Goal: Task Accomplishment & Management: Manage account settings

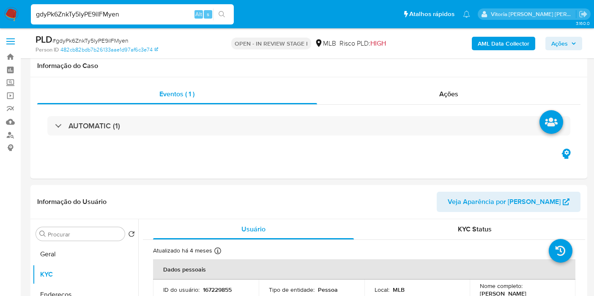
select select "10"
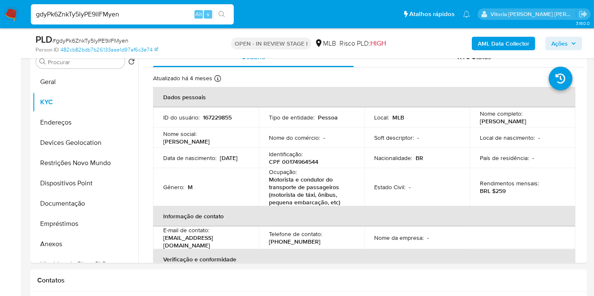
scroll to position [177, 0]
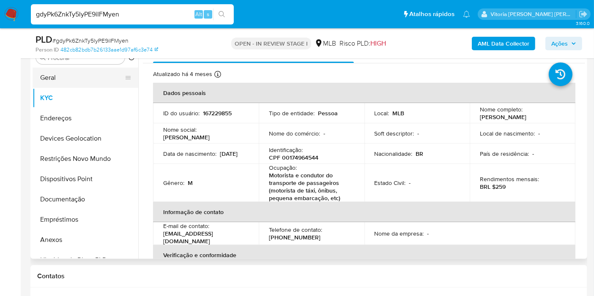
click at [64, 80] on button "Geral" at bounding box center [82, 78] width 99 height 20
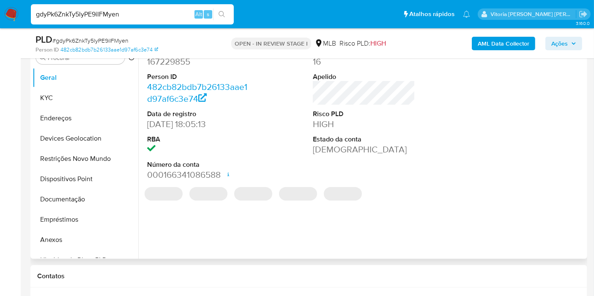
scroll to position [130, 0]
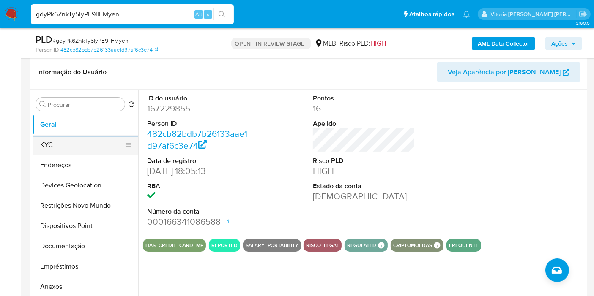
click at [65, 145] on button "KYC" at bounding box center [82, 145] width 99 height 20
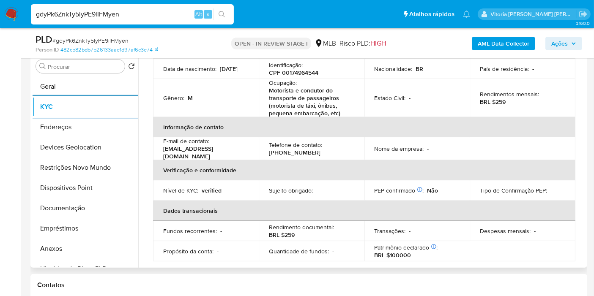
scroll to position [141, 0]
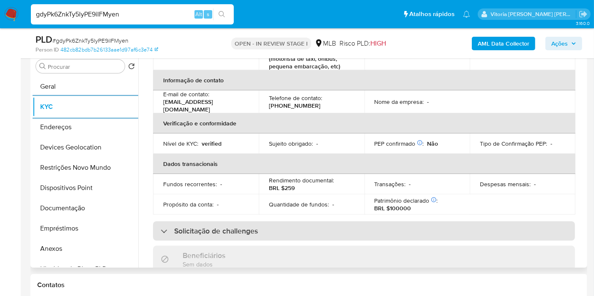
click at [273, 233] on div "Solicitação de challenges" at bounding box center [364, 230] width 422 height 19
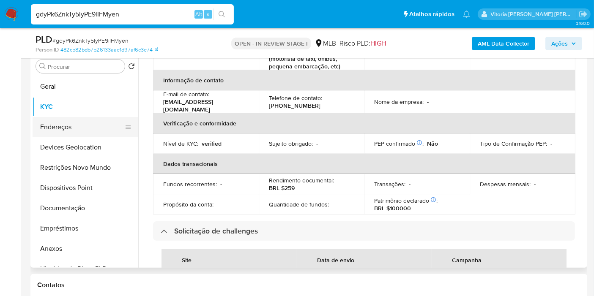
click at [68, 128] on button "Endereços" at bounding box center [82, 127] width 99 height 20
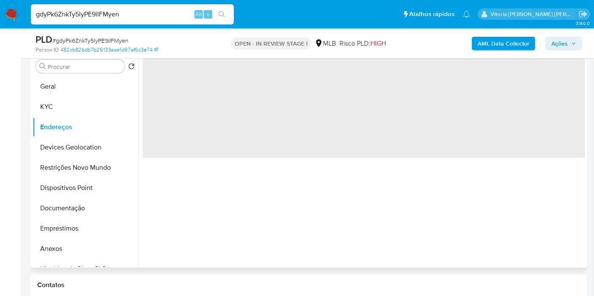
scroll to position [0, 0]
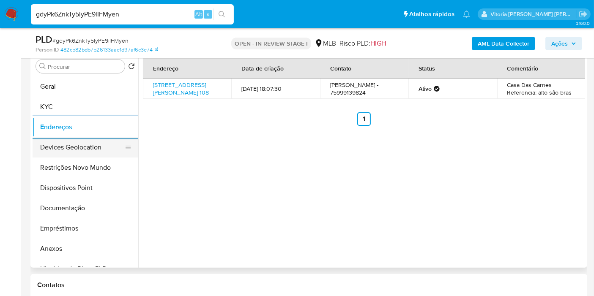
click at [64, 144] on button "Devices Geolocation" at bounding box center [82, 147] width 99 height 20
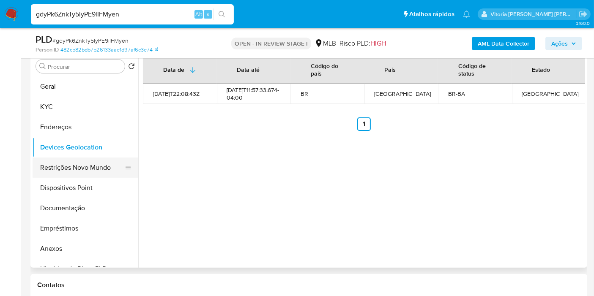
click at [67, 164] on button "Restrições Novo Mundo" at bounding box center [82, 168] width 99 height 20
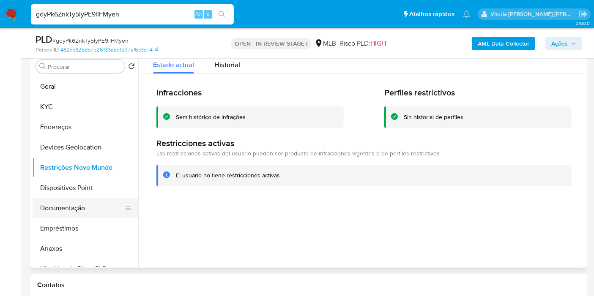
click at [62, 200] on button "Documentação" at bounding box center [82, 208] width 99 height 20
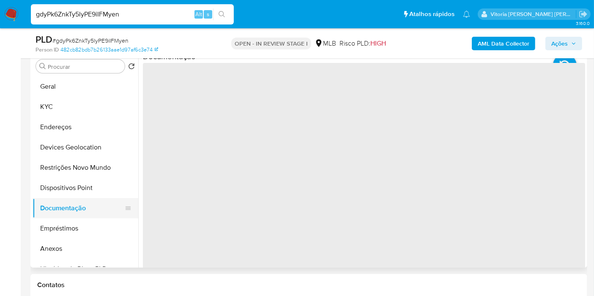
click at [63, 198] on button "Documentação" at bounding box center [82, 208] width 99 height 20
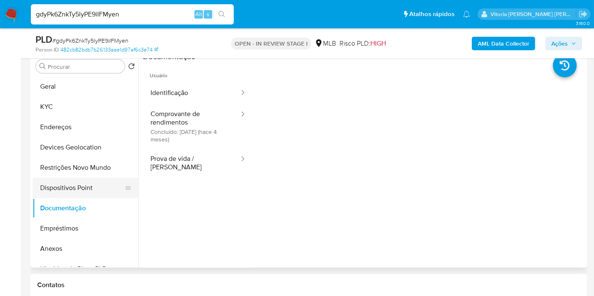
click at [63, 195] on button "Dispositivos Point" at bounding box center [82, 188] width 99 height 20
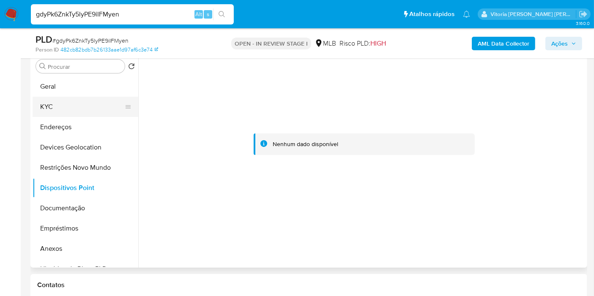
click at [50, 107] on button "KYC" at bounding box center [82, 107] width 99 height 20
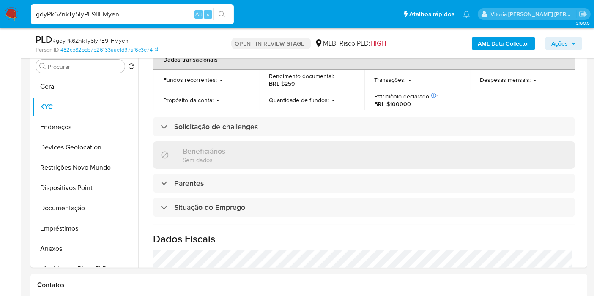
scroll to position [402, 0]
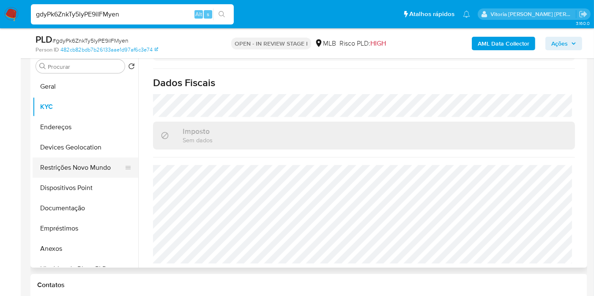
click at [52, 174] on button "Restrições Novo Mundo" at bounding box center [82, 168] width 99 height 20
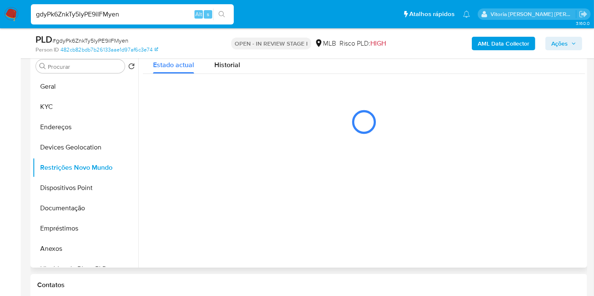
scroll to position [0, 0]
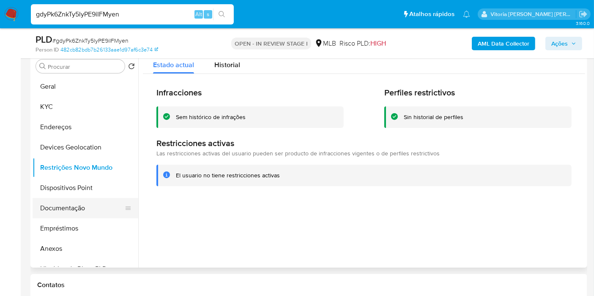
click at [74, 204] on button "Documentação" at bounding box center [82, 208] width 99 height 20
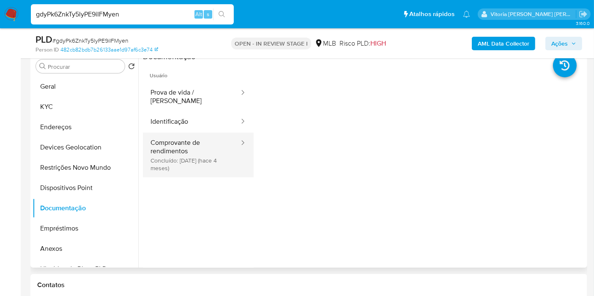
click at [172, 159] on button "Comprovante de rendimentos Concluído: 14/05/2025 (hace 4 meses)" at bounding box center [191, 155] width 97 height 45
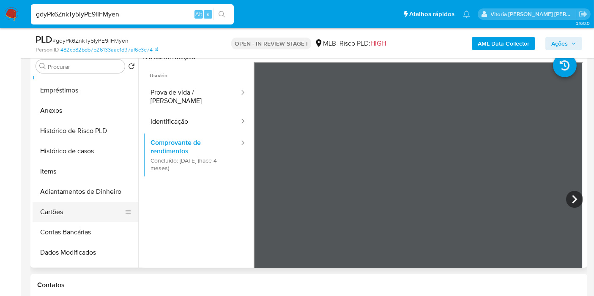
scroll to position [141, 0]
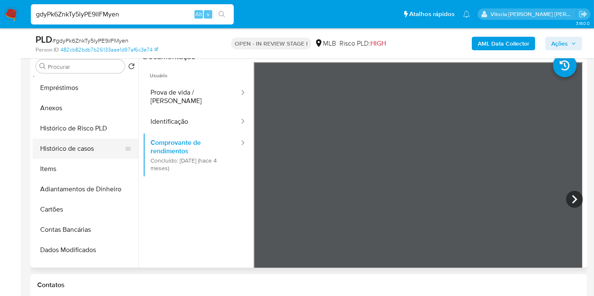
click at [73, 150] on button "Histórico de casos" at bounding box center [82, 149] width 99 height 20
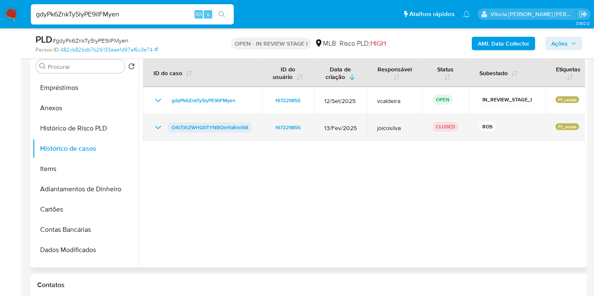
click at [217, 126] on span "O4l73hZWHQ0TYNBOmYaRmtS8" at bounding box center [210, 128] width 77 height 10
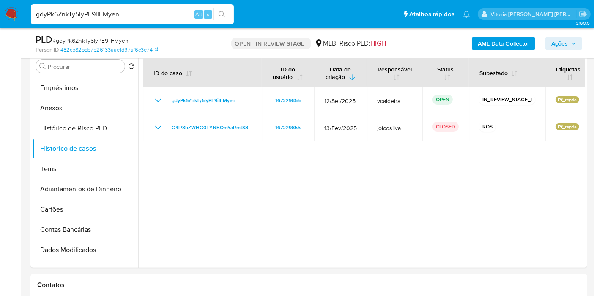
click at [561, 44] on span "Ações" at bounding box center [559, 44] width 16 height 14
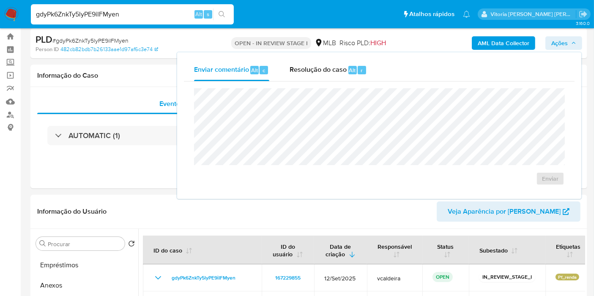
scroll to position [0, 0]
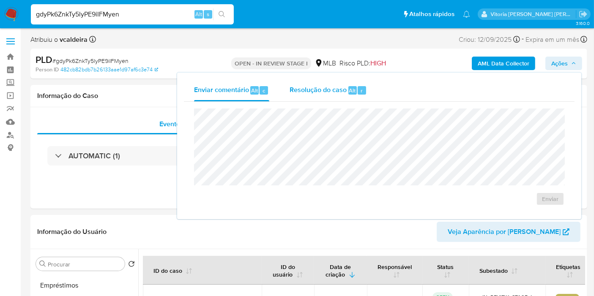
click at [343, 93] on span "Resolução do caso" at bounding box center [318, 90] width 57 height 10
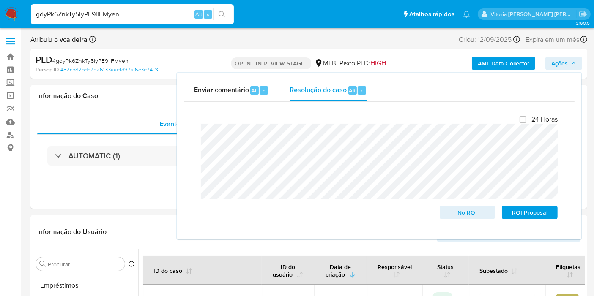
click at [78, 13] on input "gdyPk6ZnkTy5lyPE9iIFMyen" at bounding box center [132, 14] width 203 height 11
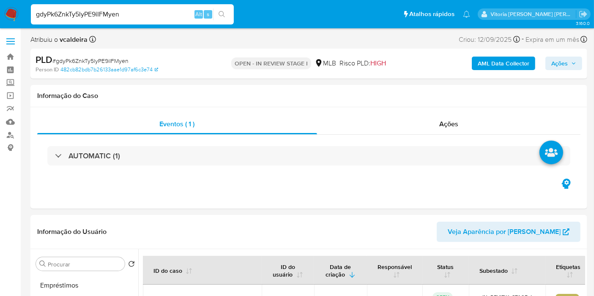
click at [78, 13] on input "gdyPk6ZnkTy5lyPE9iIFMyen" at bounding box center [132, 14] width 203 height 11
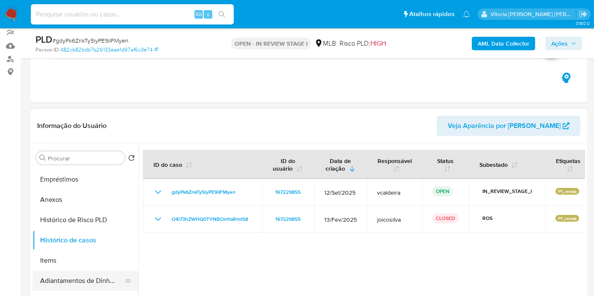
scroll to position [141, 0]
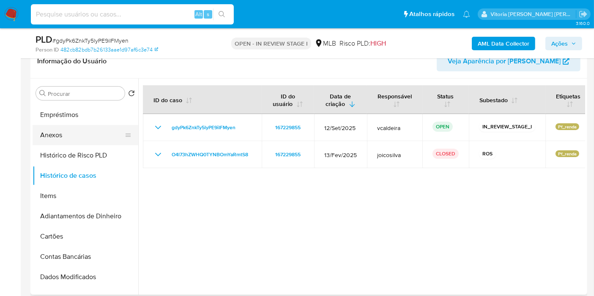
drag, startPoint x: 64, startPoint y: 137, endPoint x: 107, endPoint y: 139, distance: 42.7
click at [64, 137] on button "Anexos" at bounding box center [82, 135] width 99 height 20
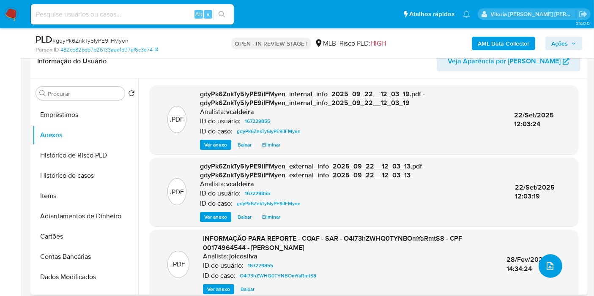
click at [547, 264] on icon "upload-file" at bounding box center [550, 266] width 10 height 10
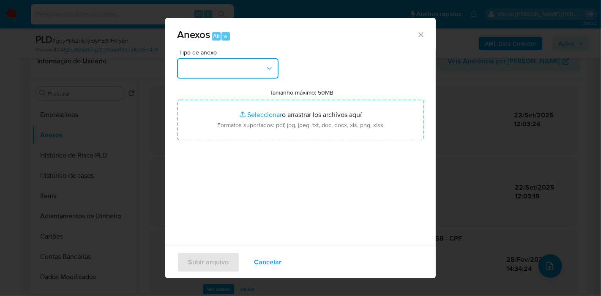
click at [238, 68] on button "button" at bounding box center [227, 68] width 101 height 20
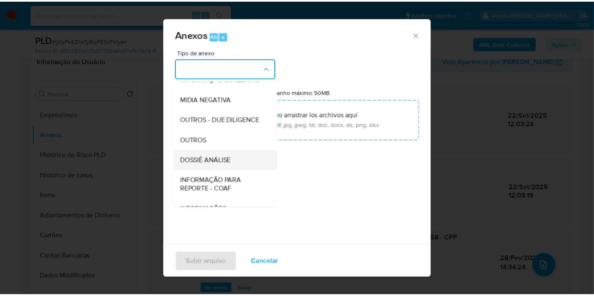
scroll to position [94, 0]
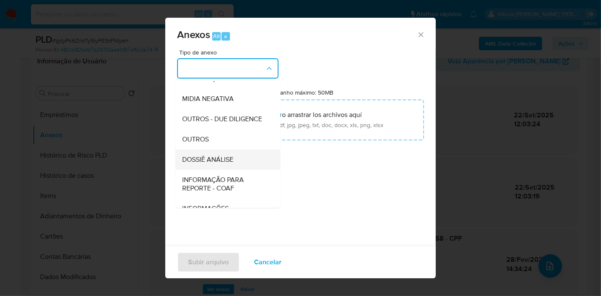
click at [216, 164] on span "DOSSIÊ ANÁLISE" at bounding box center [207, 160] width 51 height 8
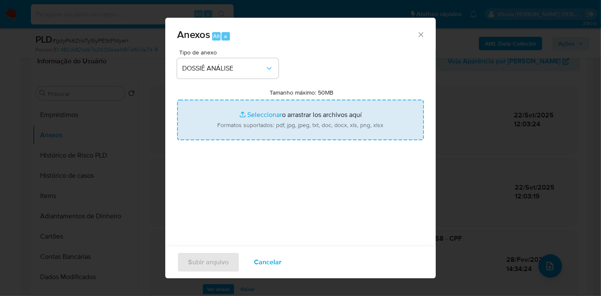
type input "C:\fakepath\2º SAR - (xxx) - CPF 00174964544 - ALEXSANDRO FREITAS SANTANA.pdf"
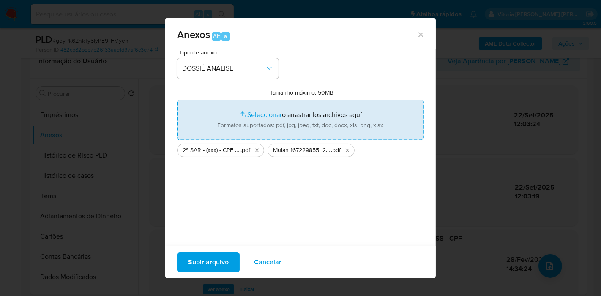
click at [212, 265] on span "Subir arquivo" at bounding box center [208, 262] width 41 height 19
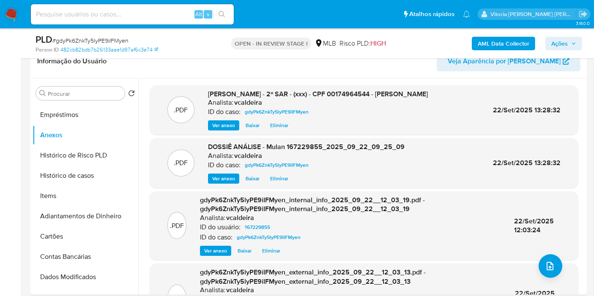
drag, startPoint x: 554, startPoint y: 40, endPoint x: 552, endPoint y: 50, distance: 10.5
click at [554, 40] on span "Ações" at bounding box center [559, 44] width 16 height 14
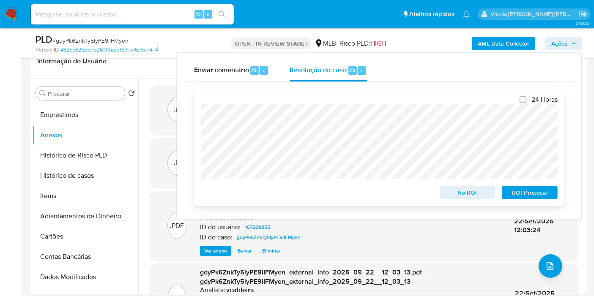
click at [535, 196] on span "ROI Proposal" at bounding box center [530, 193] width 44 height 12
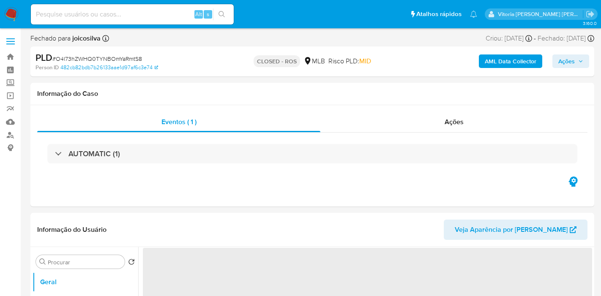
select select "10"
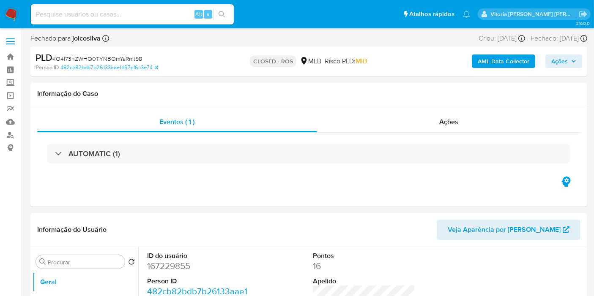
click at [569, 62] on span "Ações" at bounding box center [563, 61] width 25 height 12
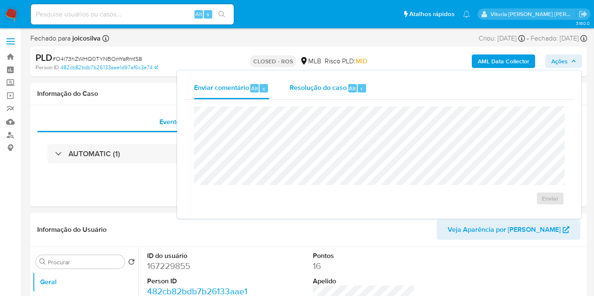
click at [306, 86] on span "Resolução do caso" at bounding box center [318, 88] width 57 height 10
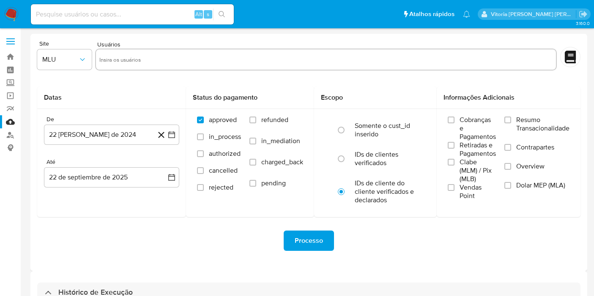
select select "10"
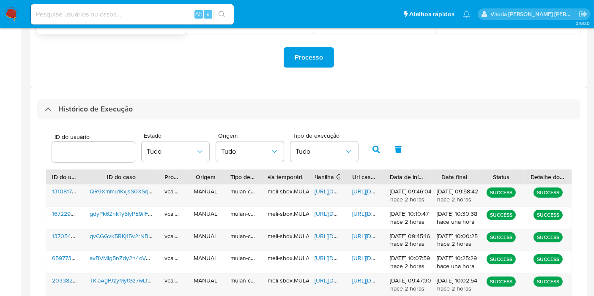
scroll to position [43, 0]
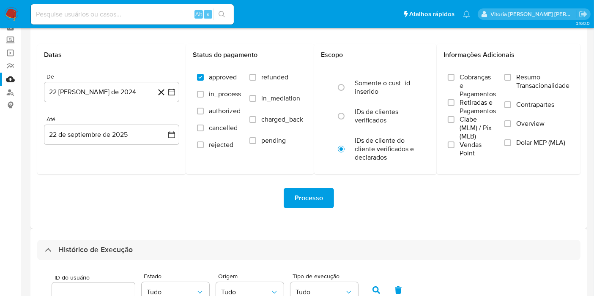
click at [14, 17] on img at bounding box center [11, 14] width 14 height 14
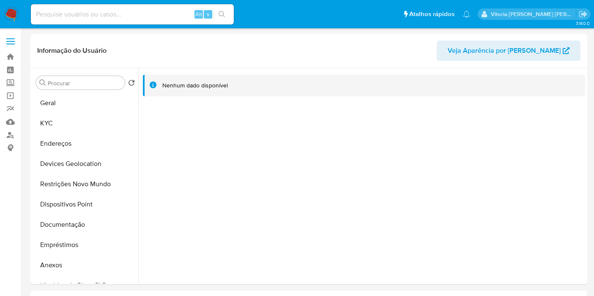
select select "10"
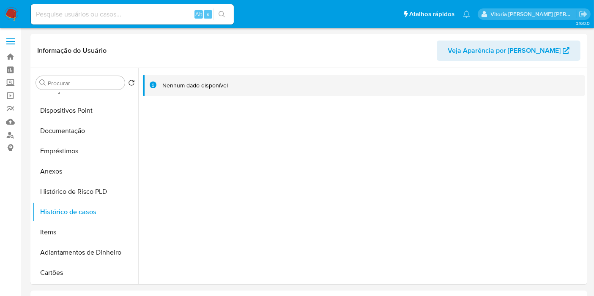
click at [117, 16] on input at bounding box center [132, 14] width 203 height 11
paste input "qvCGGvK5RKj15v2rNBiaqGv9"
type input "qvCGGvK5RKj15v2rNBiaqGv9"
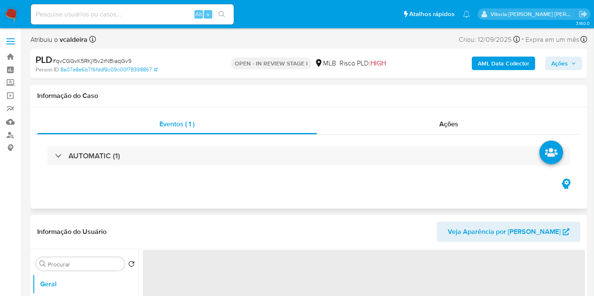
select select "10"
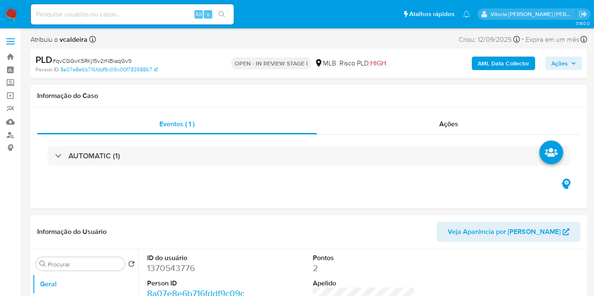
click at [163, 272] on dd "1370543776" at bounding box center [198, 268] width 102 height 12
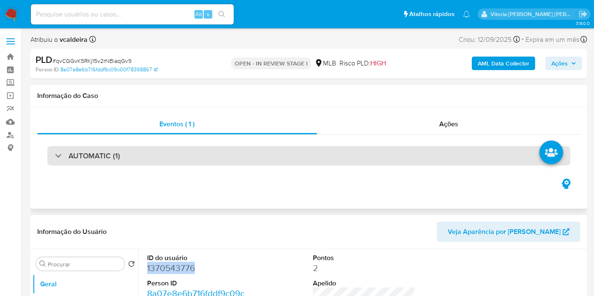
copy dd "1370543776"
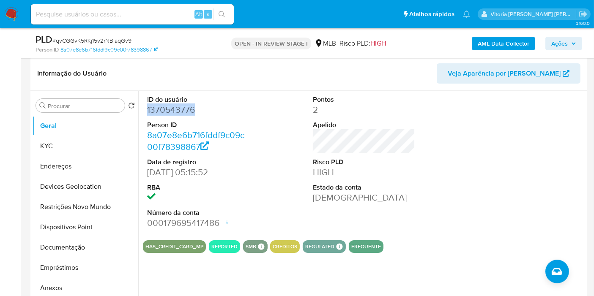
scroll to position [188, 0]
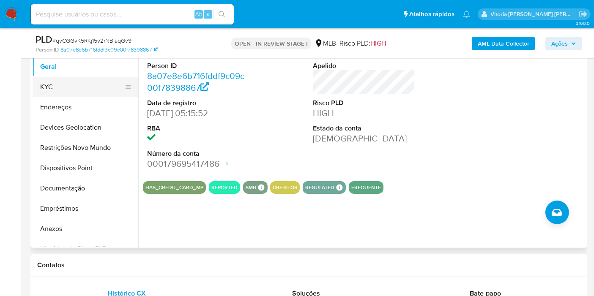
click at [74, 80] on button "KYC" at bounding box center [82, 87] width 99 height 20
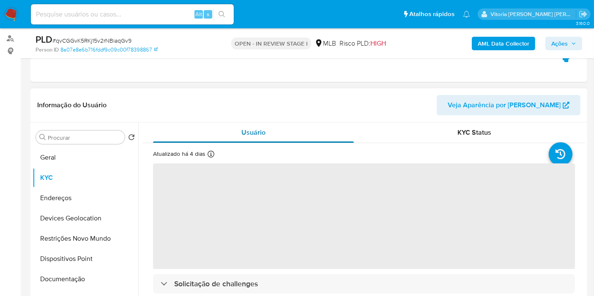
scroll to position [94, 0]
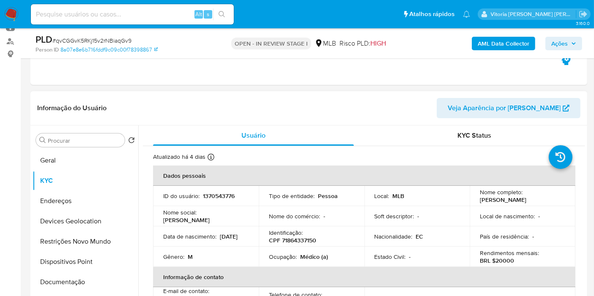
drag, startPoint x: 174, startPoint y: 240, endPoint x: 155, endPoint y: 240, distance: 19.0
click at [155, 240] on td "Data de nascimento : 03/02/1995" at bounding box center [206, 237] width 106 height 20
copy p "[DATE]"
click at [298, 241] on p "CPF 71864337150" at bounding box center [292, 241] width 47 height 8
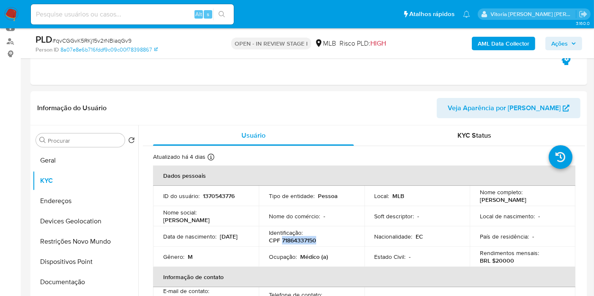
copy p "71864337150"
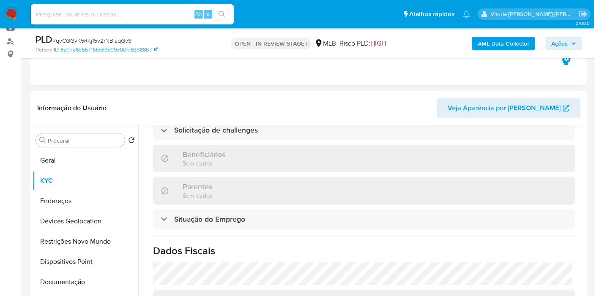
scroll to position [392, 0]
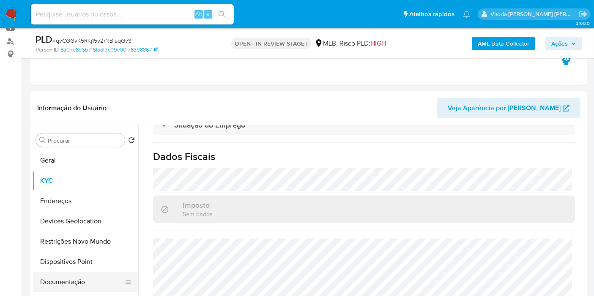
click at [66, 281] on button "Documentação" at bounding box center [82, 282] width 99 height 20
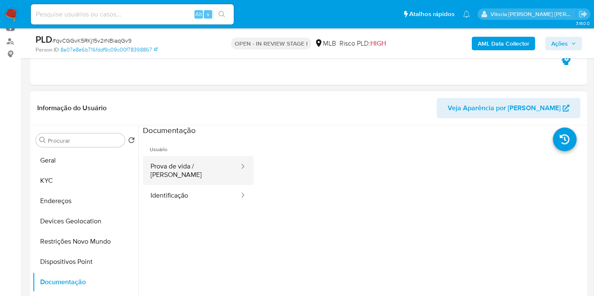
click at [215, 161] on button "Prova de vida / Selfie" at bounding box center [191, 170] width 97 height 29
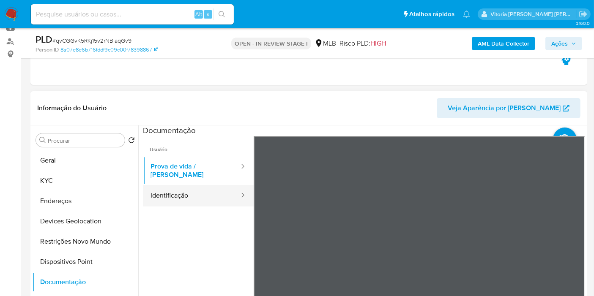
click at [201, 190] on button "Identificação" at bounding box center [191, 196] width 97 height 22
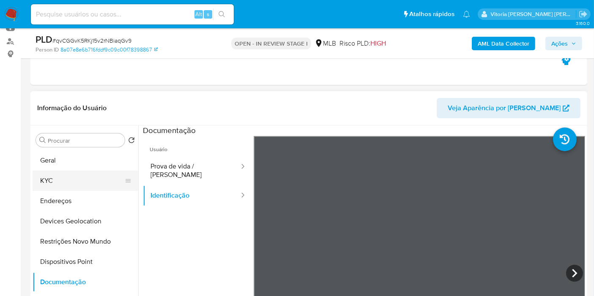
click at [65, 183] on button "KYC" at bounding box center [82, 181] width 99 height 20
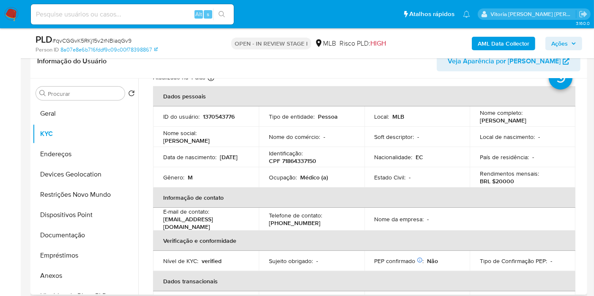
scroll to position [47, 0]
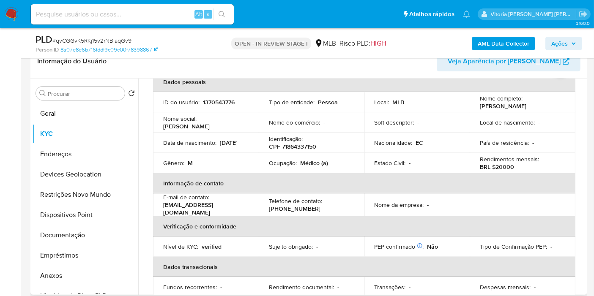
click at [307, 163] on p "Médico (a)" at bounding box center [314, 163] width 28 height 8
copy p "Médico"
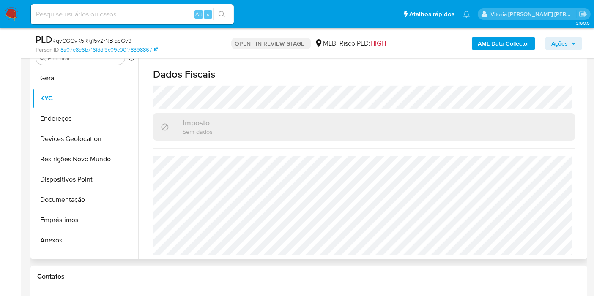
scroll to position [235, 0]
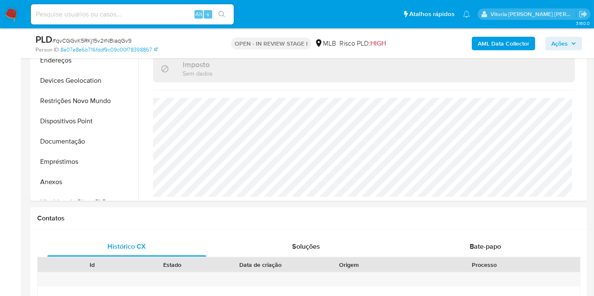
click at [158, 14] on input at bounding box center [132, 14] width 203 height 11
paste input "2645723559"
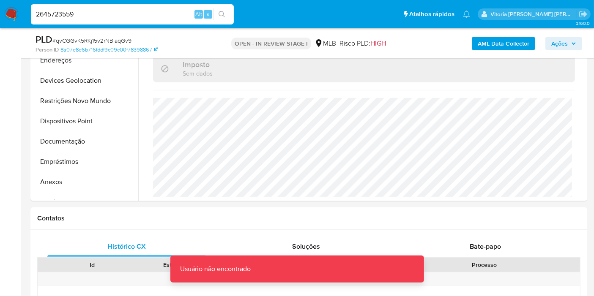
click at [135, 17] on input "2645723559" at bounding box center [132, 14] width 203 height 11
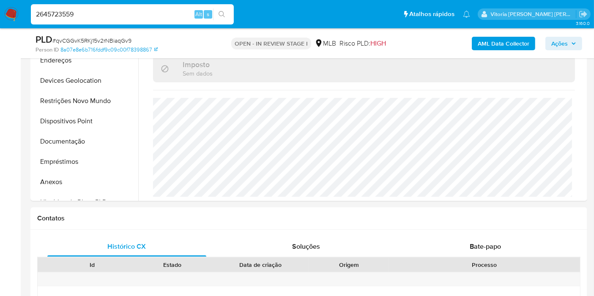
type input "2645723559"
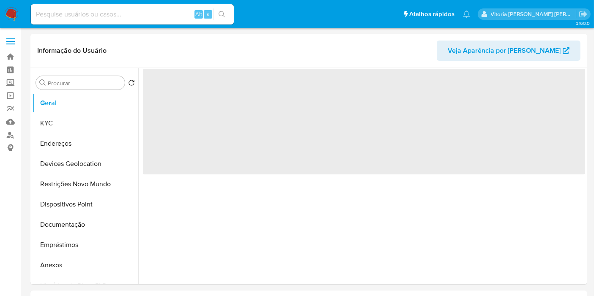
select select "10"
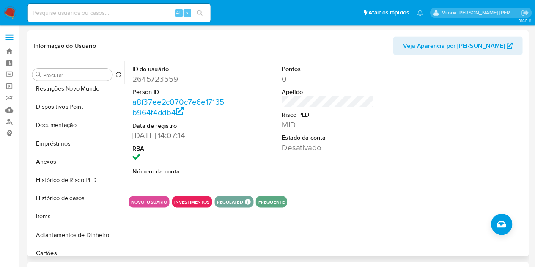
scroll to position [94, 0]
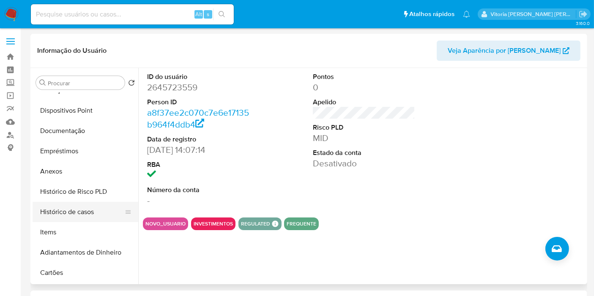
click at [63, 206] on button "Histórico de casos" at bounding box center [82, 212] width 99 height 20
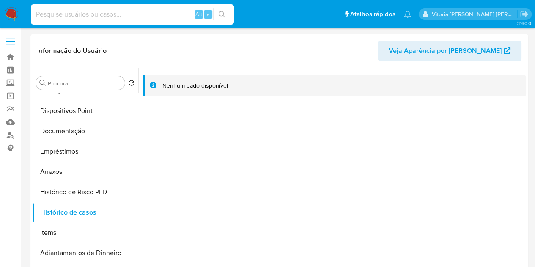
click at [118, 16] on input at bounding box center [132, 14] width 203 height 11
paste input "2645723559"
type input "2645723559"
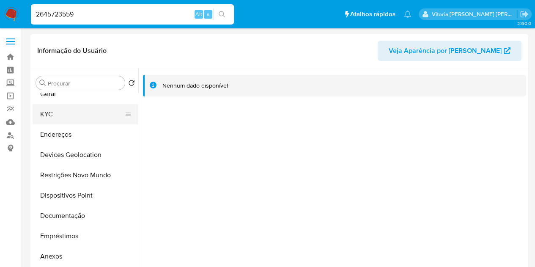
click at [55, 116] on button "KYC" at bounding box center [82, 114] width 99 height 20
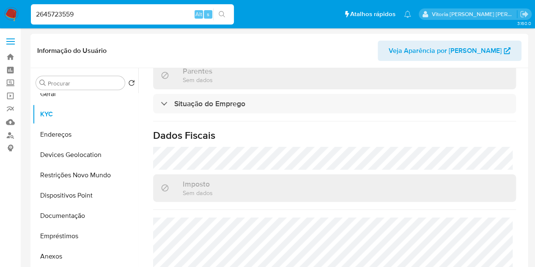
scroll to position [408, 0]
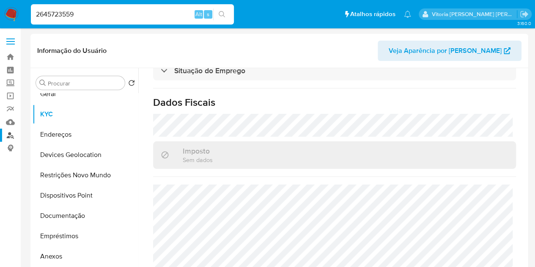
click at [16, 135] on link "Localizador de pessoas" at bounding box center [50, 134] width 101 height 13
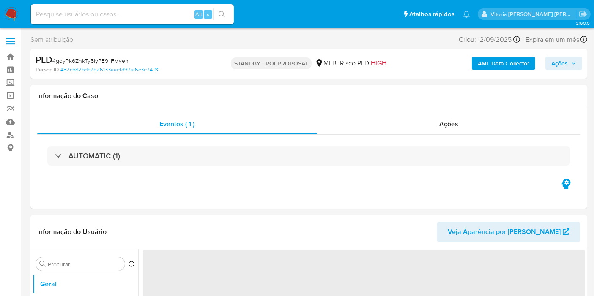
select select "10"
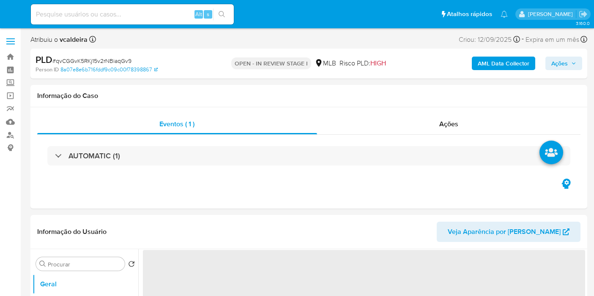
select select "10"
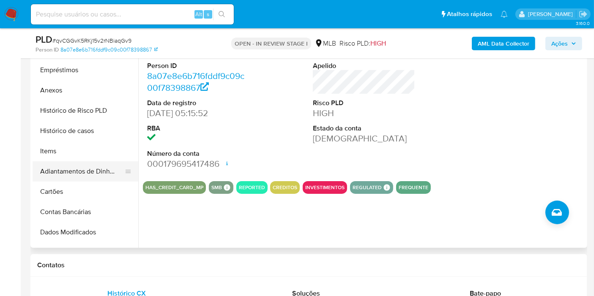
scroll to position [141, 0]
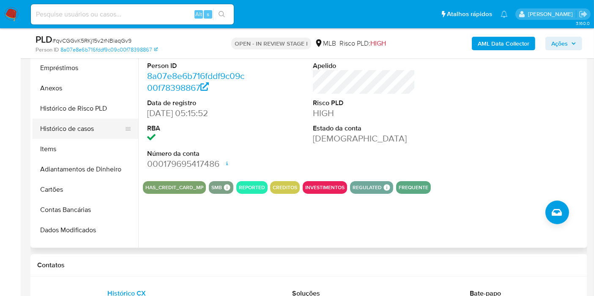
click at [88, 123] on button "Histórico de casos" at bounding box center [82, 129] width 99 height 20
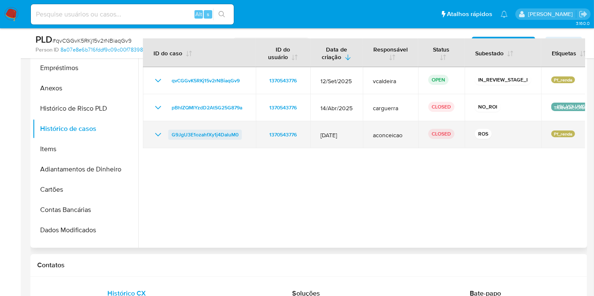
click at [191, 133] on span "G9JgU3E1ozahfXy1j4DaluM0" at bounding box center [205, 135] width 67 height 10
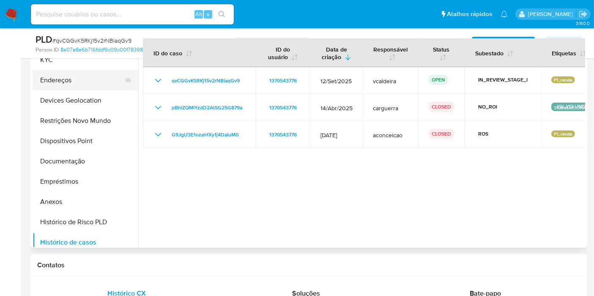
scroll to position [0, 0]
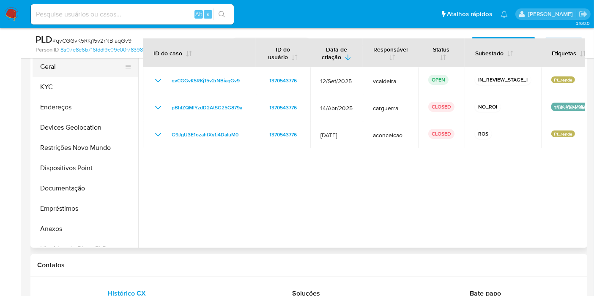
click at [58, 71] on button "Geral" at bounding box center [82, 67] width 99 height 20
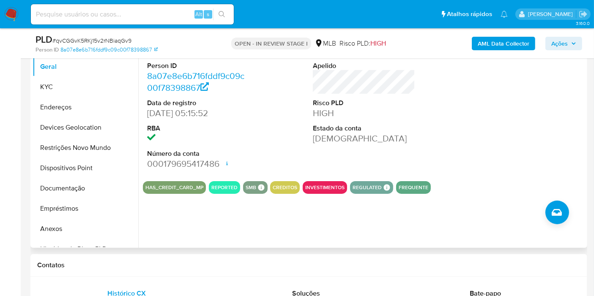
scroll to position [141, 0]
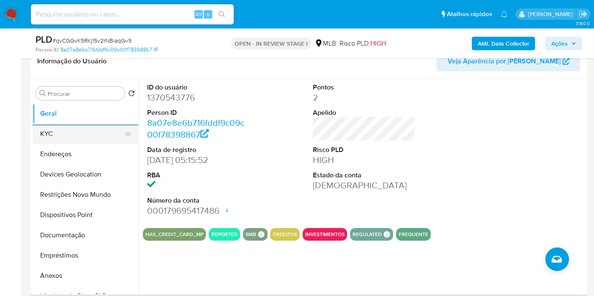
click at [61, 131] on button "KYC" at bounding box center [82, 134] width 99 height 20
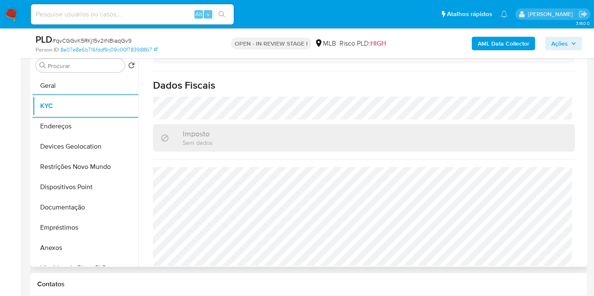
scroll to position [392, 0]
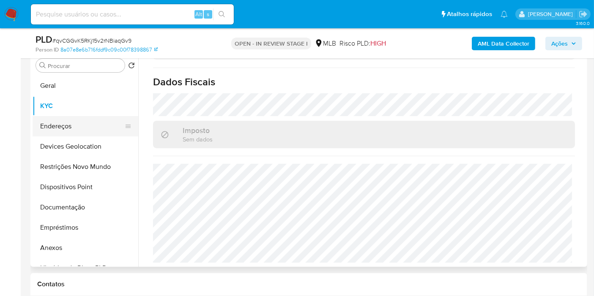
click at [68, 127] on button "Endereços" at bounding box center [82, 126] width 99 height 20
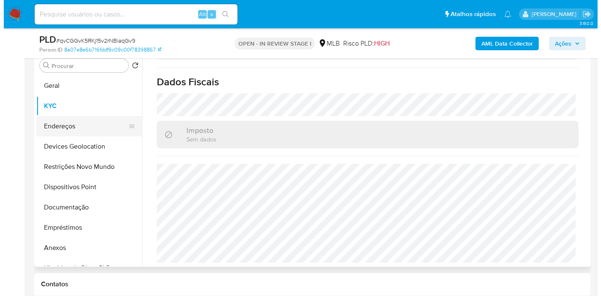
scroll to position [0, 0]
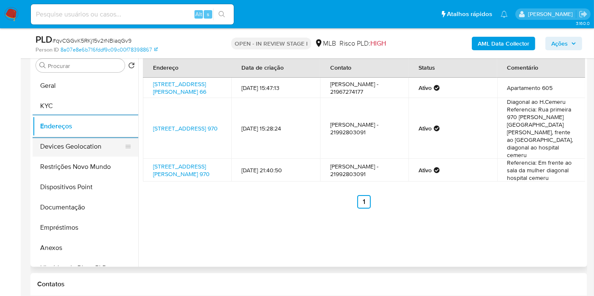
click at [60, 150] on button "Devices Geolocation" at bounding box center [82, 147] width 99 height 20
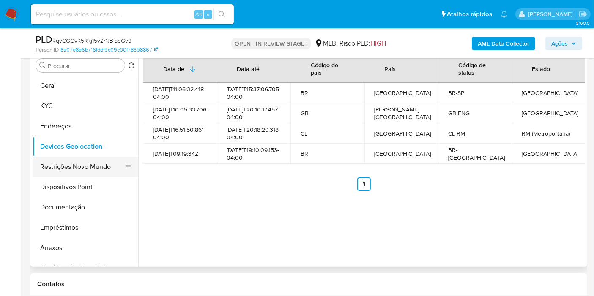
click at [54, 168] on button "Restrições Novo Mundo" at bounding box center [82, 167] width 99 height 20
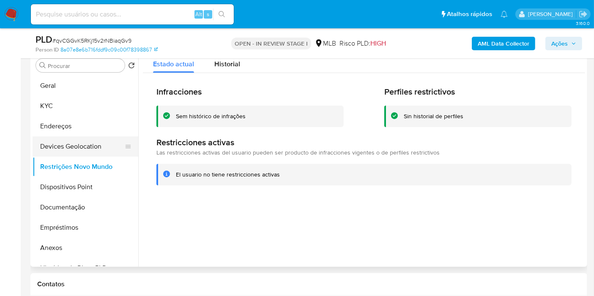
click at [64, 147] on button "Devices Geolocation" at bounding box center [82, 147] width 99 height 20
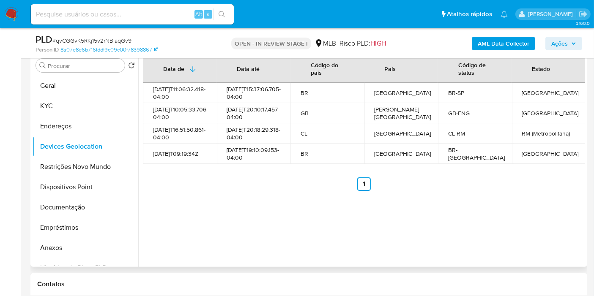
drag, startPoint x: 254, startPoint y: 216, endPoint x: 262, endPoint y: 185, distance: 32.0
click at [253, 216] on div "Data de Data até Código do país País Código de status Estado 2024-10-12T11:06:3…" at bounding box center [361, 159] width 447 height 216
click at [49, 166] on button "Restrições Novo Mundo" at bounding box center [82, 167] width 99 height 20
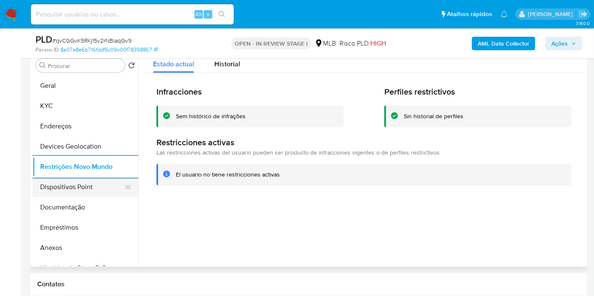
click at [82, 186] on button "Dispositivos Point" at bounding box center [82, 187] width 99 height 20
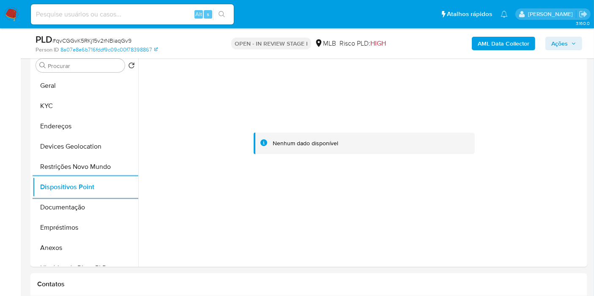
click at [518, 38] on b "AML Data Collector" at bounding box center [504, 44] width 52 height 14
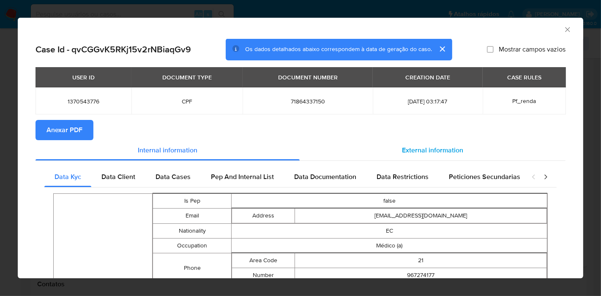
click at [419, 155] on div "External information" at bounding box center [433, 150] width 266 height 20
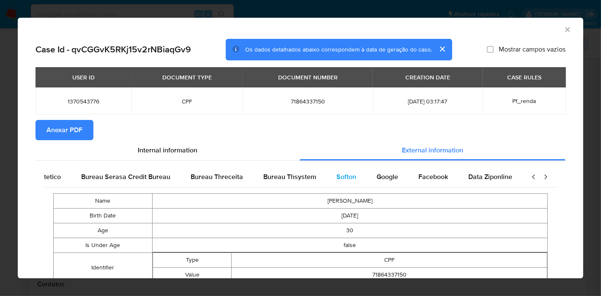
scroll to position [0, 178]
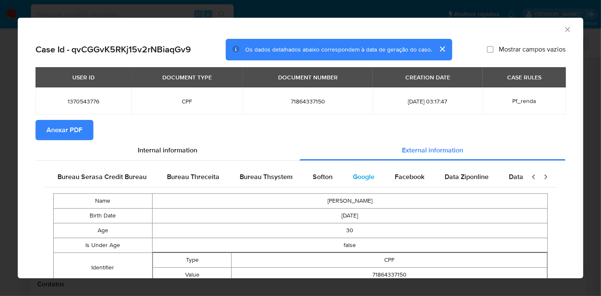
click at [353, 181] on span "Google" at bounding box center [364, 177] width 22 height 10
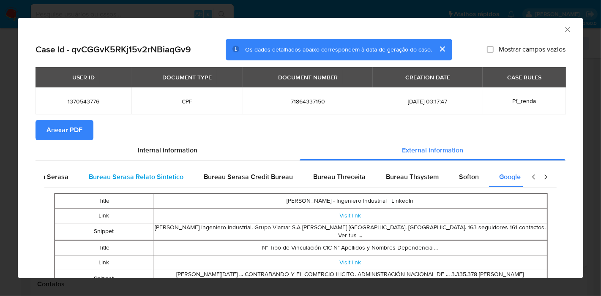
scroll to position [0, 0]
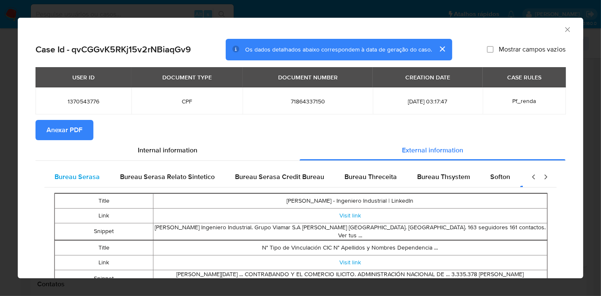
click at [86, 173] on span "Bureau Serasa" at bounding box center [77, 177] width 45 height 10
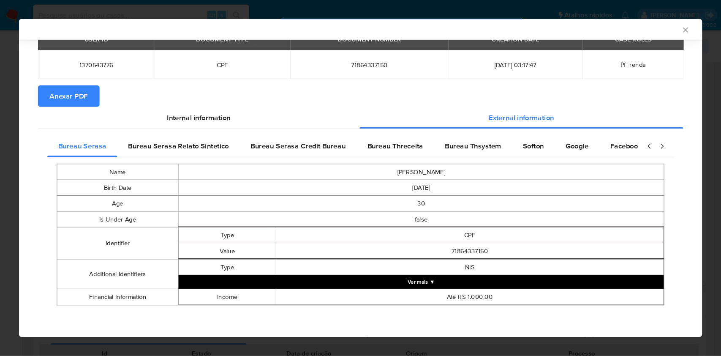
scroll to position [16, 0]
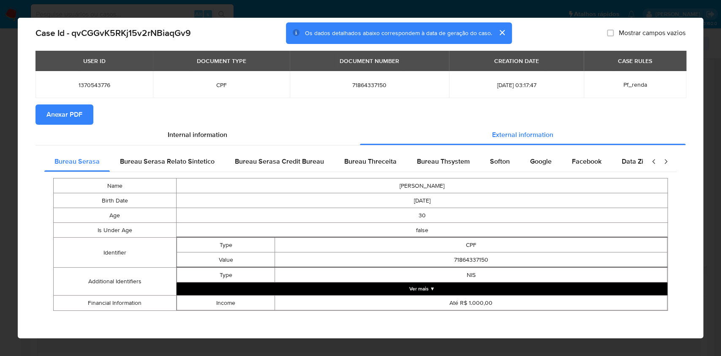
click at [77, 113] on span "Anexar PDF" at bounding box center [64, 114] width 36 height 19
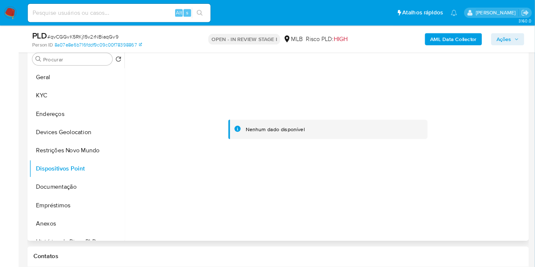
scroll to position [169, 0]
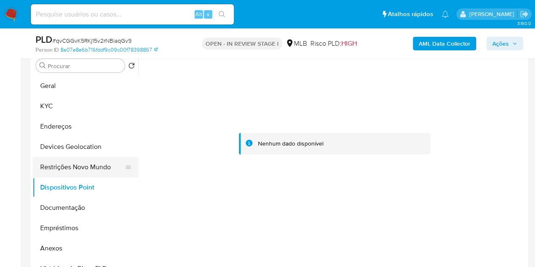
click at [69, 167] on button "Restrições Novo Mundo" at bounding box center [82, 167] width 99 height 20
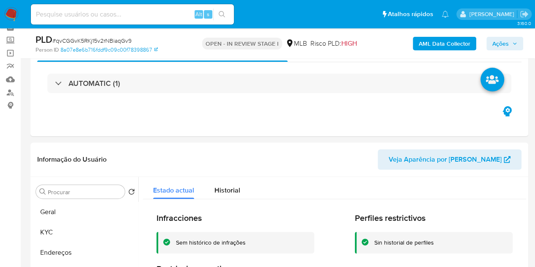
scroll to position [42, 0]
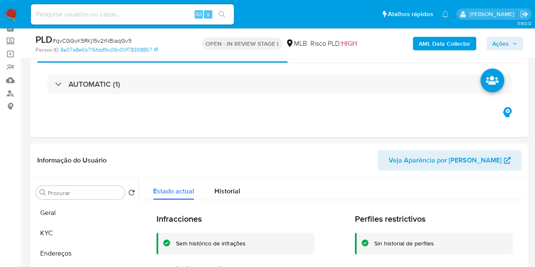
click at [509, 44] on span "Ações" at bounding box center [504, 44] width 25 height 12
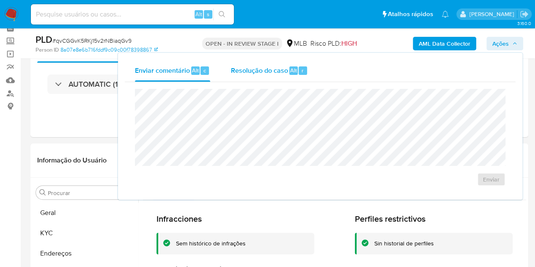
click at [275, 70] on span "Resolução do caso" at bounding box center [258, 70] width 57 height 10
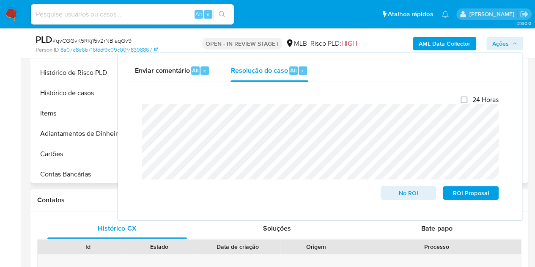
scroll to position [127, 0]
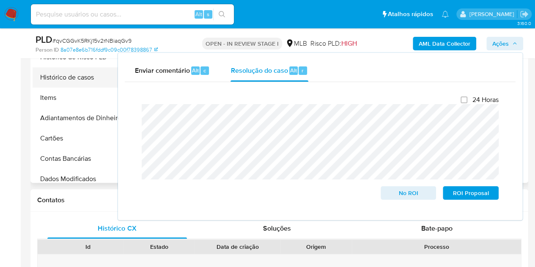
click at [71, 80] on button "Histórico de casos" at bounding box center [82, 77] width 99 height 20
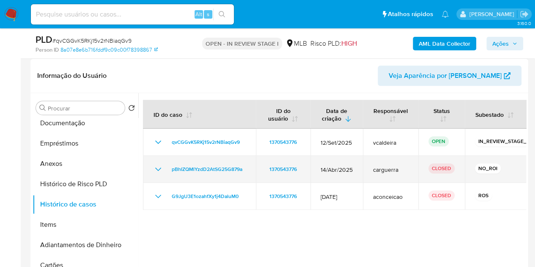
scroll to position [84, 0]
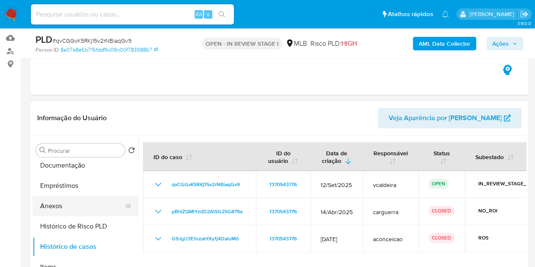
drag, startPoint x: 47, startPoint y: 208, endPoint x: 66, endPoint y: 196, distance: 22.0
click at [47, 208] on button "Anexos" at bounding box center [82, 206] width 99 height 20
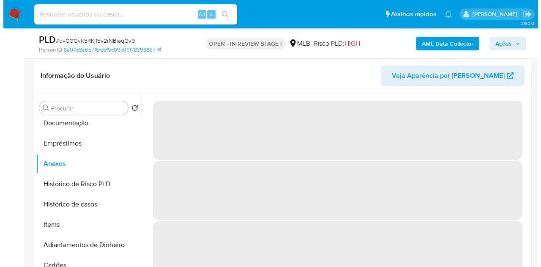
scroll to position [36, 0]
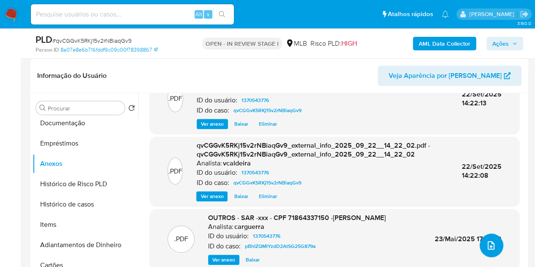
click at [486, 249] on span "upload-file" at bounding box center [491, 245] width 10 height 10
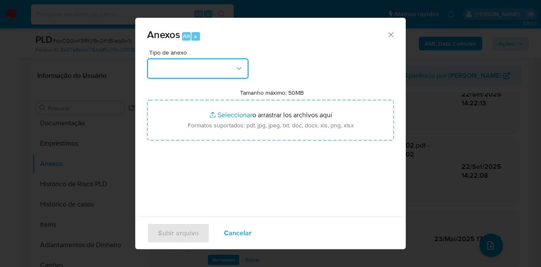
click at [238, 72] on button "button" at bounding box center [197, 68] width 101 height 20
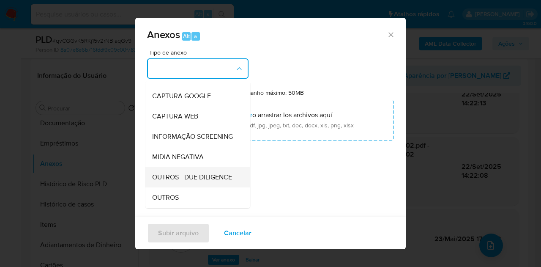
scroll to position [85, 0]
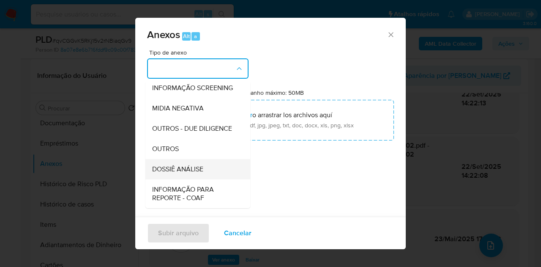
click at [187, 173] on span "DOSSIÊ ANÁLISE" at bounding box center [177, 169] width 51 height 8
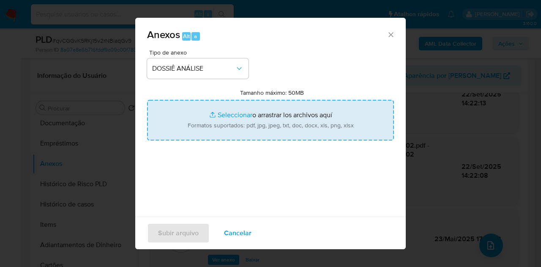
type input "C:\fakepath\2º SAR (xxx) - qvCGGvK5RKj15v2rNBiaqGv9 - CPF 71864337150 - LUIS AR…"
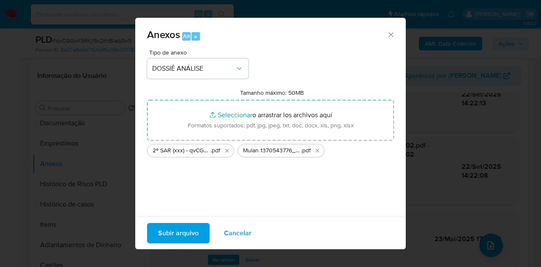
click at [189, 230] on span "Subir arquivo" at bounding box center [178, 233] width 41 height 19
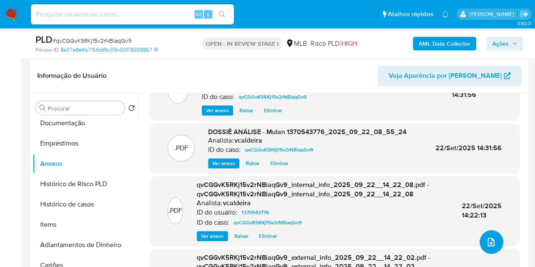
scroll to position [0, 0]
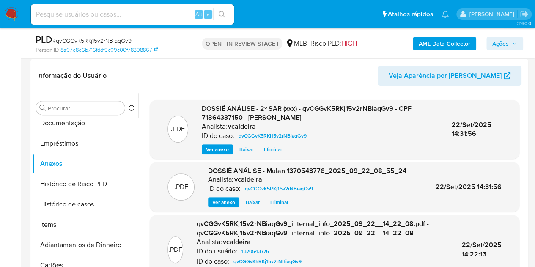
click at [505, 40] on span "Ações" at bounding box center [500, 44] width 16 height 14
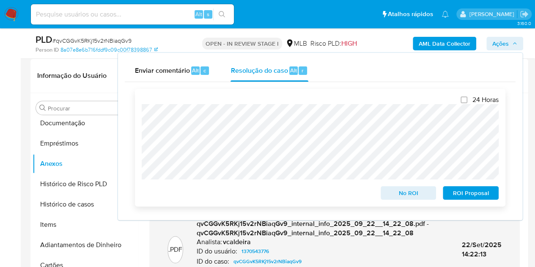
click at [472, 193] on span "ROI Proposal" at bounding box center [470, 193] width 44 height 12
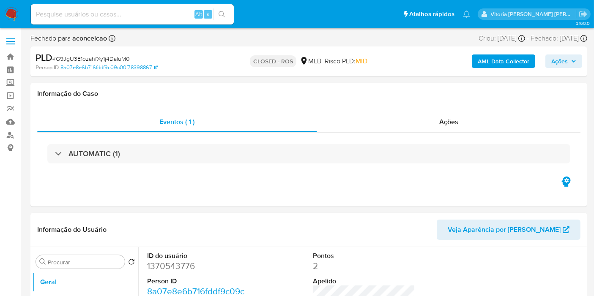
select select "10"
click at [454, 115] on div "Ações" at bounding box center [449, 122] width 264 height 20
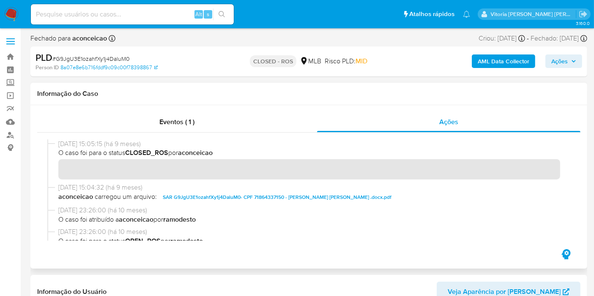
drag, startPoint x: 78, startPoint y: 143, endPoint x: 45, endPoint y: 142, distance: 33.0
click at [45, 142] on div at bounding box center [308, 190] width 543 height 115
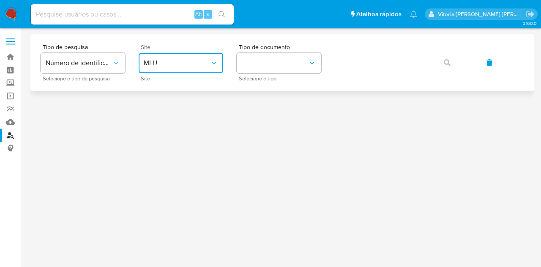
click at [189, 69] on button "MLU" at bounding box center [181, 63] width 85 height 20
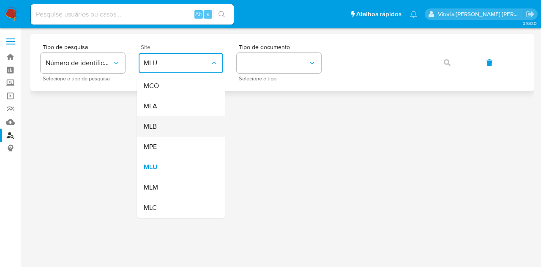
click at [161, 130] on div "MLB" at bounding box center [178, 126] width 69 height 20
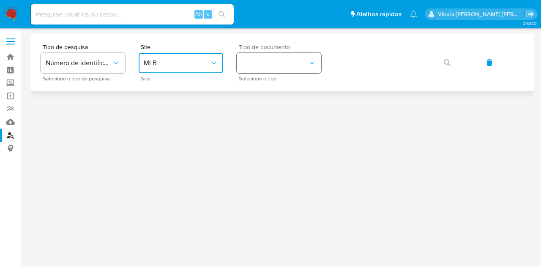
click at [277, 68] on button "identificationType" at bounding box center [279, 63] width 85 height 20
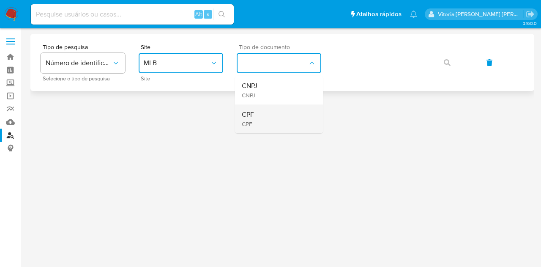
click at [269, 118] on div "CPF CPF" at bounding box center [276, 118] width 69 height 29
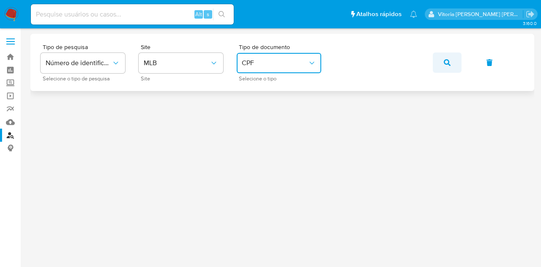
click at [440, 66] on button "button" at bounding box center [447, 62] width 29 height 20
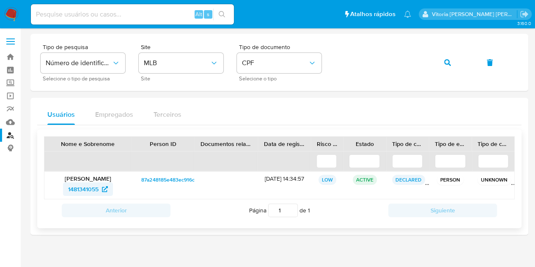
click at [80, 191] on span "1481341055" at bounding box center [83, 189] width 30 height 14
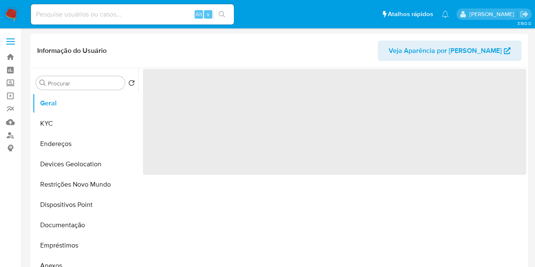
select select "10"
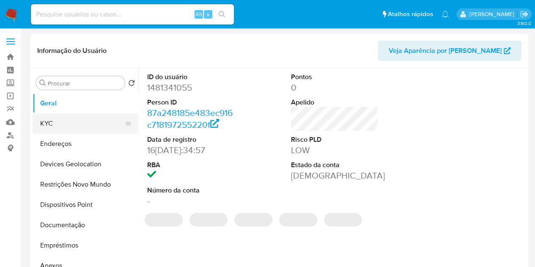
click at [54, 124] on button "KYC" at bounding box center [82, 123] width 99 height 20
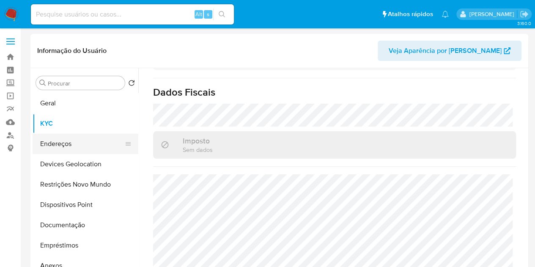
click at [64, 145] on button "Endereços" at bounding box center [82, 144] width 99 height 20
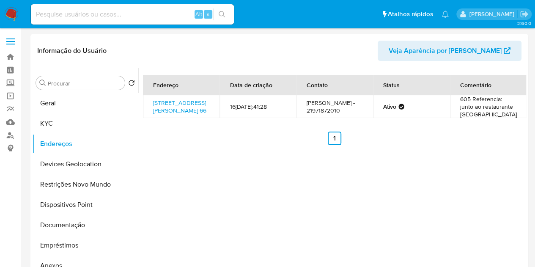
click at [127, 16] on input at bounding box center [132, 14] width 203 height 11
paste input "avBVMIg5nZdy2h4oVRHmBtog"
type input "avBVMIg5nZdy2h4oVRHmBtog"
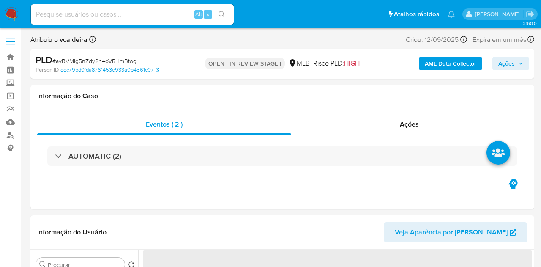
select select "10"
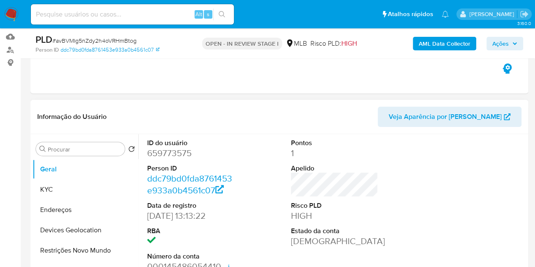
scroll to position [127, 0]
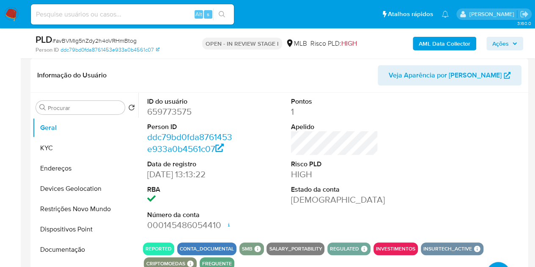
click at [172, 112] on dd "659773575" at bounding box center [190, 112] width 87 height 12
copy dd "659773575"
click at [167, 110] on dd "659773575" at bounding box center [190, 112] width 87 height 12
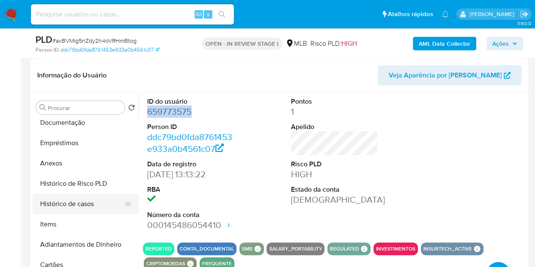
click at [85, 198] on button "Histórico de casos" at bounding box center [82, 204] width 99 height 20
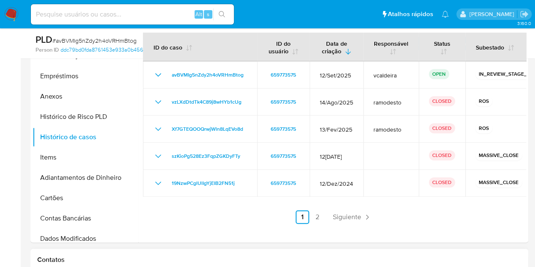
scroll to position [296, 0]
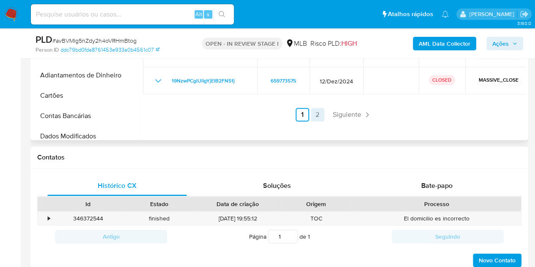
click at [320, 115] on link "2" at bounding box center [318, 115] width 14 height 14
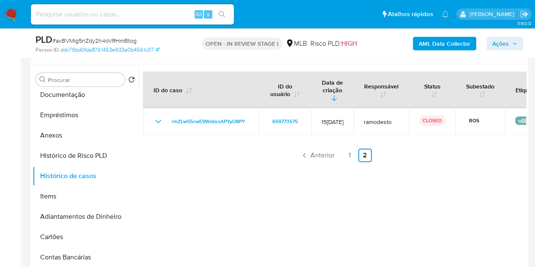
scroll to position [169, 0]
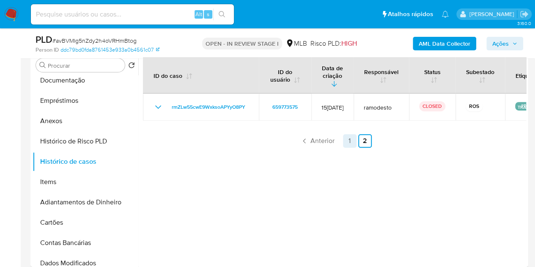
click at [349, 134] on link "1" at bounding box center [350, 141] width 14 height 14
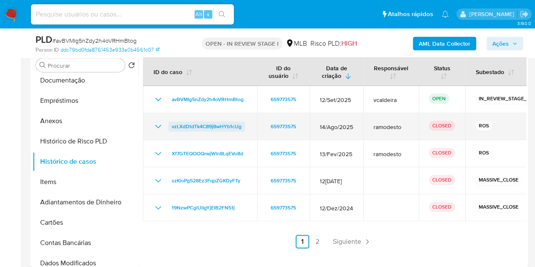
click at [204, 123] on span "vzLXdDtdTk4C89j8wHYb1cUg" at bounding box center [207, 126] width 70 height 10
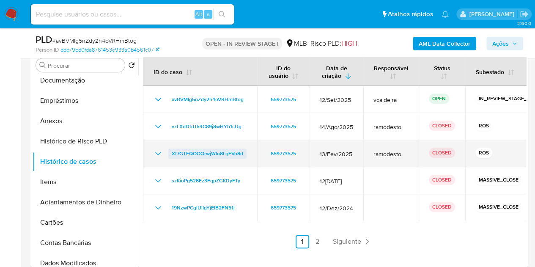
click at [220, 153] on span "Xf7GTEQOOQrwjWln8LqEVo8d" at bounding box center [207, 153] width 71 height 10
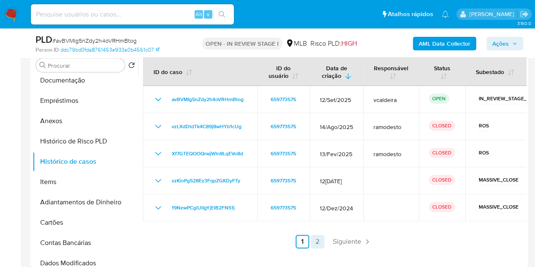
click at [317, 243] on link "2" at bounding box center [318, 242] width 14 height 14
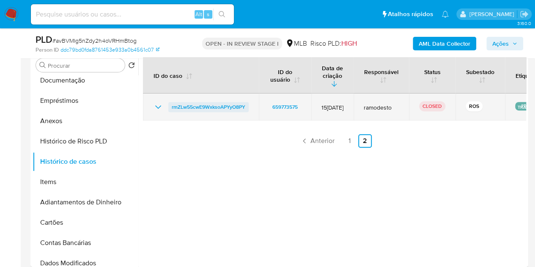
click at [212, 102] on span "rmZLw55cwE9WxksoAPYyO8PY" at bounding box center [209, 107] width 74 height 10
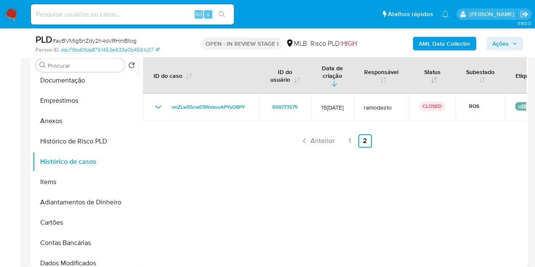
drag, startPoint x: 507, startPoint y: 46, endPoint x: 421, endPoint y: 76, distance: 91.3
click at [507, 45] on span "Ações" at bounding box center [500, 44] width 16 height 14
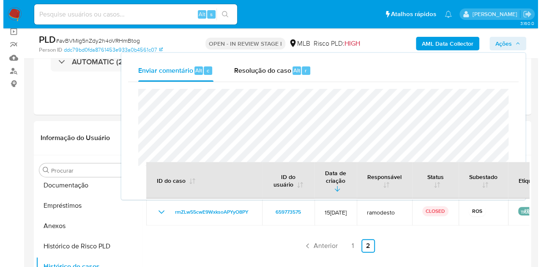
scroll to position [0, 0]
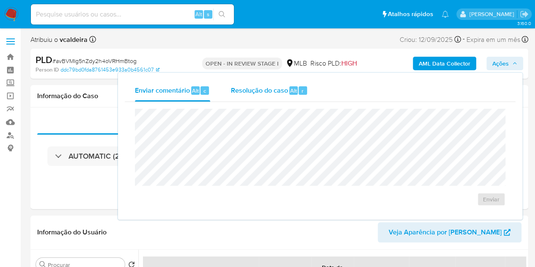
click at [274, 96] on div "Resolução do caso Alt r" at bounding box center [268, 90] width 77 height 22
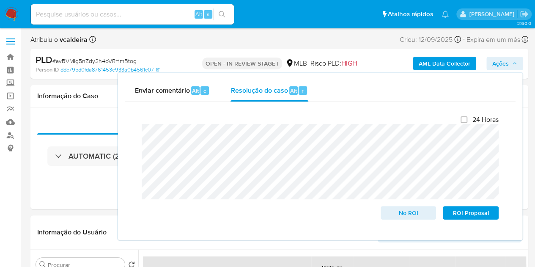
click at [429, 63] on b "AML Data Collector" at bounding box center [444, 64] width 52 height 14
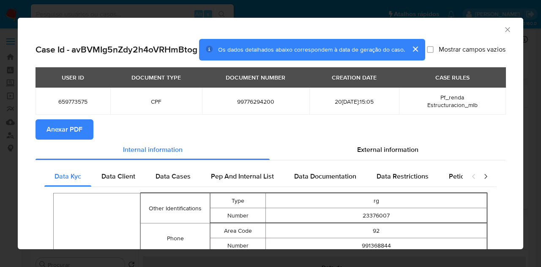
click at [62, 139] on span "Anexar PDF" at bounding box center [64, 129] width 36 height 19
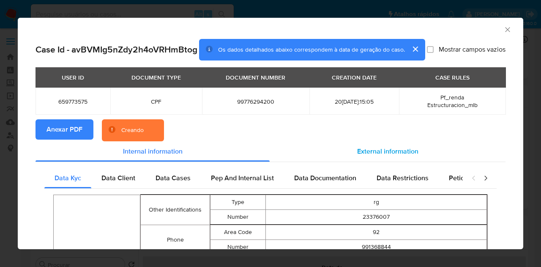
click at [389, 153] on div "External information" at bounding box center [388, 151] width 236 height 20
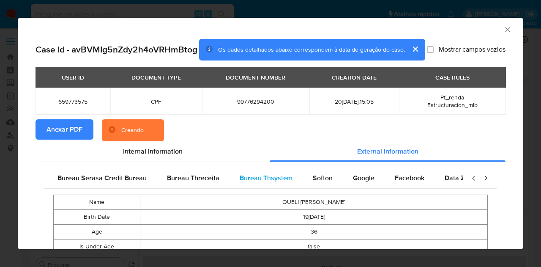
scroll to position [0, 178]
click at [354, 183] on span "Google" at bounding box center [364, 178] width 22 height 10
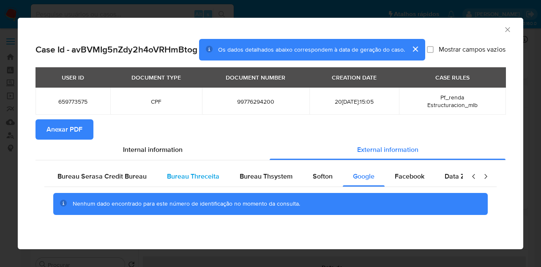
scroll to position [0, 0]
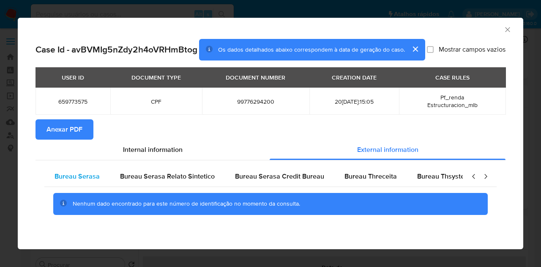
click at [98, 179] on span "Bureau Serasa" at bounding box center [77, 176] width 45 height 10
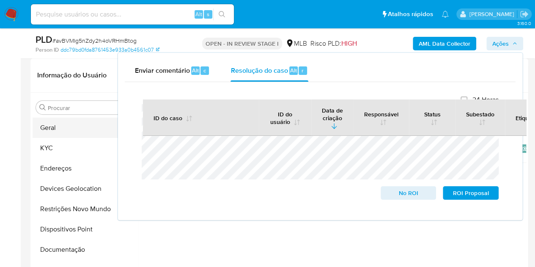
click at [69, 127] on button "Geral" at bounding box center [82, 128] width 99 height 20
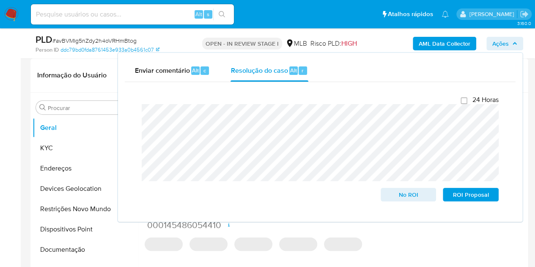
click at [505, 36] on div "AML Data Collector Ações Enviar comentário Alt c Resolução do caso Alt r Fecham…" at bounding box center [443, 43] width 160 height 20
click at [506, 38] on span "Ações" at bounding box center [500, 44] width 16 height 14
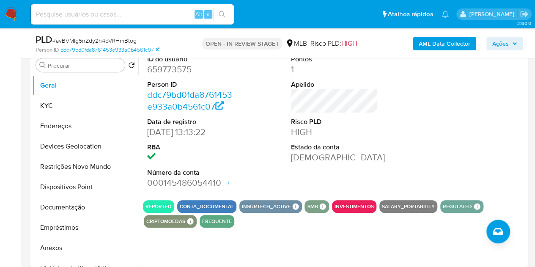
scroll to position [148, 0]
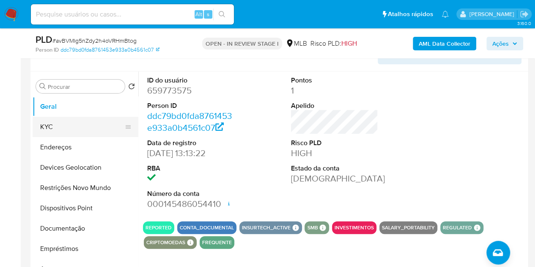
click at [53, 123] on button "KYC" at bounding box center [82, 127] width 99 height 20
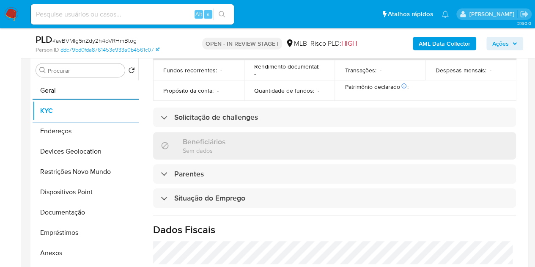
scroll to position [402, 0]
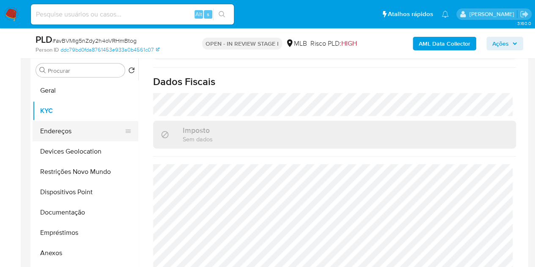
click at [59, 121] on button "Endereços" at bounding box center [82, 131] width 99 height 20
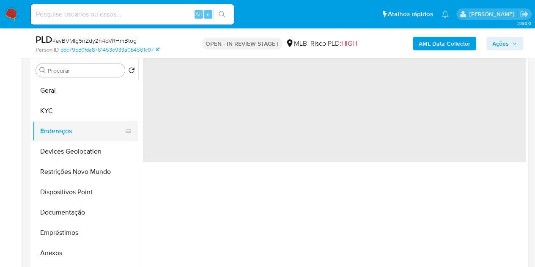
click at [56, 132] on button "Endereços" at bounding box center [82, 131] width 99 height 20
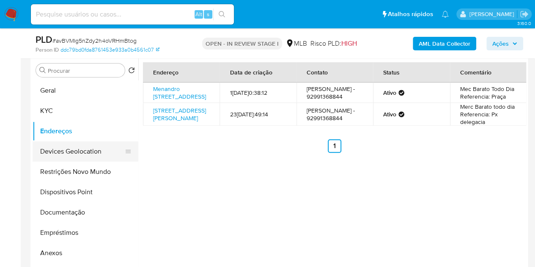
click at [87, 149] on button "Devices Geolocation" at bounding box center [82, 151] width 99 height 20
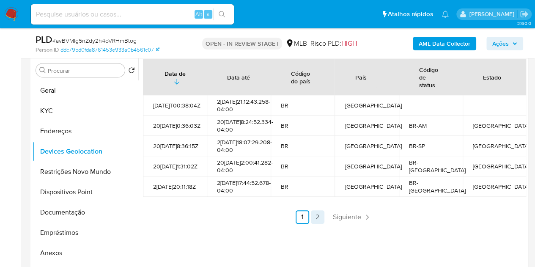
click at [311, 224] on link "2" at bounding box center [318, 217] width 14 height 14
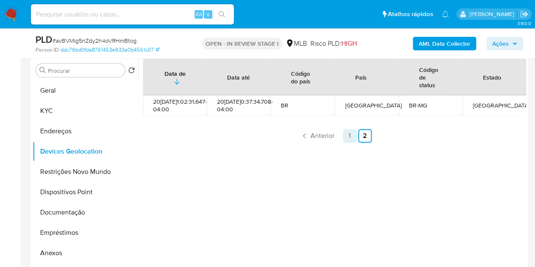
click at [343, 135] on link "1" at bounding box center [350, 136] width 14 height 14
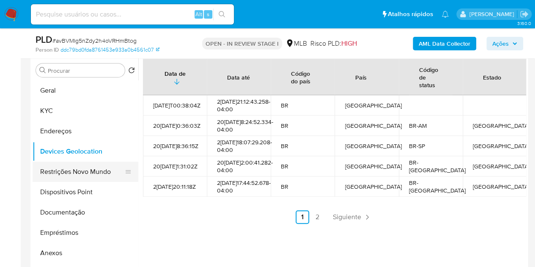
click at [71, 161] on button "Restrições Novo Mundo" at bounding box center [82, 171] width 99 height 20
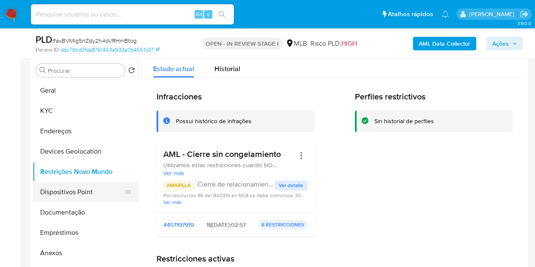
click at [57, 200] on button "Dispositivos Point" at bounding box center [82, 192] width 99 height 20
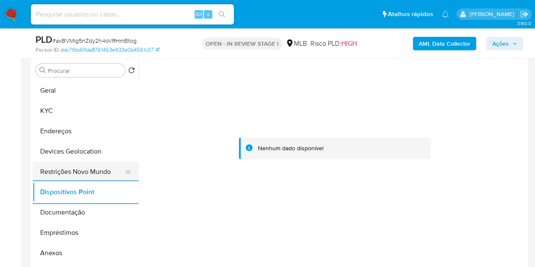
click at [52, 175] on button "Restrições Novo Mundo" at bounding box center [82, 171] width 99 height 20
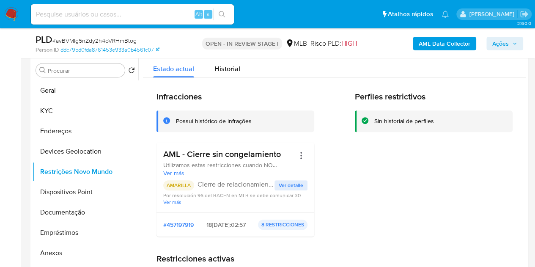
click at [203, 155] on h3 "AML - Cierre sin congelamiento" at bounding box center [228, 154] width 131 height 11
click at [59, 249] on button "Anexos" at bounding box center [82, 253] width 99 height 20
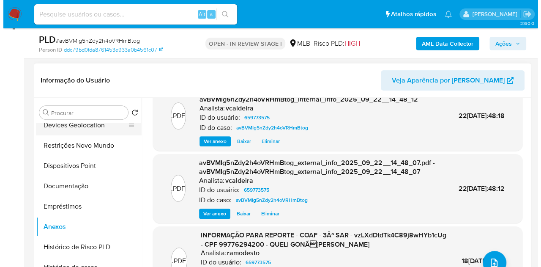
scroll to position [85, 0]
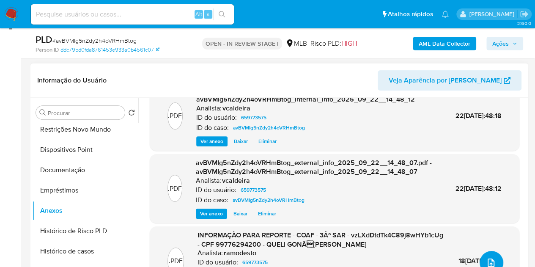
click at [489, 263] on icon "upload-file" at bounding box center [491, 262] width 10 height 10
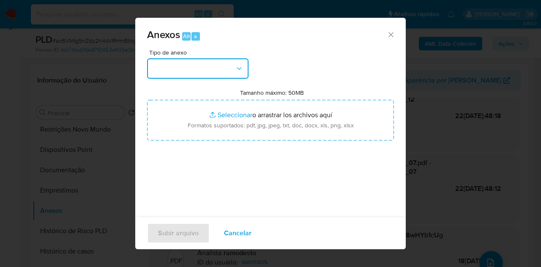
click at [235, 63] on button "button" at bounding box center [197, 68] width 101 height 20
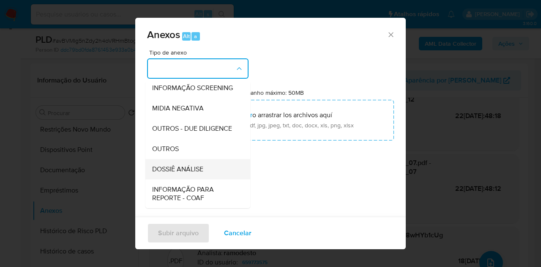
click at [189, 173] on span "DOSSIÊ ANÁLISE" at bounding box center [177, 169] width 51 height 8
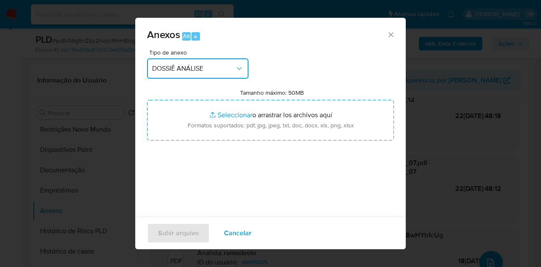
click at [270, 265] on div "Anexos Alt a Tipo de anexo DOSSIÊ ANÁLISE Tamanho máximo: 50MB Seleccionar arch…" at bounding box center [270, 133] width 541 height 267
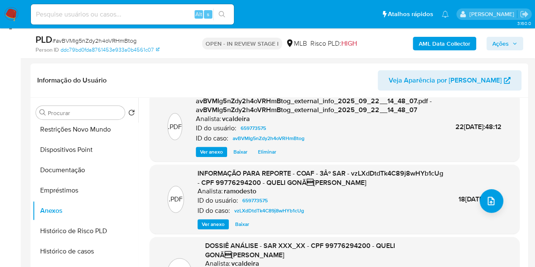
click at [493, 44] on span "Ações" at bounding box center [500, 44] width 16 height 14
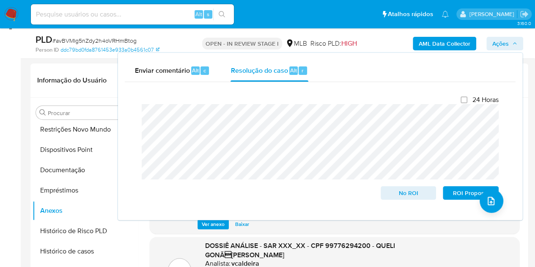
click at [497, 46] on span "Ações" at bounding box center [500, 44] width 16 height 14
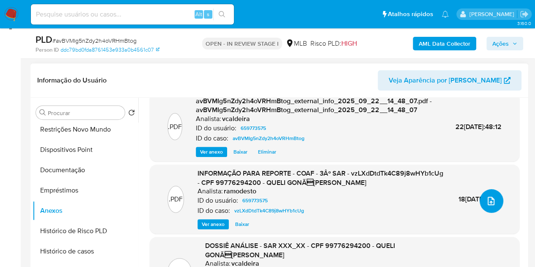
click at [490, 202] on icon "upload-file" at bounding box center [491, 201] width 10 height 10
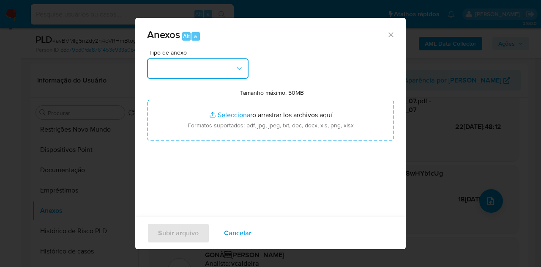
click at [217, 70] on button "button" at bounding box center [197, 68] width 101 height 20
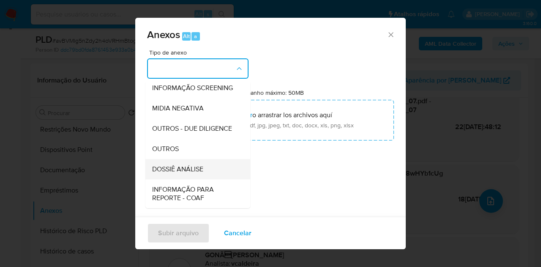
scroll to position [127, 0]
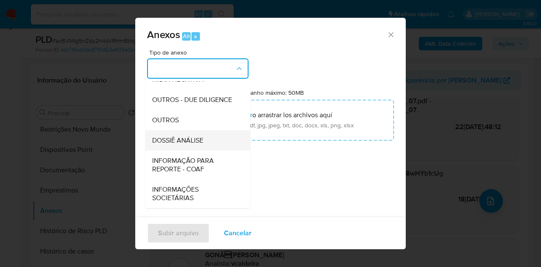
click at [177, 145] on span "DOSSIÊ ANÁLISE" at bounding box center [177, 140] width 51 height 8
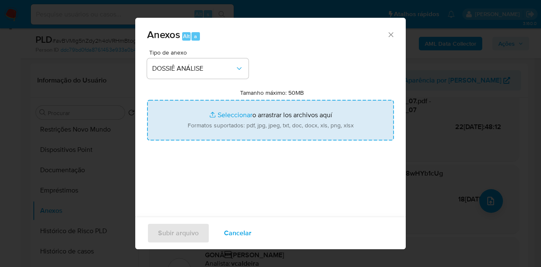
type input "C:\fakepath\Mulan 659773575_2025_09_22_09_21_11.xlsx"
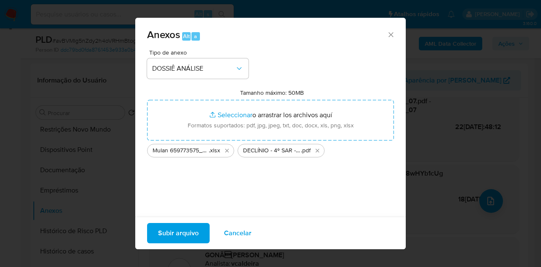
click at [190, 236] on span "Subir arquivo" at bounding box center [178, 233] width 41 height 19
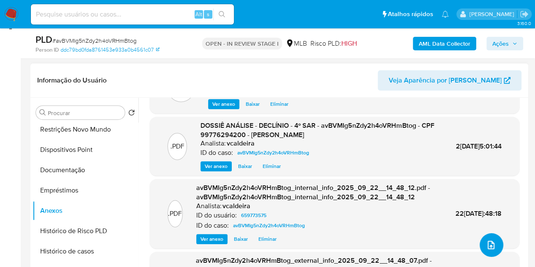
scroll to position [0, 0]
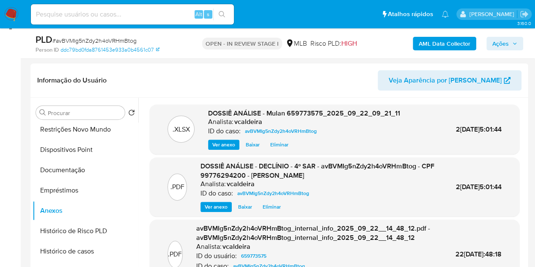
click at [509, 49] on span "Ações" at bounding box center [504, 44] width 25 height 12
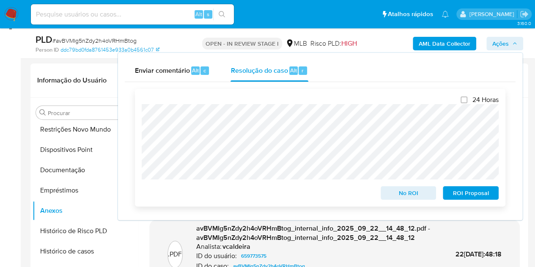
click at [414, 193] on span "No ROI" at bounding box center [408, 193] width 44 height 12
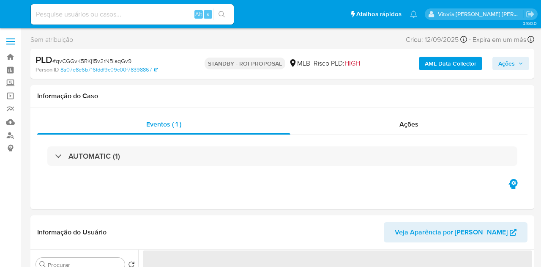
select select "10"
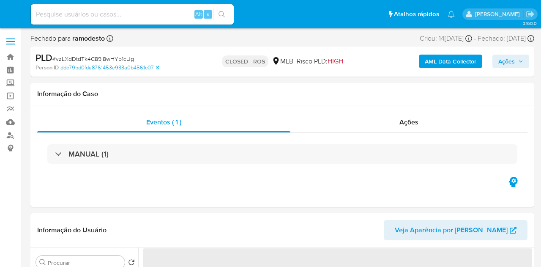
select select "10"
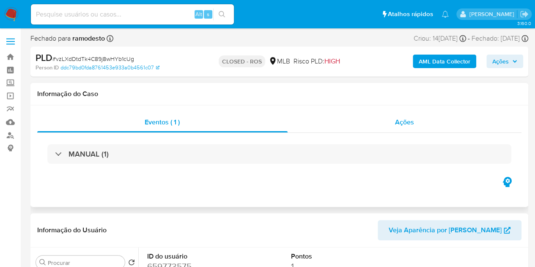
click at [381, 121] on div "Ações" at bounding box center [404, 122] width 234 height 20
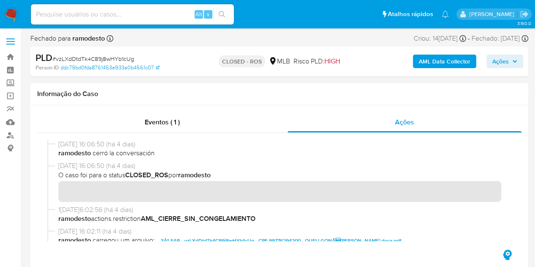
drag, startPoint x: 91, startPoint y: 145, endPoint x: 49, endPoint y: 144, distance: 41.9
click at [49, 144] on div "1[DATE]6:06:50 (há 4 dias) ramodesto cerró la conversación" at bounding box center [279, 150] width 464 height 22
click at [176, 119] on span "Eventos ( 1 )" at bounding box center [162, 122] width 35 height 10
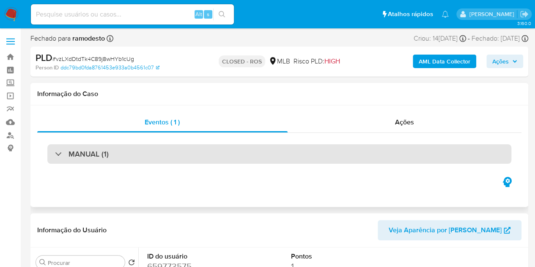
click at [87, 158] on h3 "MANUAL (1)" at bounding box center [88, 153] width 40 height 9
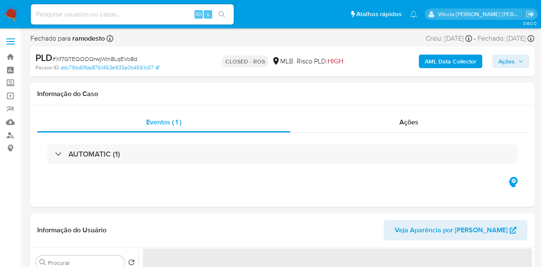
select select "10"
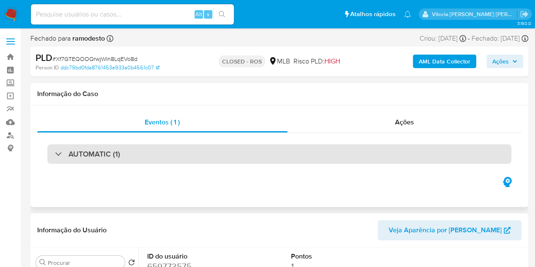
click at [117, 151] on h3 "AUTOMATIC (1)" at bounding box center [94, 153] width 52 height 9
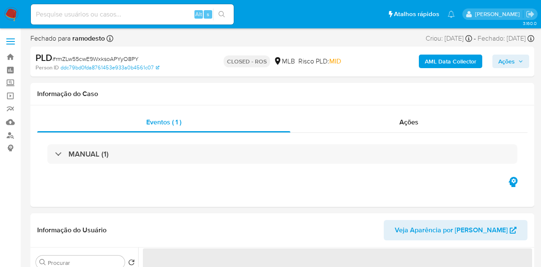
select select "10"
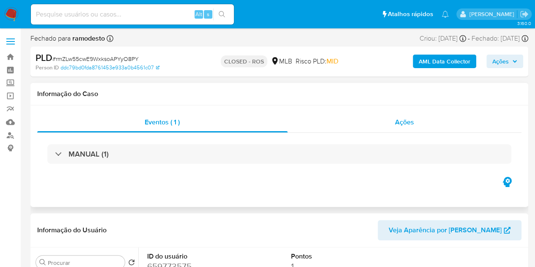
click at [383, 120] on div "Ações" at bounding box center [404, 122] width 234 height 20
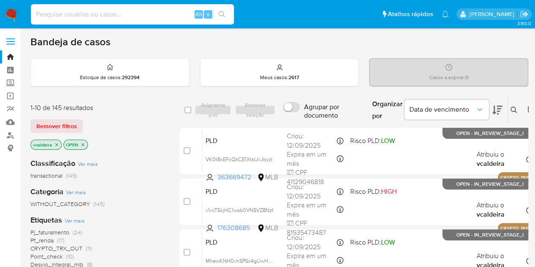
click at [95, 17] on input at bounding box center [132, 14] width 203 height 11
paste input "TKiaAgPJzyMytGz7wLf83LhB"
type input "TKiaAgPJzyMytGz7wLf83LhB"
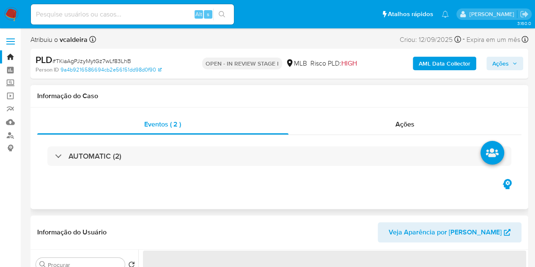
select select "10"
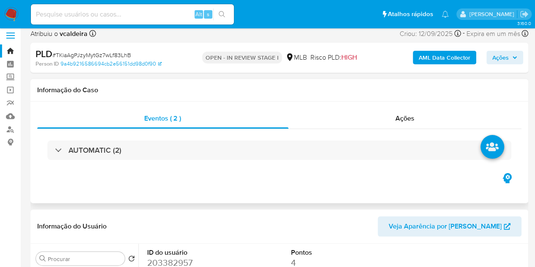
scroll to position [85, 0]
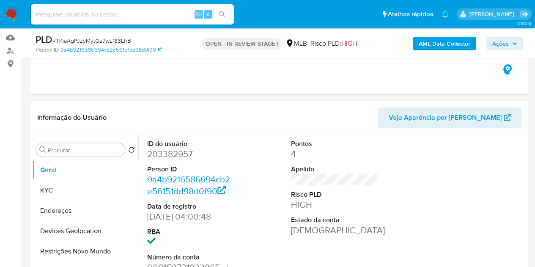
click at [177, 161] on dl "ID do usuário 203382957 Person ID 9a4b9216586694cb2e56151dd98d0f90 Data de regi…" at bounding box center [190, 206] width 87 height 134
click at [177, 159] on dd "203382957" at bounding box center [190, 154] width 87 height 12
copy dd "203382957"
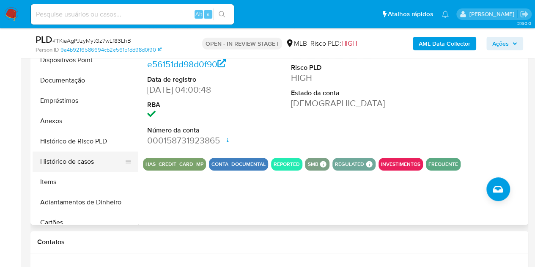
click at [75, 166] on button "Histórico de casos" at bounding box center [82, 161] width 99 height 20
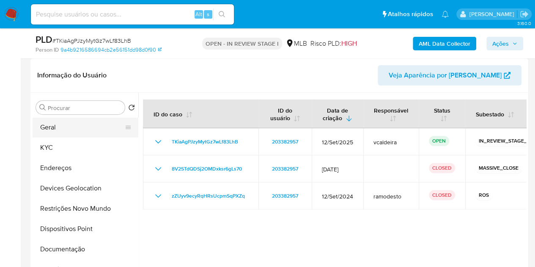
scroll to position [0, 0]
click at [74, 123] on button "Geral" at bounding box center [82, 128] width 99 height 20
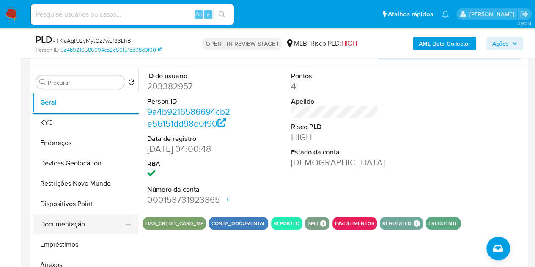
scroll to position [85, 0]
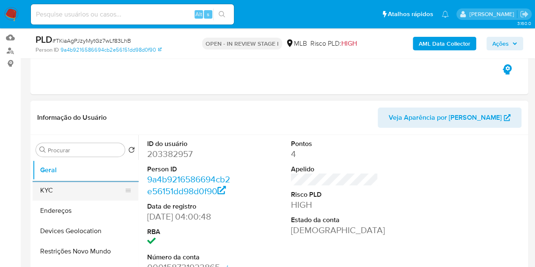
drag, startPoint x: 61, startPoint y: 191, endPoint x: 65, endPoint y: 188, distance: 4.6
click at [61, 191] on button "KYC" at bounding box center [82, 190] width 99 height 20
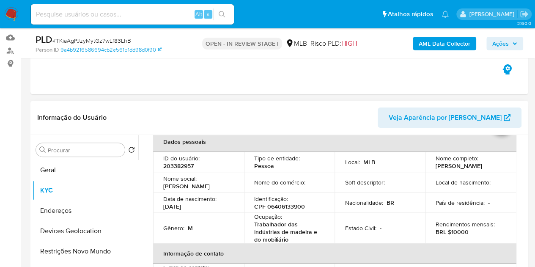
scroll to position [42, 0]
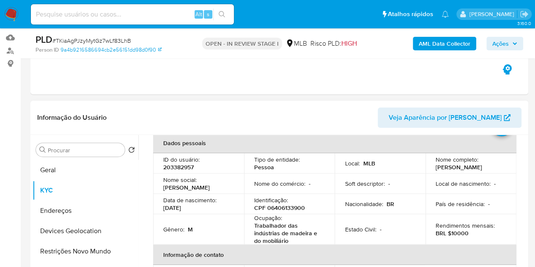
drag, startPoint x: 485, startPoint y: 168, endPoint x: 429, endPoint y: 167, distance: 55.8
click at [429, 167] on td "Nome completo : Fabio Manoel Cruz" at bounding box center [470, 163] width 91 height 20
copy p "Fabio Manoel Cruz"
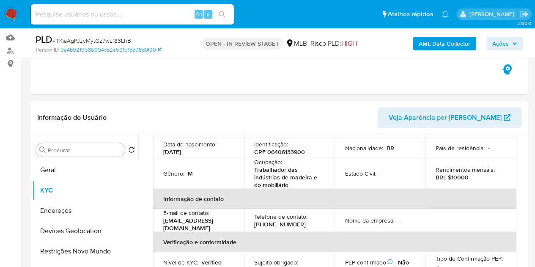
scroll to position [85, 0]
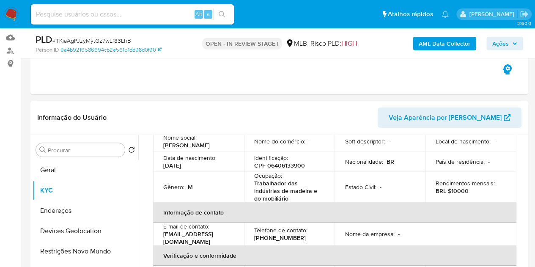
click at [276, 180] on p "Trabalhador das indústrias de madeira e do mobiliário" at bounding box center [287, 190] width 67 height 23
click at [272, 199] on p "Trabalhador das indústrias de madeira e do mobiliário" at bounding box center [287, 190] width 67 height 23
drag, startPoint x: 288, startPoint y: 198, endPoint x: 245, endPoint y: 182, distance: 46.2
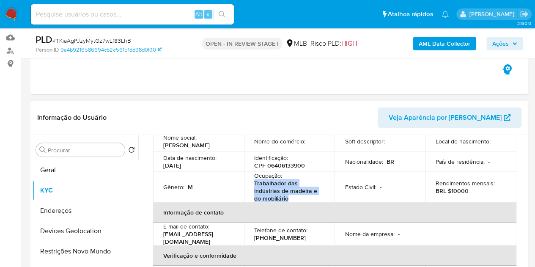
click at [245, 182] on td "Ocupação : Trabalhador das indústrias de madeira e do mobiliário" at bounding box center [289, 187] width 91 height 30
copy p "Trabalhador das indústrias de madeira e do mobiliário"
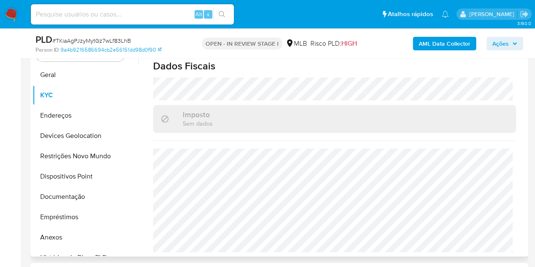
scroll to position [211, 0]
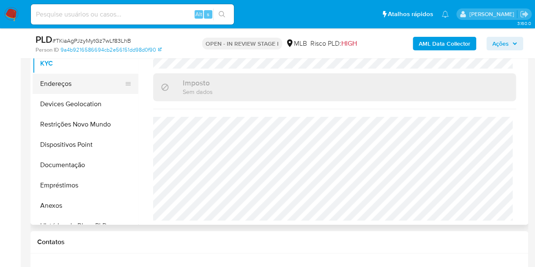
drag, startPoint x: 61, startPoint y: 85, endPoint x: 81, endPoint y: 93, distance: 21.3
click at [61, 85] on button "Endereços" at bounding box center [82, 84] width 99 height 20
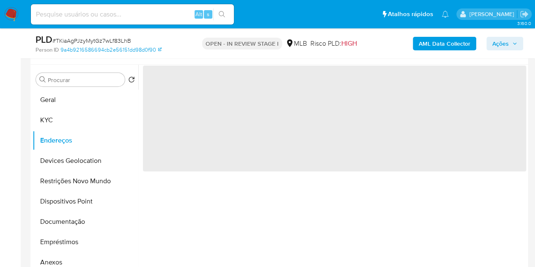
scroll to position [85, 0]
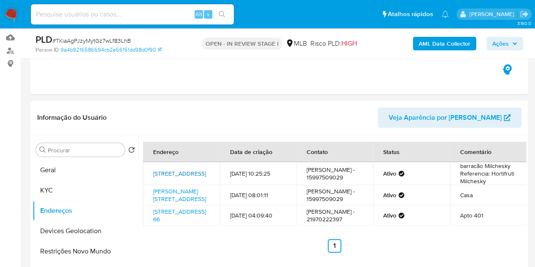
click at [172, 172] on link "Rua Principal 7, Piedade, São Paulo, 18177300, Brasil 7" at bounding box center [179, 173] width 53 height 8
click at [189, 203] on link "Francisco Isse 20, Tapiraí, São Paulo, 18180000, Brasil 20" at bounding box center [179, 195] width 53 height 16
click at [177, 223] on link "Rua Ouro Branco 66, Rio De Janeiro, Rio De Janeiro, 21321560, Brasil 66" at bounding box center [179, 215] width 53 height 16
click at [177, 170] on link "Rua Principal 7, Piedade, São Paulo, 18177300, Brasil 7" at bounding box center [179, 173] width 53 height 8
drag, startPoint x: 488, startPoint y: 173, endPoint x: 488, endPoint y: 179, distance: 5.9
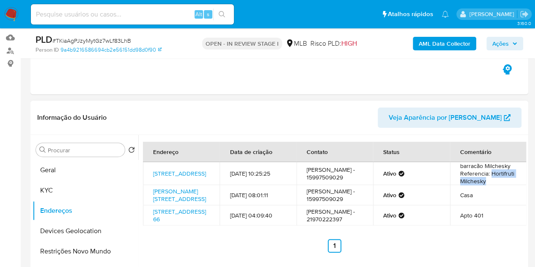
click at [488, 179] on td "barracão Milchesky Referencia: Hortifruti Milchesky" at bounding box center [488, 173] width 77 height 23
copy td "Hortifruti Milchesky"
click at [170, 192] on link "Francisco Isse 20, Tapiraí, São Paulo, 18180000, Brasil 20" at bounding box center [179, 195] width 53 height 16
click at [192, 174] on link "Rua Principal 7, Piedade, São Paulo, 18177300, Brasil 7" at bounding box center [179, 173] width 53 height 8
drag, startPoint x: 54, startPoint y: 190, endPoint x: 67, endPoint y: 189, distance: 13.5
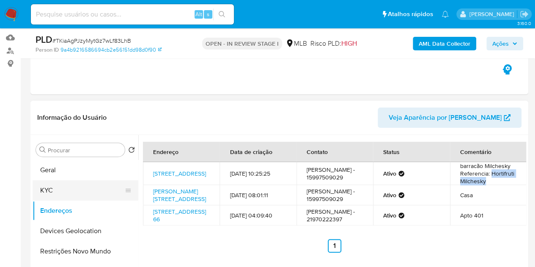
click at [55, 190] on button "KYC" at bounding box center [82, 190] width 99 height 20
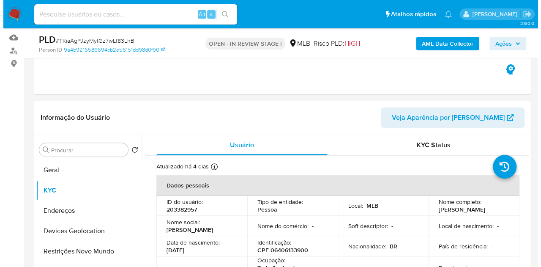
scroll to position [211, 0]
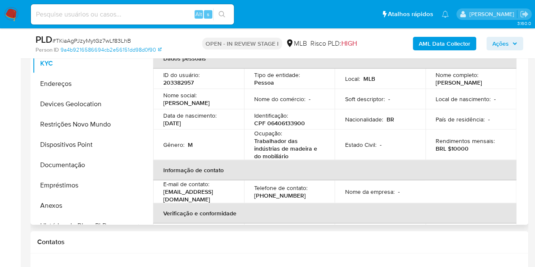
drag, startPoint x: 486, startPoint y: 82, endPoint x: 433, endPoint y: 81, distance: 53.3
click at [435, 81] on div "Nome completo : Fabio Manoel Cruz" at bounding box center [470, 78] width 71 height 15
copy p "[PERSON_NAME]"
click at [450, 43] on b "AML Data Collector" at bounding box center [444, 44] width 52 height 14
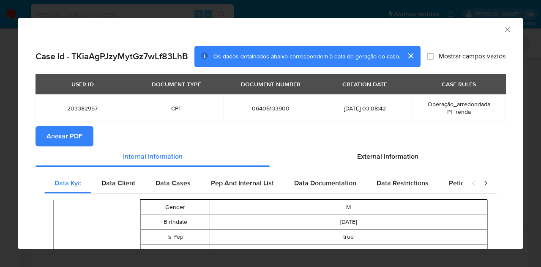
click at [58, 140] on span "Anexar PDF" at bounding box center [64, 136] width 36 height 19
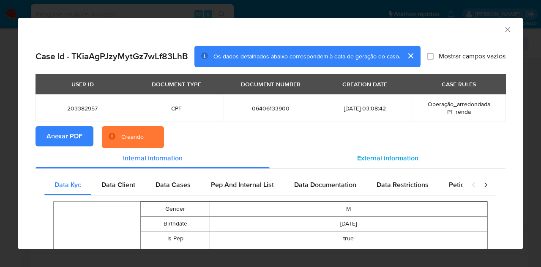
click at [392, 154] on span "External information" at bounding box center [387, 158] width 61 height 10
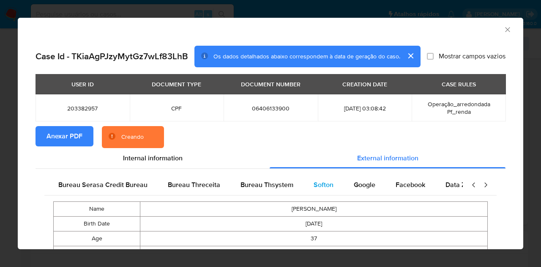
scroll to position [0, 178]
click at [355, 185] on span "Google" at bounding box center [364, 185] width 22 height 10
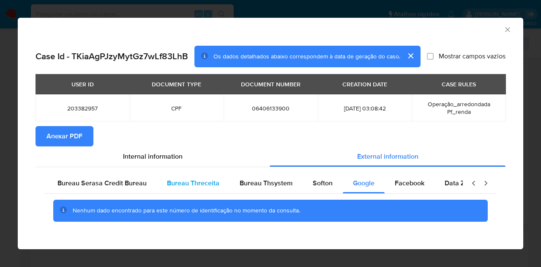
scroll to position [0, 0]
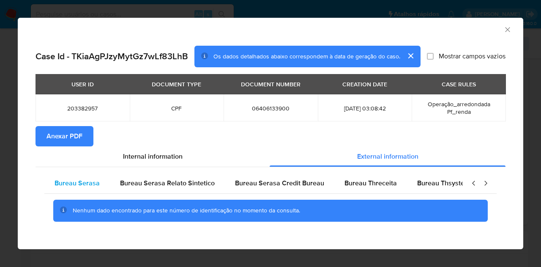
click at [86, 185] on span "Bureau Serasa" at bounding box center [77, 183] width 45 height 10
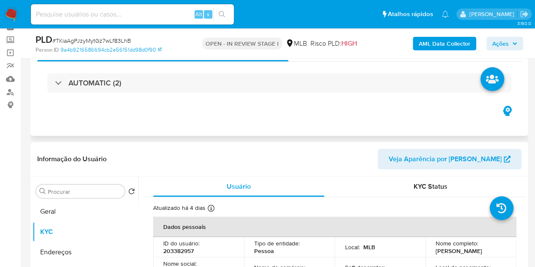
scroll to position [42, 0]
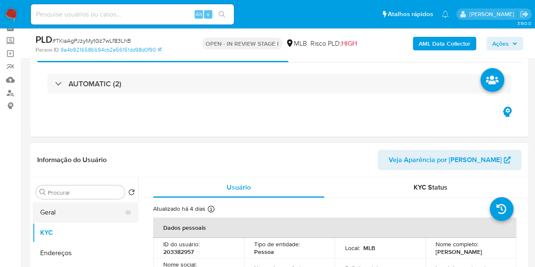
click at [63, 219] on button "Geral" at bounding box center [82, 212] width 99 height 20
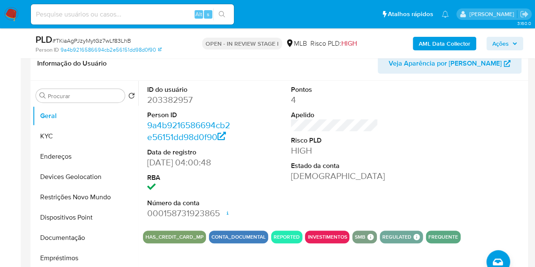
scroll to position [127, 0]
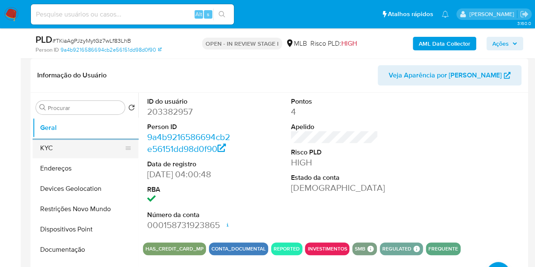
click at [63, 149] on button "KYC" at bounding box center [82, 148] width 99 height 20
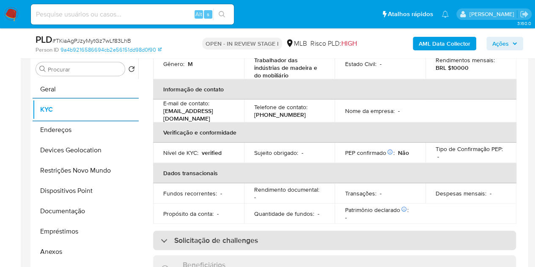
click at [201, 246] on div "Solicitação de challenges" at bounding box center [334, 239] width 363 height 19
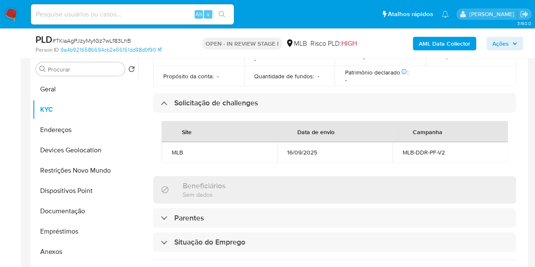
scroll to position [423, 0]
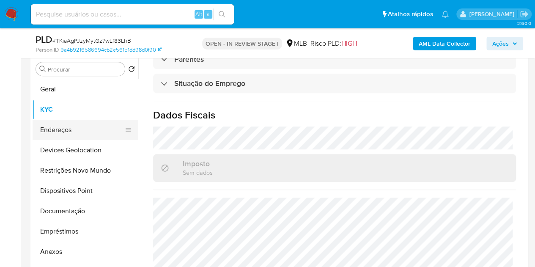
click at [57, 128] on button "Endereços" at bounding box center [82, 130] width 99 height 20
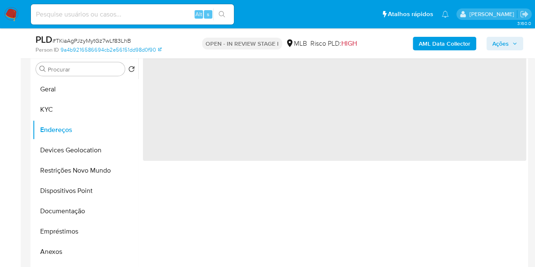
scroll to position [0, 0]
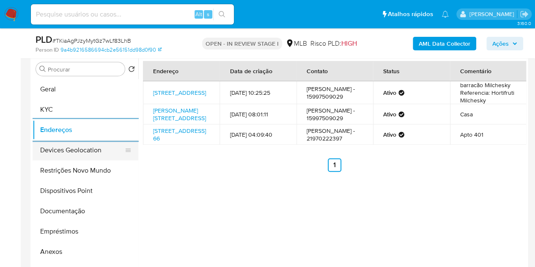
click at [85, 156] on button "Devices Geolocation" at bounding box center [82, 150] width 99 height 20
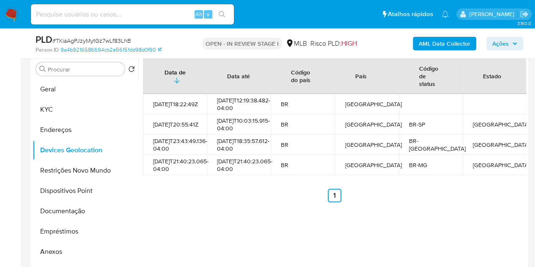
click at [249, 202] on ul "Anterior 1 Siguiente" at bounding box center [334, 196] width 383 height 14
click at [79, 168] on button "Restrições Novo Mundo" at bounding box center [82, 170] width 99 height 20
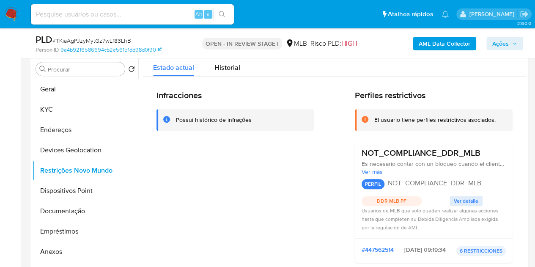
click at [234, 171] on div "Infracciones Possui histórico de infrações" at bounding box center [235, 179] width 158 height 179
click at [59, 204] on button "Documentação" at bounding box center [82, 211] width 99 height 20
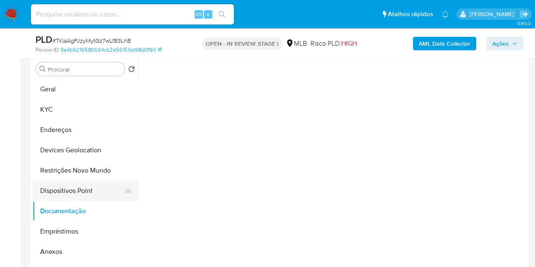
click at [62, 193] on button "Dispositivos Point" at bounding box center [82, 190] width 99 height 20
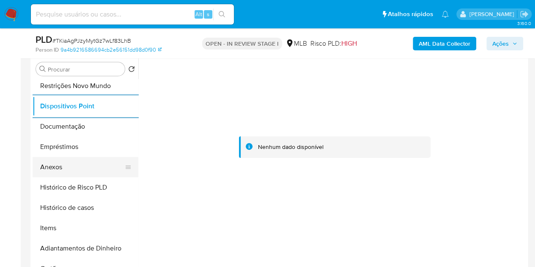
scroll to position [42, 0]
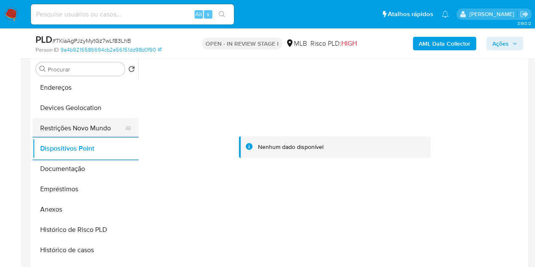
click at [79, 134] on button "Restrições Novo Mundo" at bounding box center [82, 128] width 99 height 20
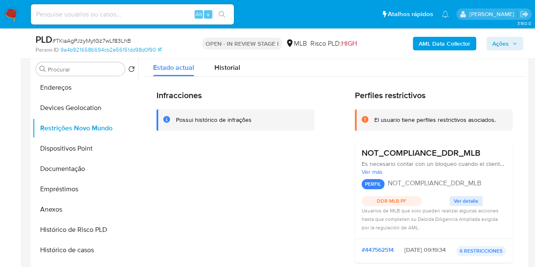
click at [385, 97] on h2 "Perfiles restrictivos" at bounding box center [434, 95] width 158 height 11
click at [385, 96] on h2 "Perfiles restrictivos" at bounding box center [434, 95] width 158 height 11
click at [386, 95] on h2 "Perfiles restrictivos" at bounding box center [434, 95] width 158 height 11
click at [429, 150] on h3 "NOT_COMPLIANCE_DDR_MLB" at bounding box center [420, 153] width 119 height 11
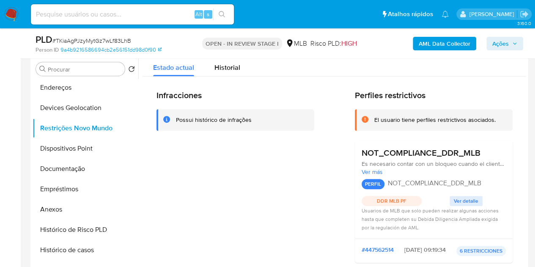
click at [429, 150] on h3 "NOT_COMPLIANCE_DDR_MLB" at bounding box center [420, 153] width 119 height 11
click at [71, 171] on button "Documentação" at bounding box center [82, 169] width 99 height 20
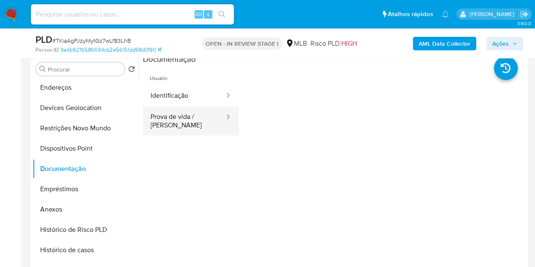
click at [200, 117] on button "Prova de vida / [PERSON_NAME]" at bounding box center [184, 121] width 82 height 29
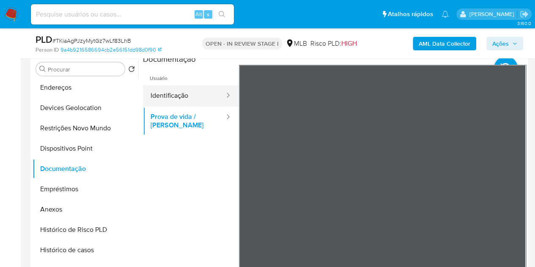
click at [170, 88] on button "Identificação" at bounding box center [184, 96] width 82 height 22
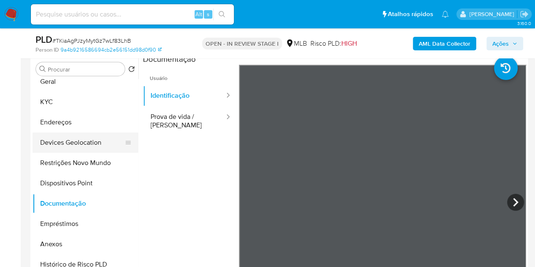
scroll to position [0, 0]
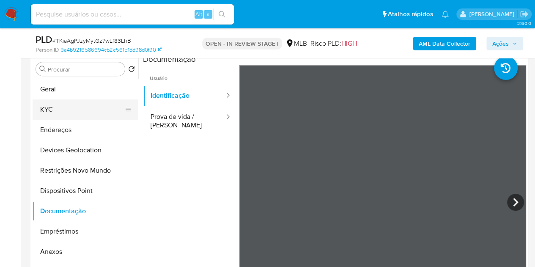
click at [62, 111] on button "KYC" at bounding box center [82, 109] width 99 height 20
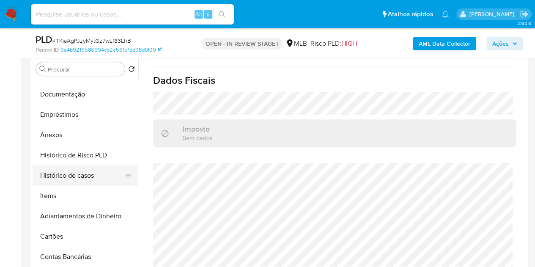
scroll to position [127, 0]
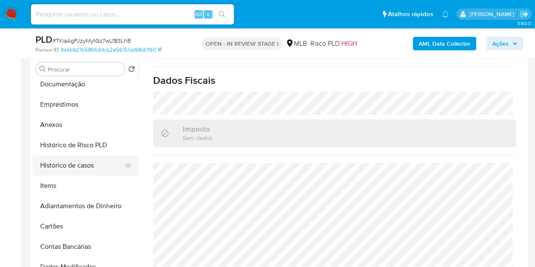
click at [70, 162] on button "Histórico de casos" at bounding box center [82, 165] width 99 height 20
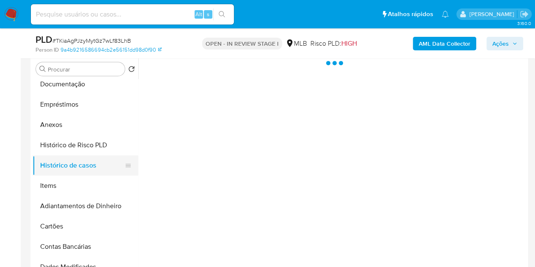
scroll to position [0, 0]
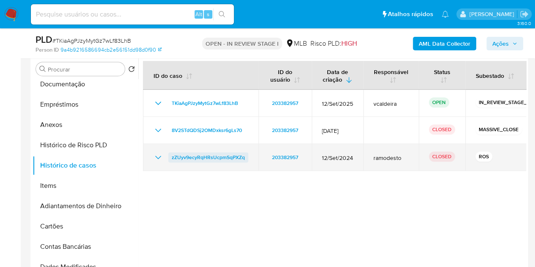
click at [214, 153] on span "zZUyv9ecyRqHRsUcpmSqPXZq" at bounding box center [208, 157] width 73 height 10
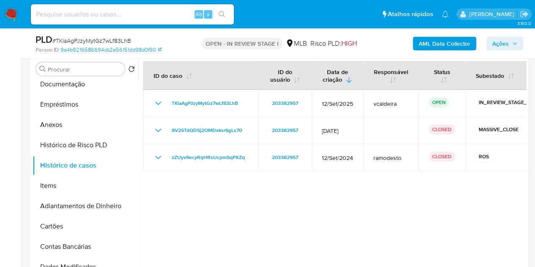
click at [494, 46] on span "Ações" at bounding box center [500, 44] width 16 height 14
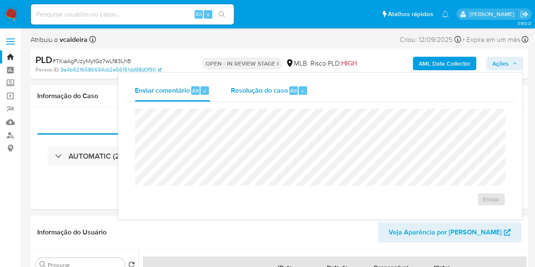
click at [271, 94] on span "Resolução do caso" at bounding box center [258, 90] width 57 height 10
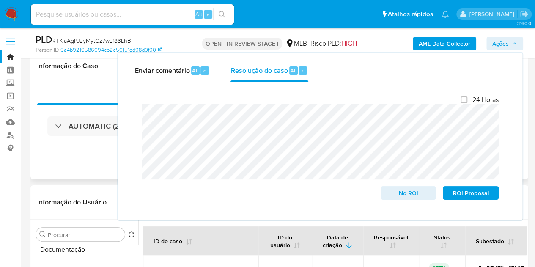
scroll to position [127, 0]
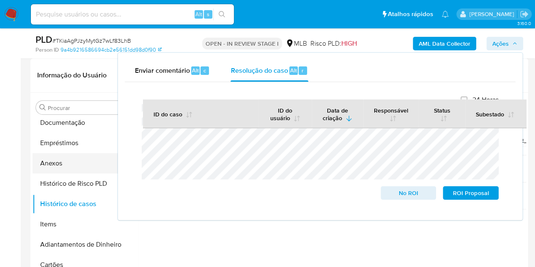
click at [70, 164] on button "Anexos" at bounding box center [82, 163] width 99 height 20
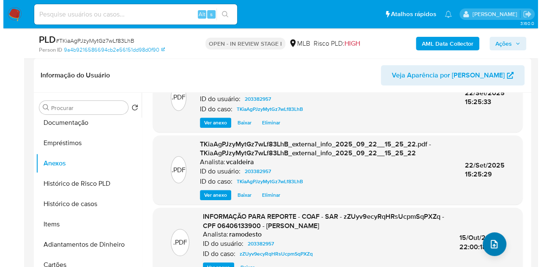
scroll to position [85, 0]
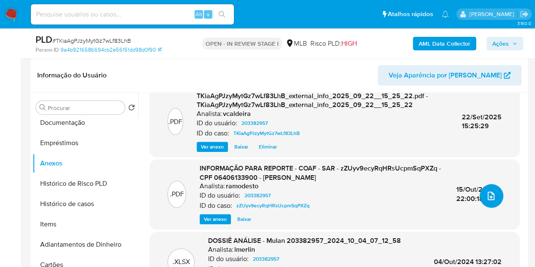
click at [493, 193] on button "upload-file" at bounding box center [491, 196] width 24 height 24
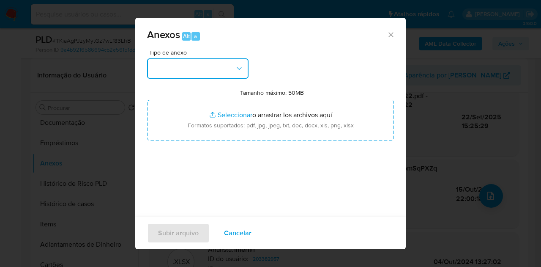
click at [218, 71] on button "button" at bounding box center [197, 68] width 101 height 20
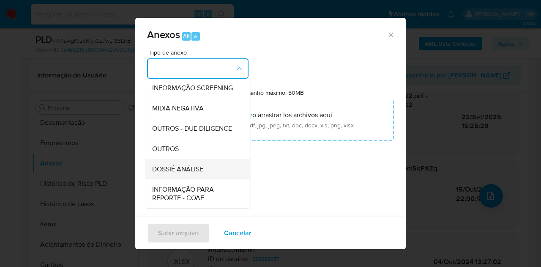
click at [181, 173] on span "DOSSIÊ ANÁLISE" at bounding box center [177, 169] width 51 height 8
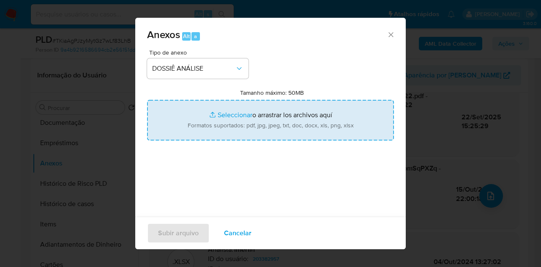
type input "C:\fakepath\2º SAR (XXXX) - TKiaAgPJzyMytGz7wLf83LhB - CPF 06406133900 - FABIO …"
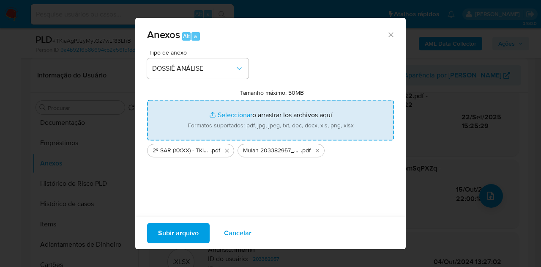
click at [165, 232] on span "Subir arquivo" at bounding box center [178, 233] width 41 height 19
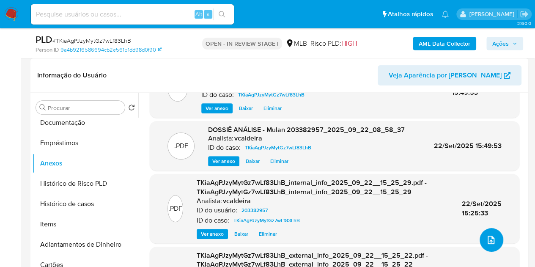
scroll to position [0, 0]
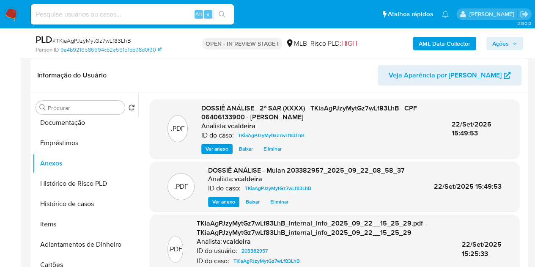
click at [496, 40] on span "Ações" at bounding box center [500, 44] width 16 height 14
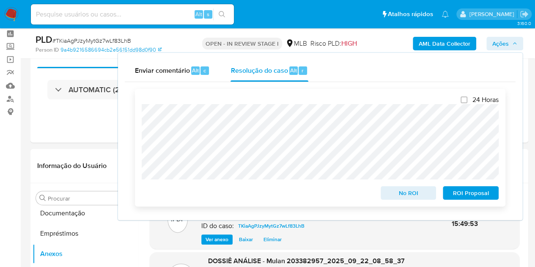
scroll to position [85, 0]
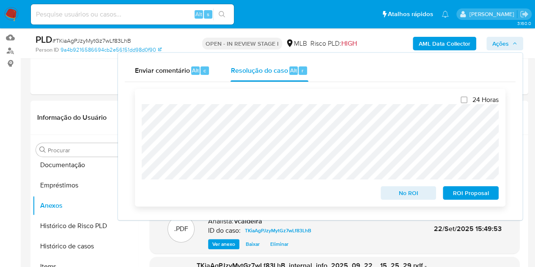
click at [467, 194] on span "ROI Proposal" at bounding box center [470, 193] width 44 height 12
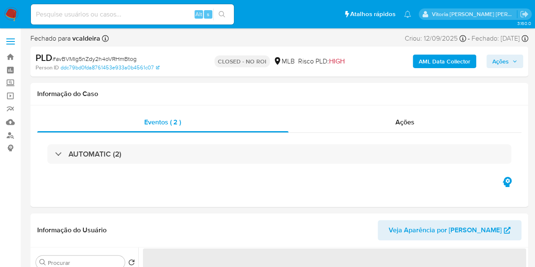
select select "10"
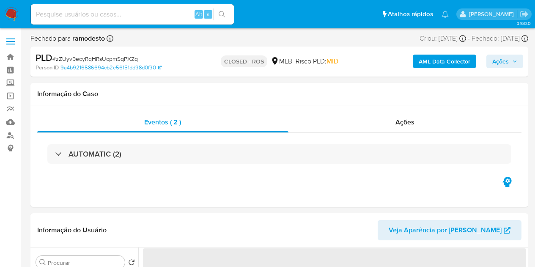
select select "10"
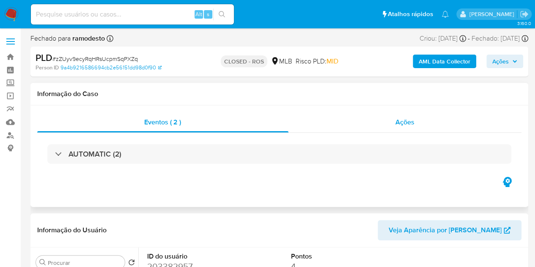
click at [408, 126] on span "Ações" at bounding box center [404, 122] width 19 height 10
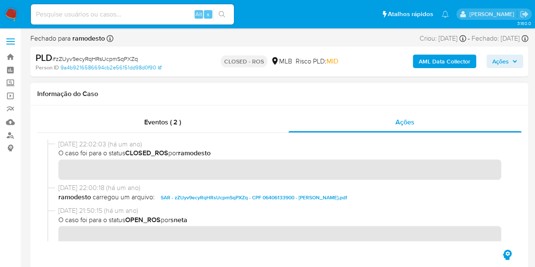
drag, startPoint x: 88, startPoint y: 146, endPoint x: 58, endPoint y: 147, distance: 29.6
click at [58, 147] on span "[DATE] 22:02:03 (há um ano)" at bounding box center [282, 143] width 449 height 9
drag, startPoint x: 91, startPoint y: 147, endPoint x: 59, endPoint y: 148, distance: 32.1
click at [59, 148] on span "[DATE] 22:02:03 (há um ano)" at bounding box center [282, 143] width 449 height 9
click at [498, 57] on span "Ações" at bounding box center [500, 62] width 16 height 14
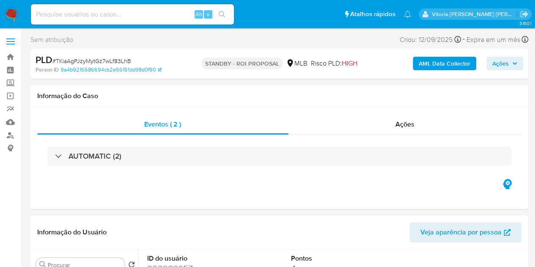
select select "10"
click at [127, 12] on input at bounding box center [132, 14] width 203 height 11
paste input "ZGuVG8XtM6ymGSmqQLiV2tvH"
type input "ZGuVG8XtM6ymGSmqQLiV2tvH"
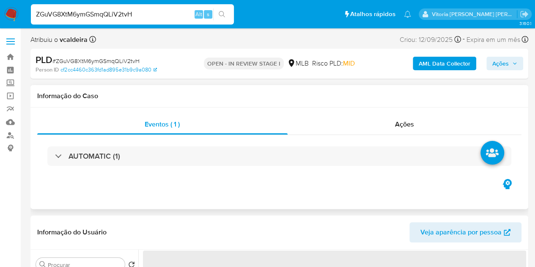
select select "10"
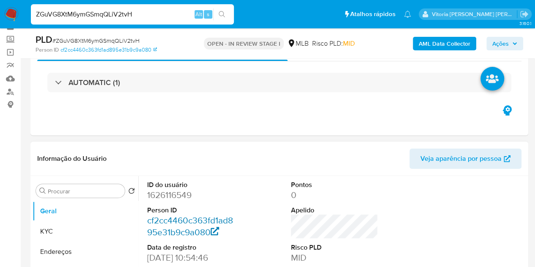
scroll to position [85, 0]
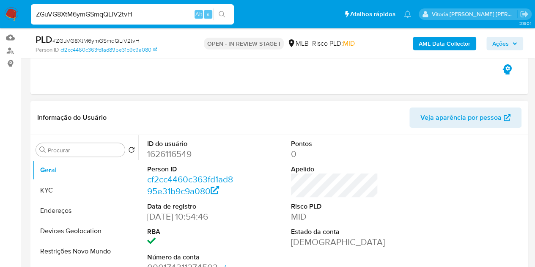
click at [171, 155] on dd "1626116549" at bounding box center [190, 154] width 87 height 12
copy dd "1626116549"
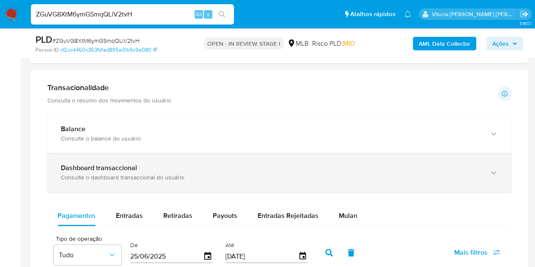
scroll to position [549, 0]
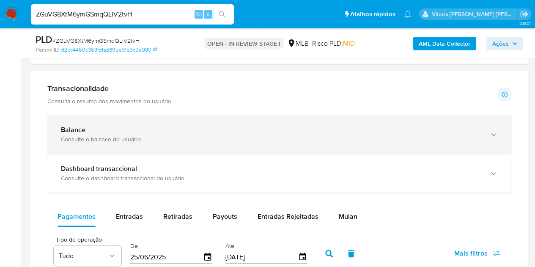
click at [331, 132] on div "Balance Consulte o balance do usuário" at bounding box center [271, 134] width 420 height 17
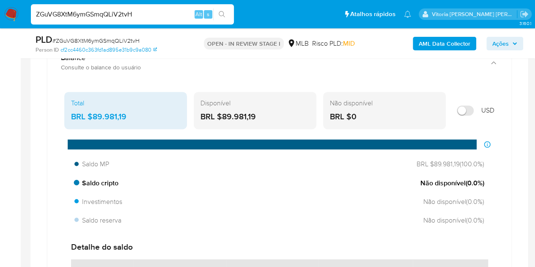
scroll to position [634, 0]
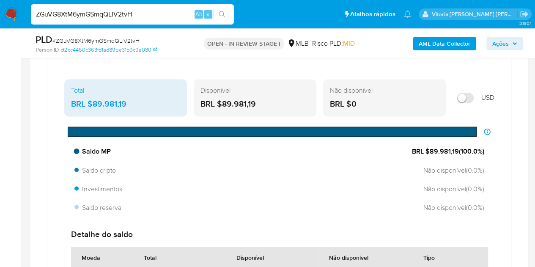
drag, startPoint x: 457, startPoint y: 150, endPoint x: 429, endPoint y: 148, distance: 28.4
click at [429, 148] on span "BRL $89.981,19 ( 100.0 %)" at bounding box center [448, 151] width 72 height 9
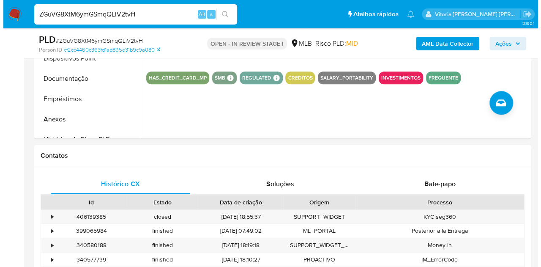
scroll to position [169, 0]
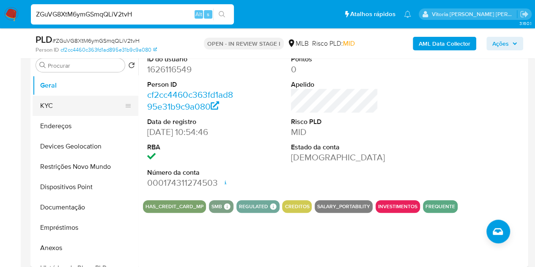
click at [50, 106] on button "KYC" at bounding box center [82, 106] width 99 height 20
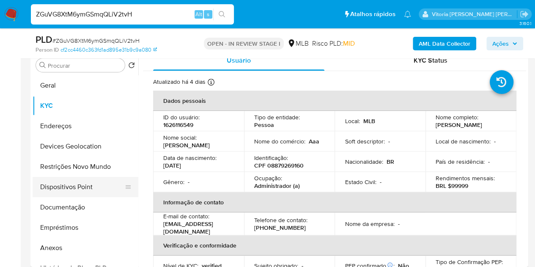
drag, startPoint x: 79, startPoint y: 210, endPoint x: 119, endPoint y: 177, distance: 51.7
click at [79, 210] on button "Documentação" at bounding box center [86, 207] width 106 height 20
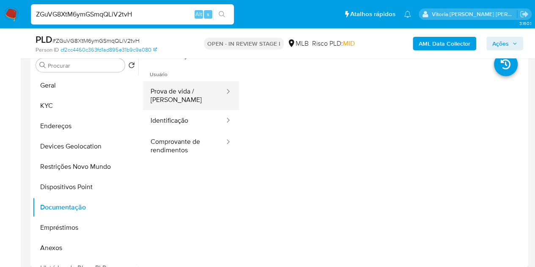
click at [191, 100] on button "Prova de vida / [PERSON_NAME]" at bounding box center [184, 95] width 82 height 29
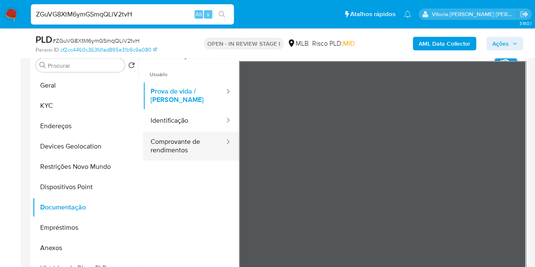
click at [189, 156] on button "Comprovante de rendimentos" at bounding box center [184, 145] width 82 height 29
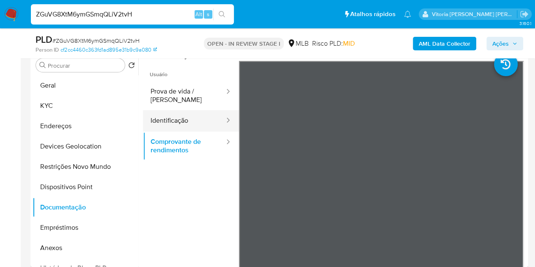
click at [191, 120] on button "Identificação" at bounding box center [184, 121] width 82 height 22
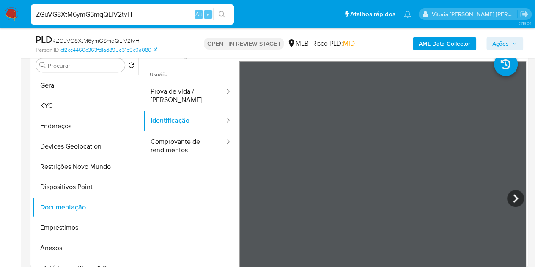
click at [445, 46] on b "AML Data Collector" at bounding box center [444, 44] width 52 height 14
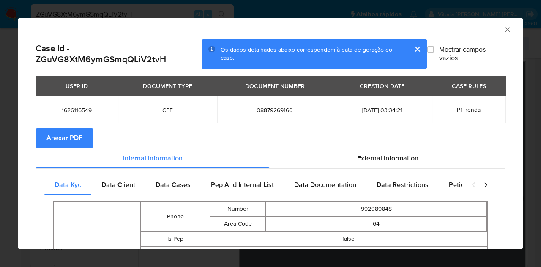
click at [82, 133] on button "Anexar PDF" at bounding box center [65, 138] width 58 height 20
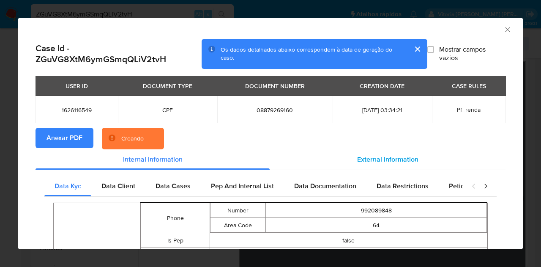
click at [369, 160] on span "External information" at bounding box center [387, 159] width 61 height 10
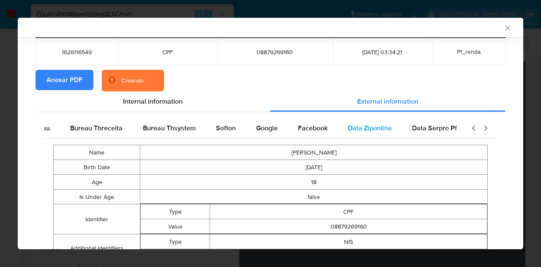
scroll to position [0, 286]
click at [354, 128] on span "Data Ziponline" at bounding box center [358, 128] width 44 height 10
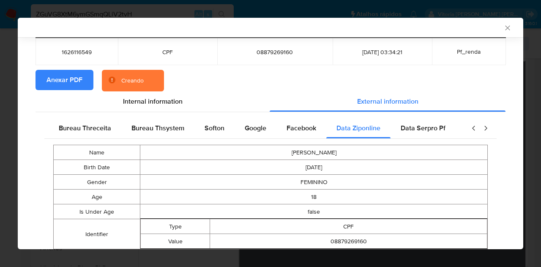
scroll to position [191, 0]
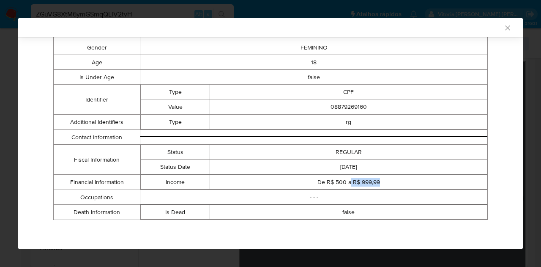
drag, startPoint x: 368, startPoint y: 182, endPoint x: 347, endPoint y: 183, distance: 21.6
click at [347, 183] on td "De R$ 500 a R$ 999,99" at bounding box center [348, 182] width 277 height 15
copy td "R$ 999,99"
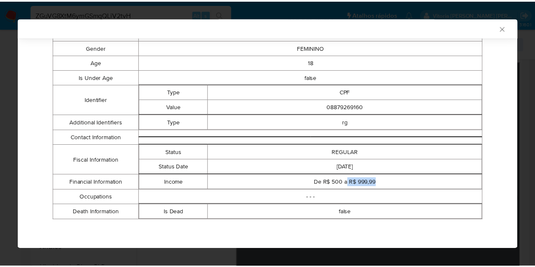
scroll to position [189, 0]
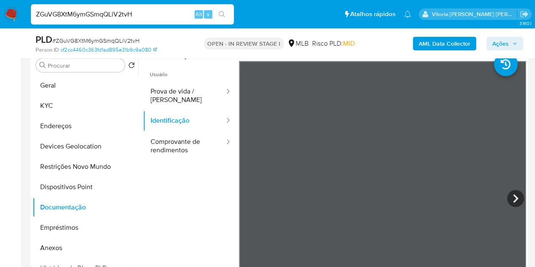
click at [417, 45] on button "AML Data Collector" at bounding box center [444, 44] width 63 height 14
click at [51, 244] on button "Anexos" at bounding box center [82, 248] width 99 height 20
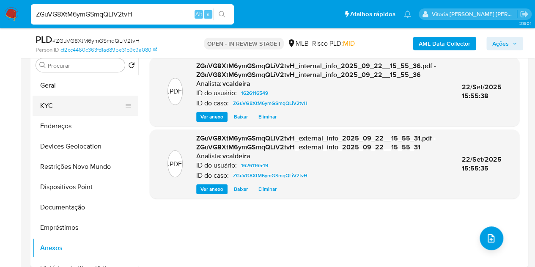
click at [53, 101] on button "KYC" at bounding box center [82, 106] width 99 height 20
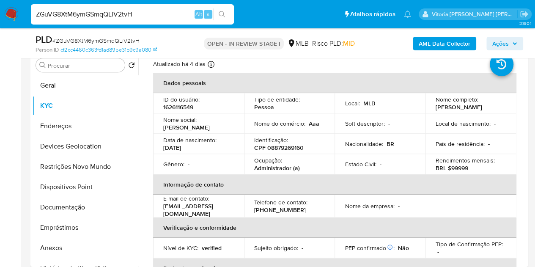
scroll to position [17, 0]
click at [266, 174] on td "Ocupação : Administrador (a)" at bounding box center [289, 165] width 91 height 20
click at [262, 169] on p "Administrador (a)" at bounding box center [277, 169] width 46 height 8
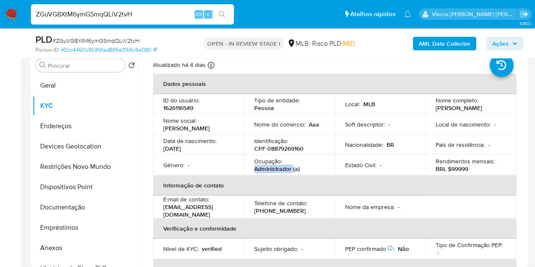
click at [262, 169] on p "Administrador (a)" at bounding box center [277, 169] width 46 height 8
copy p "Administrador"
click at [44, 127] on button "Endereços" at bounding box center [82, 126] width 99 height 20
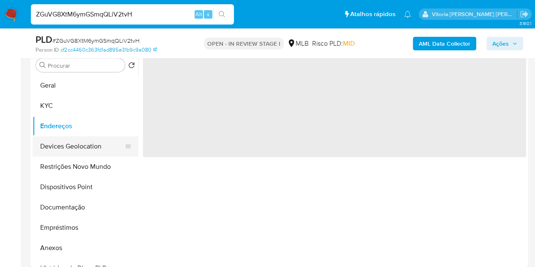
scroll to position [0, 0]
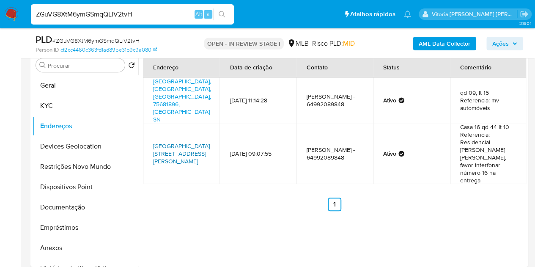
click at [175, 142] on link "[GEOGRAPHIC_DATA] [STREET_ADDRESS][PERSON_NAME]" at bounding box center [181, 154] width 57 height 24
drag, startPoint x: 462, startPoint y: 108, endPoint x: 509, endPoint y: 111, distance: 47.5
click at [509, 123] on td "Casa 16 qd 44 lt 10 Referencia: Residencial [PERSON_NAME] [PERSON_NAME], favor …" at bounding box center [488, 153] width 77 height 61
copy td "Casa 16 qd 44 lt 10"
drag, startPoint x: 507, startPoint y: 125, endPoint x: 466, endPoint y: 127, distance: 41.1
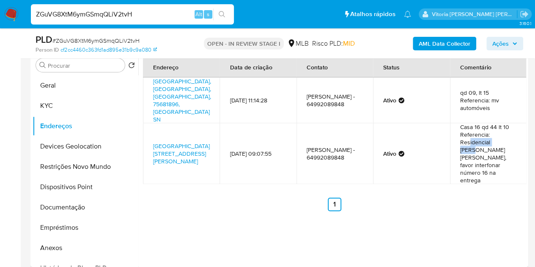
click at [466, 127] on td "Casa 16 qd 44 lt 10 Referencia: Residencial [PERSON_NAME] [PERSON_NAME], favor …" at bounding box center [488, 153] width 77 height 61
drag, startPoint x: 495, startPoint y: 136, endPoint x: 450, endPoint y: 123, distance: 47.0
click at [450, 125] on td "Casa 16 qd 44 lt 10 Referencia: Residencial [PERSON_NAME] [PERSON_NAME], favor …" at bounding box center [488, 153] width 77 height 61
copy td "Residencial Bento Faleiro de [GEOGRAPHIC_DATA]"
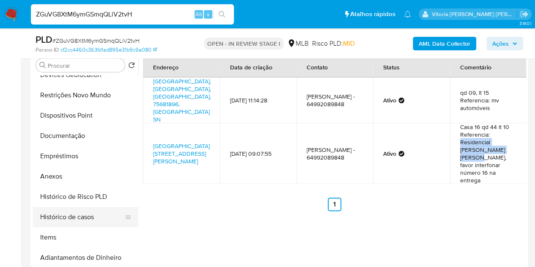
scroll to position [85, 0]
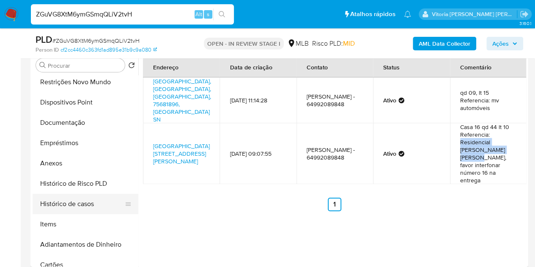
click at [85, 205] on button "Histórico de casos" at bounding box center [82, 204] width 99 height 20
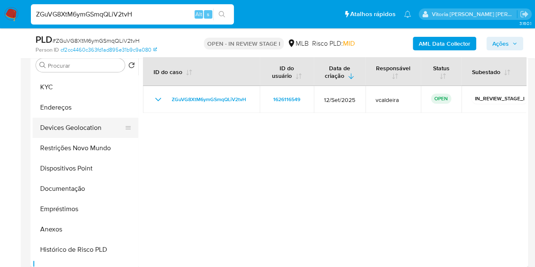
scroll to position [0, 0]
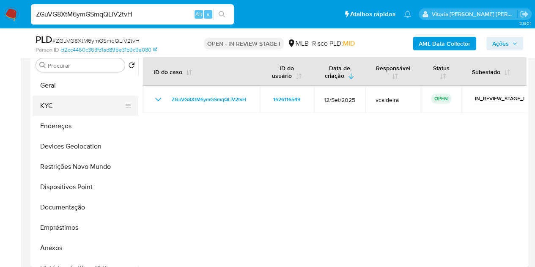
click at [63, 109] on button "KYC" at bounding box center [82, 106] width 99 height 20
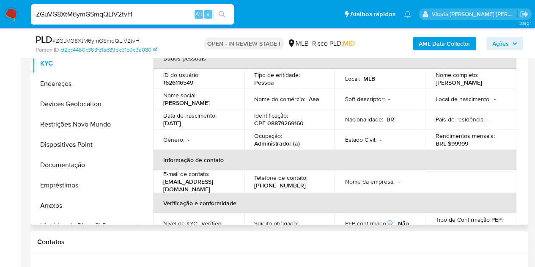
drag, startPoint x: 474, startPoint y: 82, endPoint x: 432, endPoint y: 85, distance: 42.0
click at [435, 85] on div "Nome completo : [PERSON_NAME]" at bounding box center [470, 78] width 71 height 15
copy p "[PERSON_NAME]"
click at [441, 45] on b "AML Data Collector" at bounding box center [444, 44] width 52 height 14
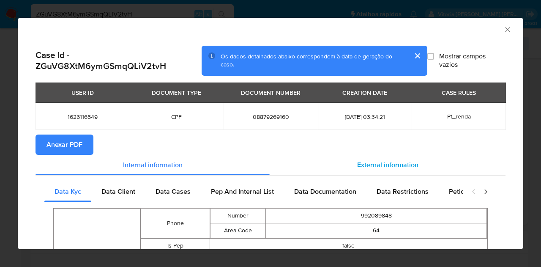
click at [374, 169] on div "External information" at bounding box center [388, 165] width 236 height 20
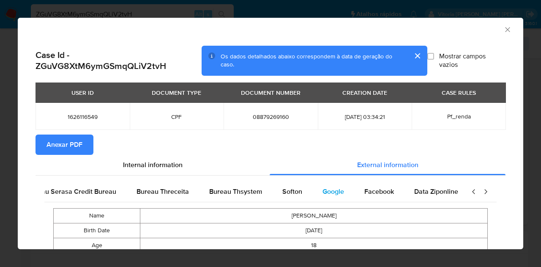
scroll to position [0, 286]
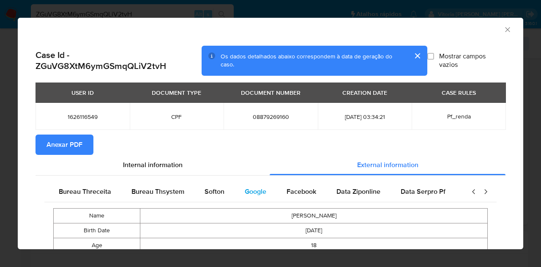
click at [263, 192] on div "Google" at bounding box center [256, 191] width 42 height 20
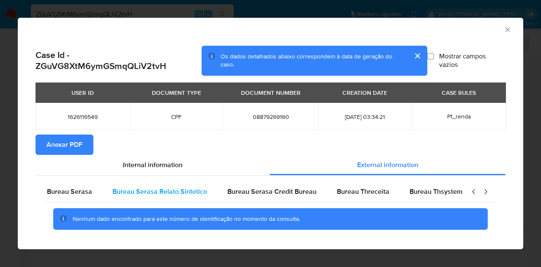
scroll to position [0, 0]
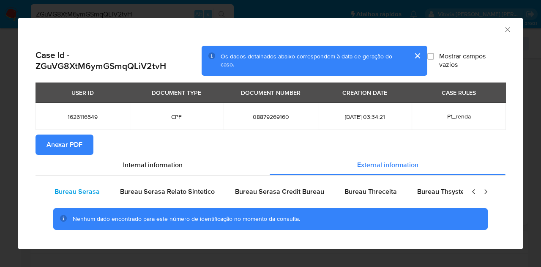
click at [98, 192] on span "Bureau Serasa" at bounding box center [77, 191] width 45 height 10
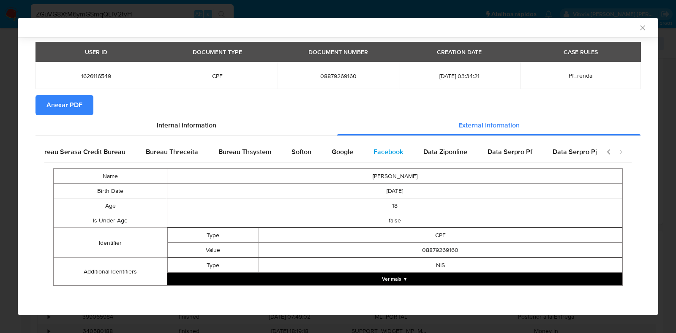
scroll to position [0, 210]
click at [430, 151] on span "Data Ziponline" at bounding box center [436, 152] width 44 height 10
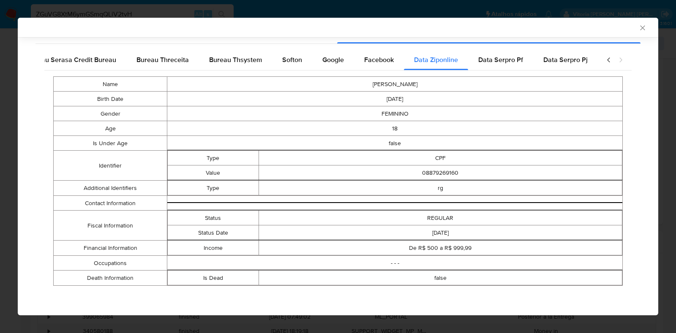
scroll to position [18, 0]
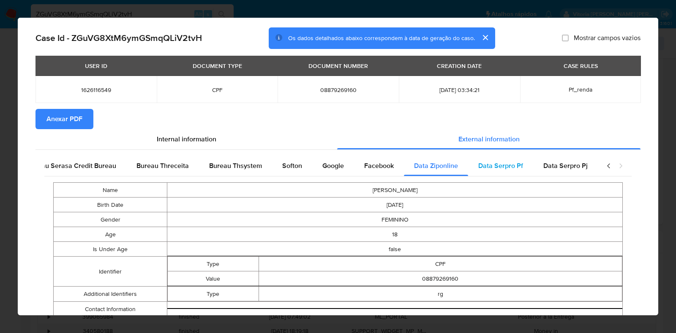
click at [478, 168] on span "Data Serpro Pf" at bounding box center [500, 166] width 45 height 10
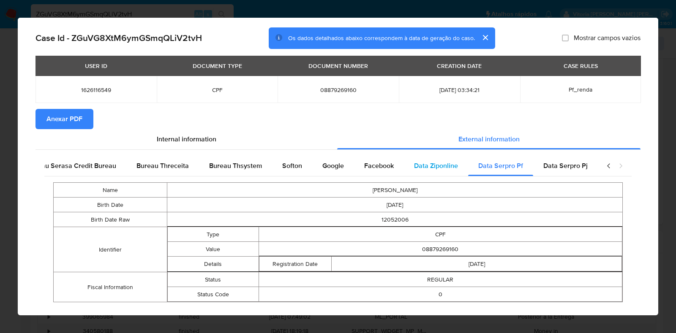
click at [424, 160] on div "Data Ziponline" at bounding box center [436, 166] width 64 height 20
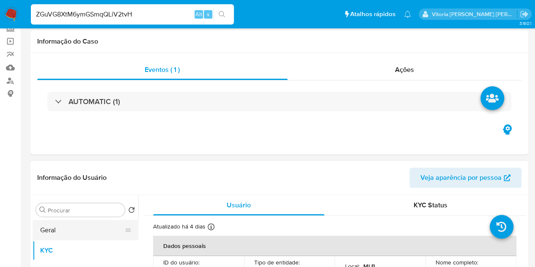
scroll to position [85, 0]
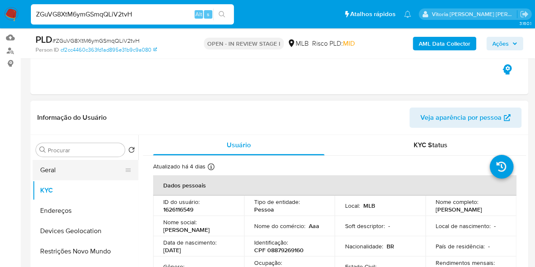
click at [61, 173] on button "Geral" at bounding box center [82, 170] width 99 height 20
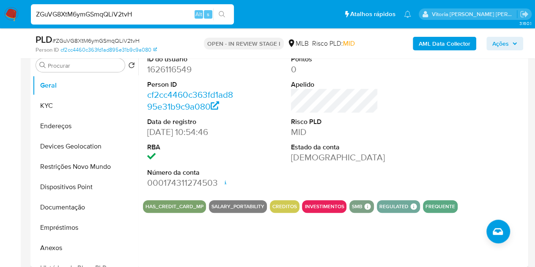
scroll to position [127, 0]
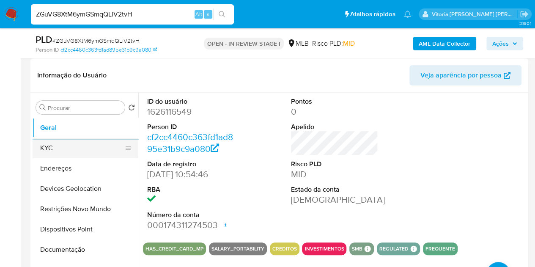
click at [57, 145] on button "KYC" at bounding box center [82, 148] width 99 height 20
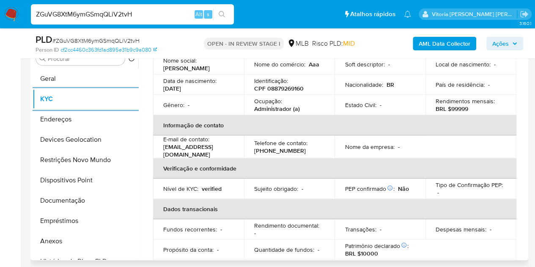
scroll to position [169, 0]
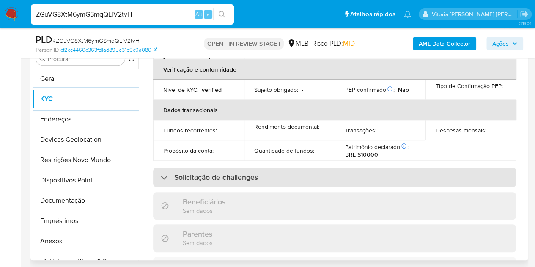
click at [280, 175] on div "Solicitação de challenges" at bounding box center [334, 176] width 363 height 19
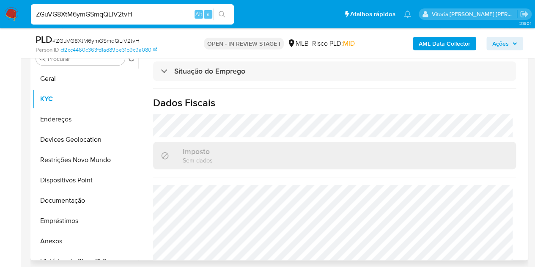
scroll to position [462, 0]
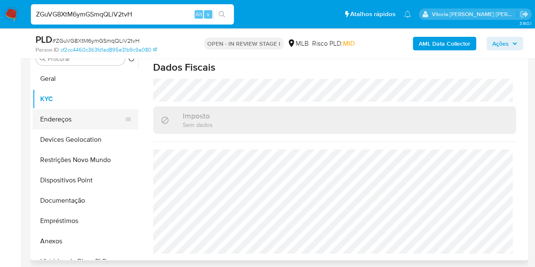
click at [37, 120] on button "Endereços" at bounding box center [82, 119] width 99 height 20
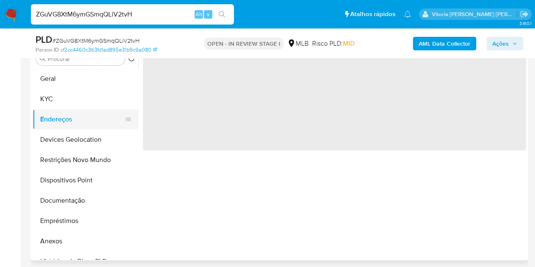
scroll to position [0, 0]
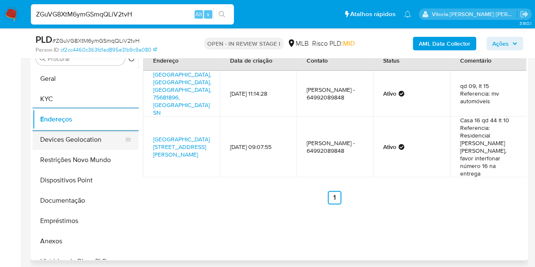
click at [69, 145] on button "Devices Geolocation" at bounding box center [82, 139] width 99 height 20
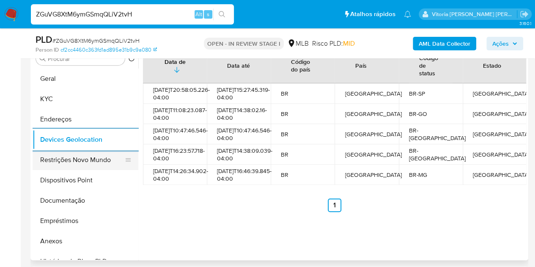
click at [80, 160] on button "Restrições Novo Mundo" at bounding box center [82, 160] width 99 height 20
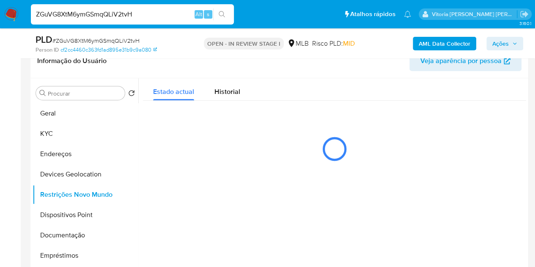
scroll to position [134, 0]
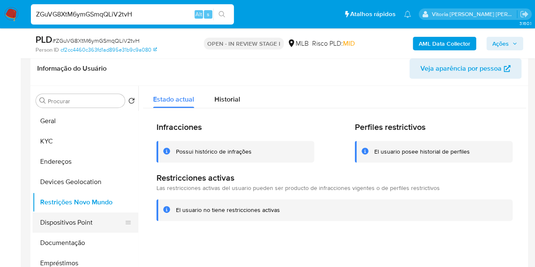
click at [71, 219] on button "Dispositivos Point" at bounding box center [82, 222] width 99 height 20
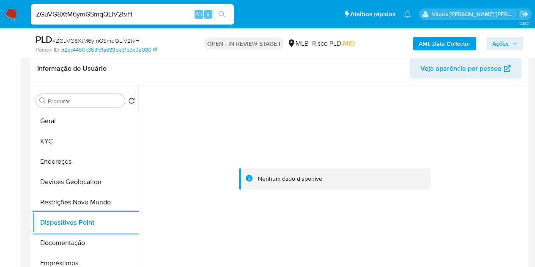
click at [87, 13] on input "ZGuVG8XtM6ymGSmqQLiV2tvH" at bounding box center [132, 14] width 203 height 11
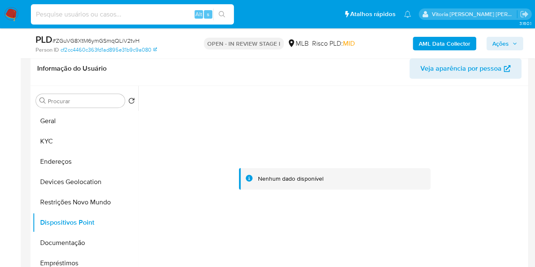
click at [504, 41] on span "Ações" at bounding box center [500, 44] width 16 height 14
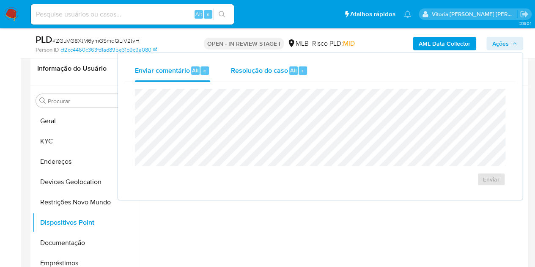
click at [249, 69] on span "Resolução do caso" at bounding box center [258, 70] width 57 height 10
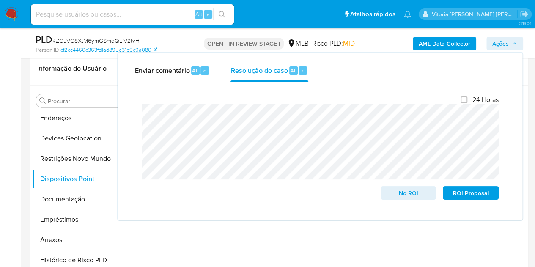
scroll to position [127, 0]
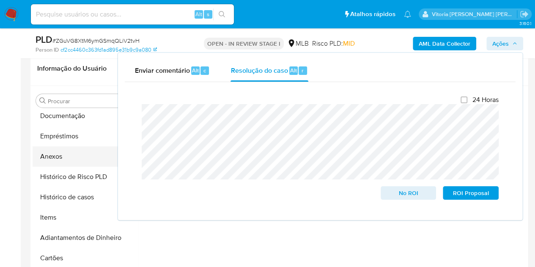
click at [52, 159] on button "Anexos" at bounding box center [82, 156] width 99 height 20
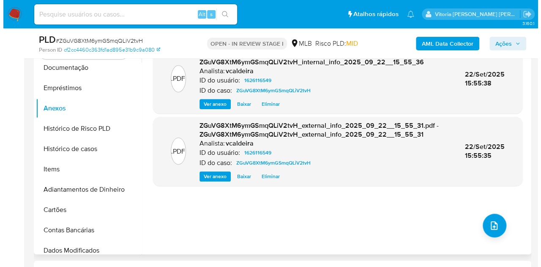
scroll to position [169, 0]
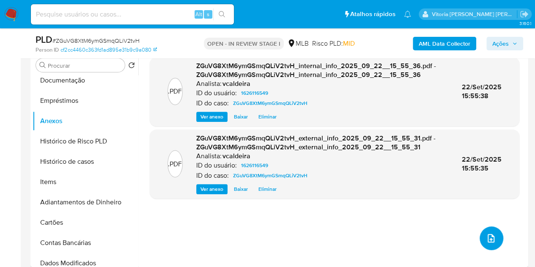
click at [486, 231] on button "upload-file" at bounding box center [491, 238] width 24 height 24
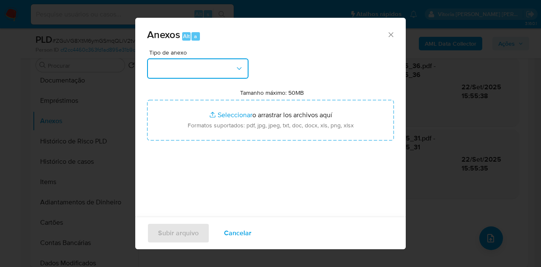
click at [228, 68] on button "button" at bounding box center [197, 68] width 101 height 20
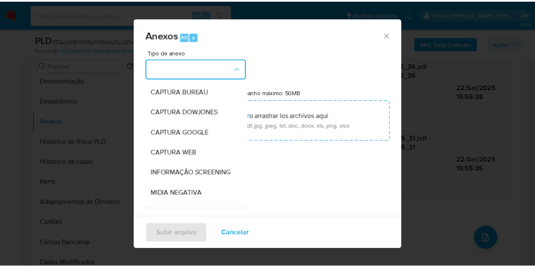
scroll to position [85, 0]
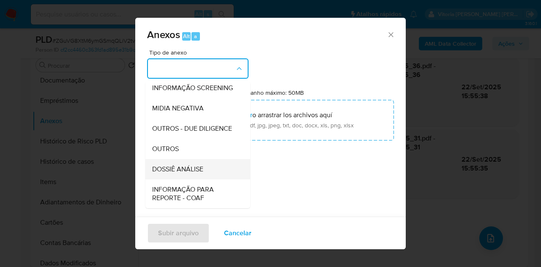
click at [173, 173] on span "DOSSIÊ ANÁLISE" at bounding box center [177, 169] width 51 height 8
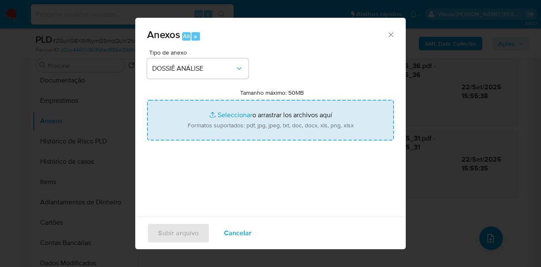
type input "C:\fakepath\SAR (XXX) - ZGuVG8XtM6ymGSmqQLiV2tvH - CPF 08879269160 - FERNANDA S…"
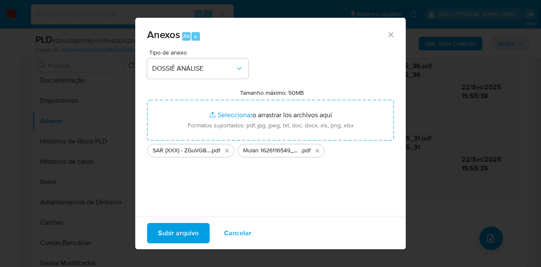
click at [178, 235] on span "Subir arquivo" at bounding box center [178, 233] width 41 height 19
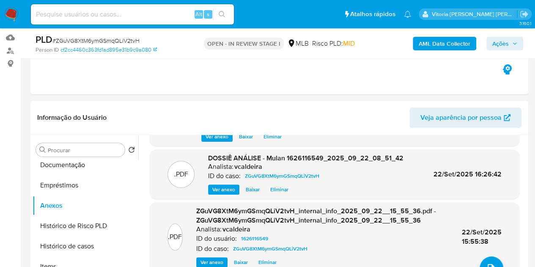
click at [509, 49] on button "Ações" at bounding box center [504, 44] width 37 height 14
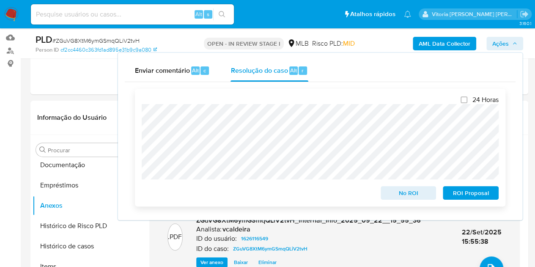
click at [454, 196] on span "ROI Proposal" at bounding box center [470, 193] width 44 height 12
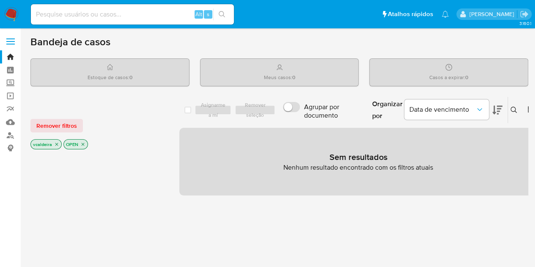
click at [81, 13] on input at bounding box center [132, 14] width 203 height 11
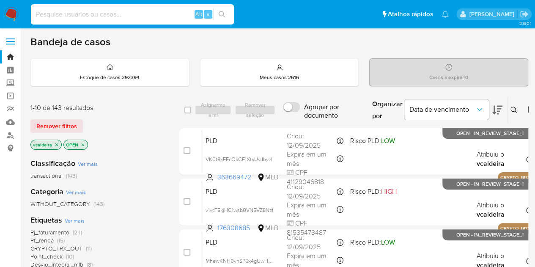
paste input "6w7rYL8H9dHp0Fqj8bRYe5kB"
type input "6w7rYL8H9dHp0Fqj8bRYe5kB"
click at [148, 16] on input "6w7rYL8H9dHp0Fqj8bRYe5kB" at bounding box center [132, 14] width 203 height 11
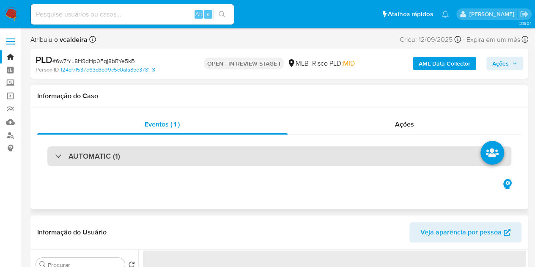
select select "10"
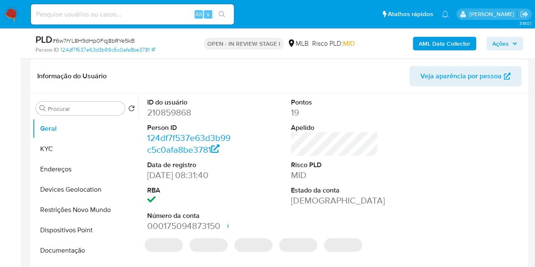
scroll to position [127, 0]
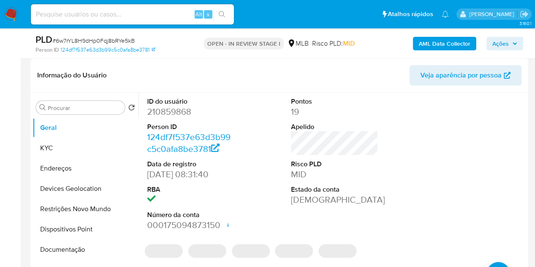
click at [174, 115] on dd "210859868" at bounding box center [190, 112] width 87 height 12
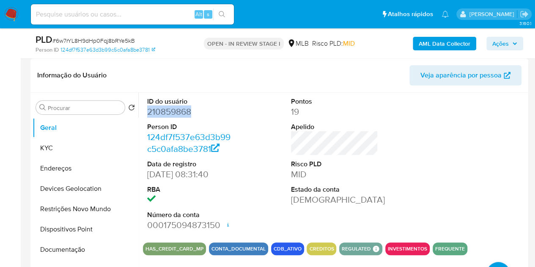
click at [174, 115] on dd "210859868" at bounding box center [190, 112] width 87 height 12
copy dd "210859868"
click at [101, 15] on input at bounding box center [132, 14] width 203 height 11
paste input "210859868"
type input "210859868"
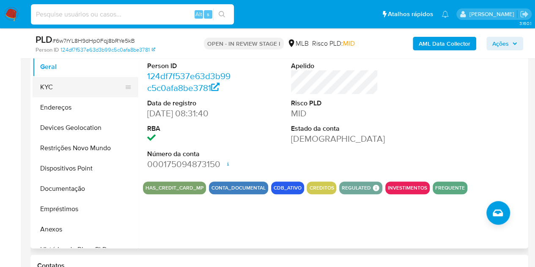
scroll to position [169, 0]
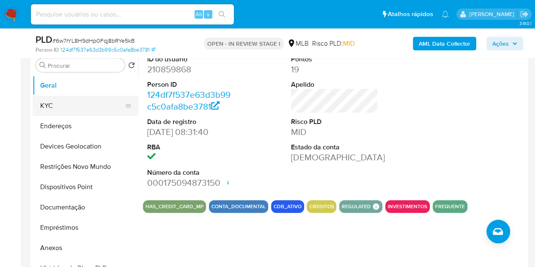
click at [64, 102] on button "KYC" at bounding box center [82, 106] width 99 height 20
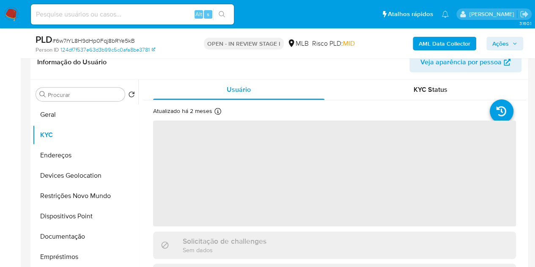
scroll to position [127, 0]
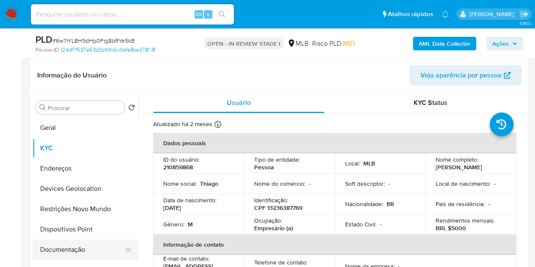
click at [54, 242] on button "Documentação" at bounding box center [82, 249] width 99 height 20
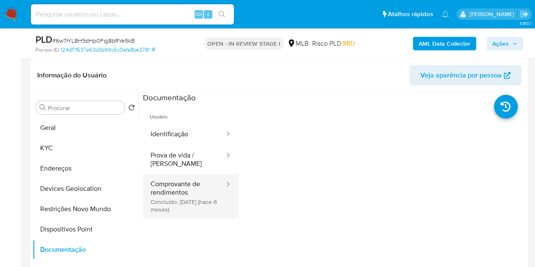
click at [175, 201] on button "Comprovante de rendimentos Concluído: 17/03/2025 (hace 6 meses)" at bounding box center [184, 196] width 82 height 45
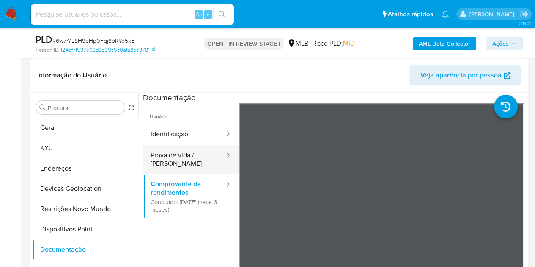
click at [186, 147] on button "Prova de vida / Selfie" at bounding box center [184, 159] width 82 height 29
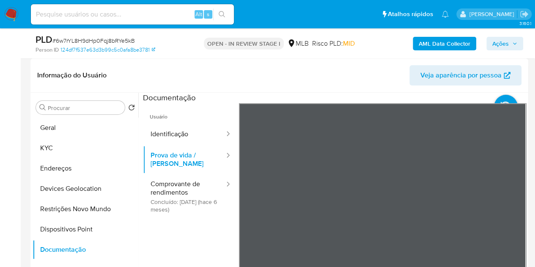
click at [139, 130] on div at bounding box center [332, 201] width 388 height 216
click at [161, 136] on button "Identificação" at bounding box center [184, 134] width 82 height 22
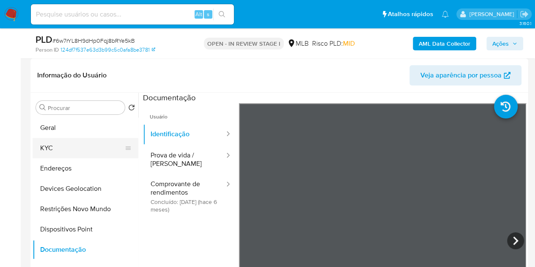
click at [57, 148] on button "KYC" at bounding box center [82, 148] width 99 height 20
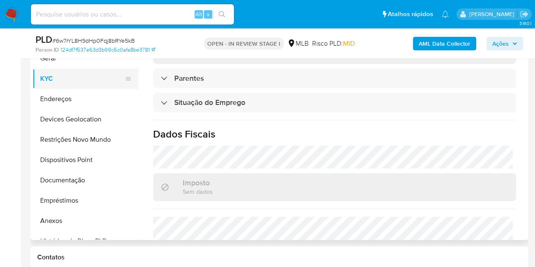
scroll to position [169, 0]
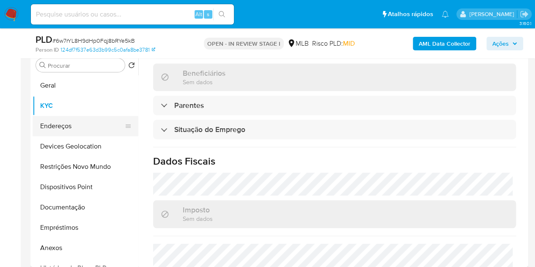
click at [55, 134] on button "Endereços" at bounding box center [82, 126] width 99 height 20
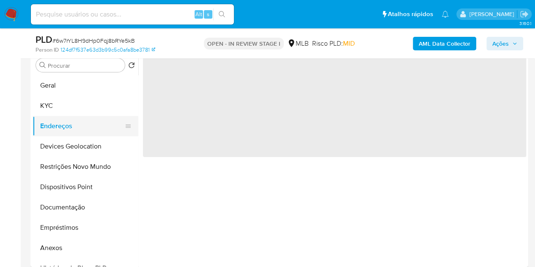
scroll to position [0, 0]
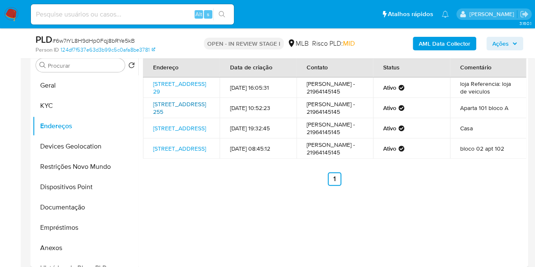
click at [174, 116] on link "Rua Lópes Quintas 255, Rio De Janeiro, Rio De Janeiro, 22460012, Brasil 255" at bounding box center [179, 108] width 53 height 16
click at [54, 108] on button "KYC" at bounding box center [82, 106] width 99 height 20
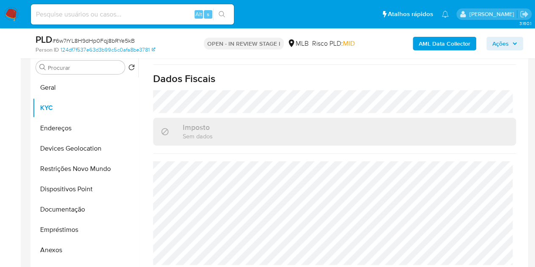
scroll to position [254, 0]
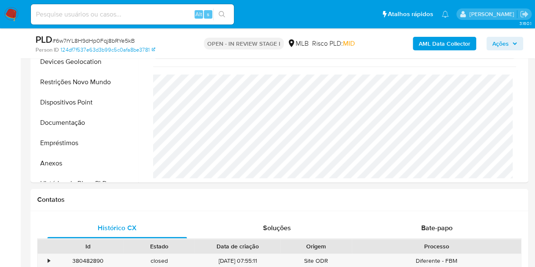
click at [458, 42] on b "AML Data Collector" at bounding box center [444, 44] width 52 height 14
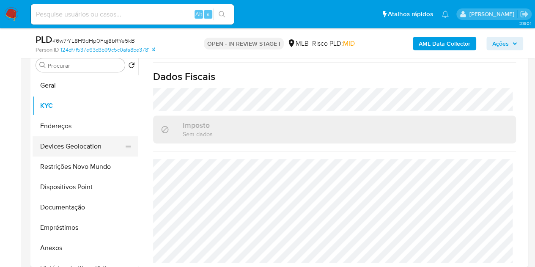
scroll to position [42, 0]
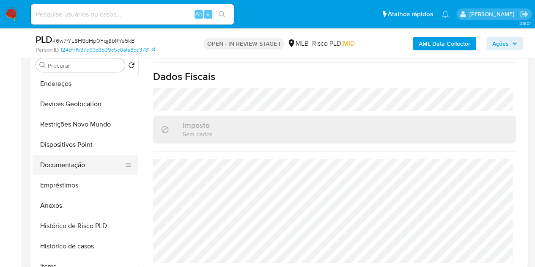
click at [65, 171] on button "Documentação" at bounding box center [82, 165] width 99 height 20
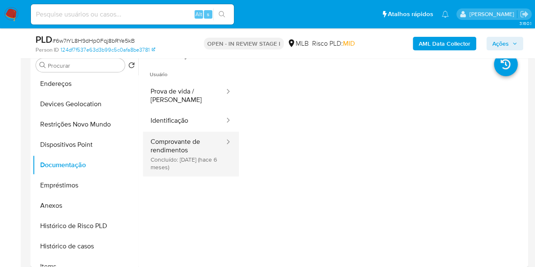
click at [195, 169] on button "Comprovante de rendimentos Concluído: 17/03/2025 (hace 6 meses)" at bounding box center [184, 153] width 82 height 45
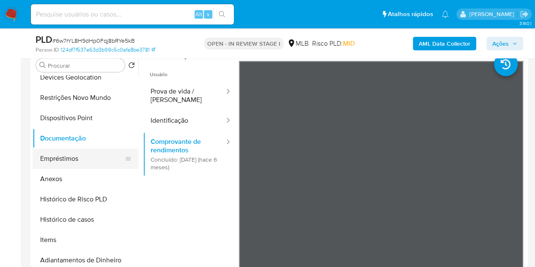
scroll to position [127, 0]
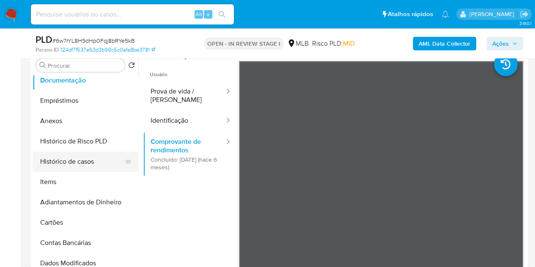
click at [75, 156] on button "Histórico de casos" at bounding box center [82, 161] width 99 height 20
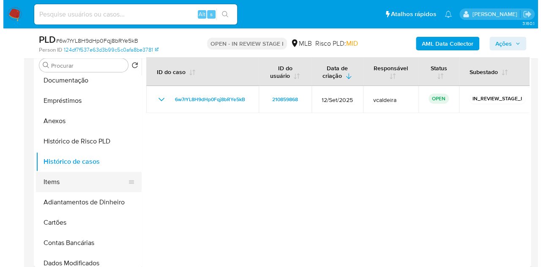
scroll to position [42, 0]
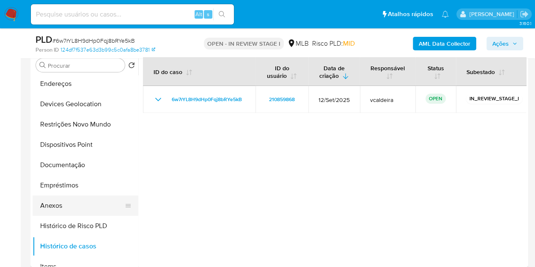
click at [49, 203] on button "Anexos" at bounding box center [82, 205] width 99 height 20
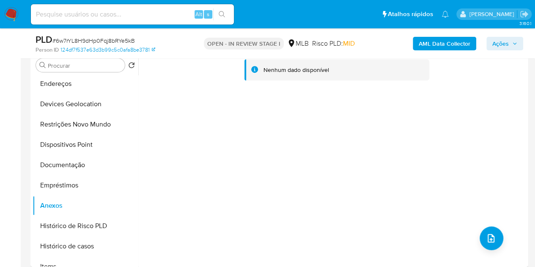
click at [441, 37] on b "AML Data Collector" at bounding box center [444, 44] width 52 height 14
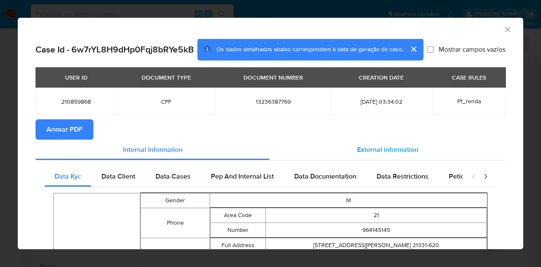
click at [386, 148] on span "External information" at bounding box center [387, 150] width 61 height 10
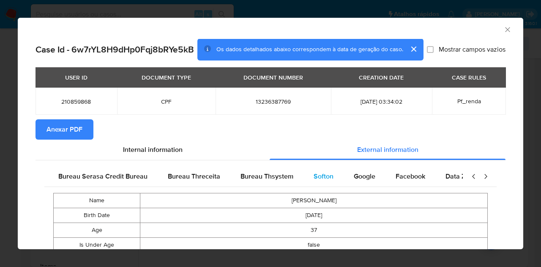
scroll to position [0, 178]
drag, startPoint x: 352, startPoint y: 183, endPoint x: 358, endPoint y: 180, distance: 6.8
click at [353, 183] on div "Google" at bounding box center [364, 176] width 42 height 20
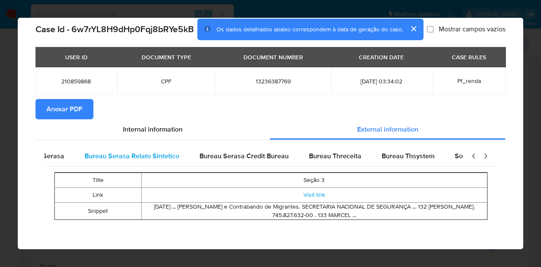
scroll to position [0, 0]
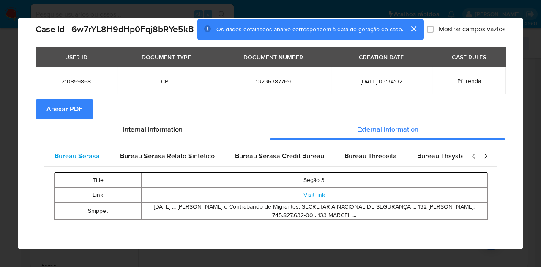
click at [87, 155] on span "Bureau Serasa" at bounding box center [77, 156] width 45 height 10
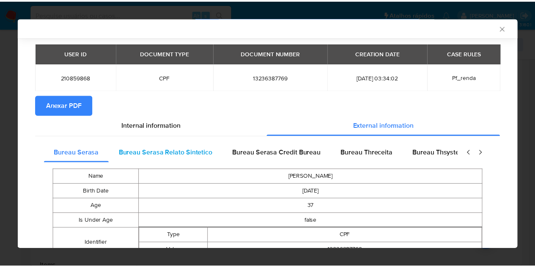
scroll to position [19, 0]
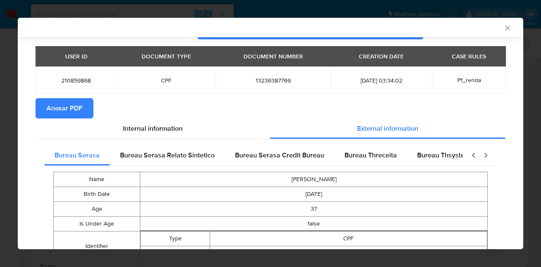
click at [63, 99] on span "Anexar PDF" at bounding box center [64, 108] width 36 height 19
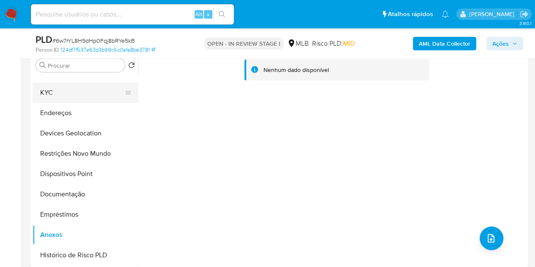
scroll to position [0, 0]
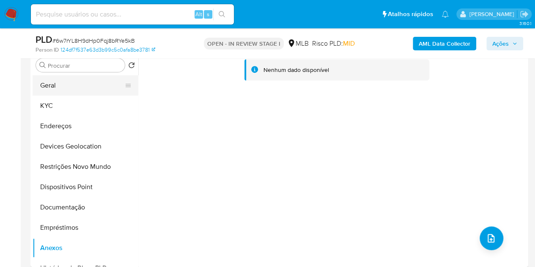
click at [50, 79] on button "Geral" at bounding box center [82, 85] width 99 height 20
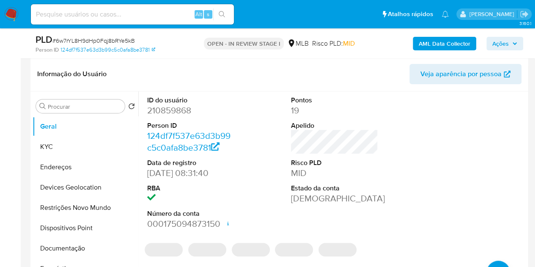
scroll to position [127, 0]
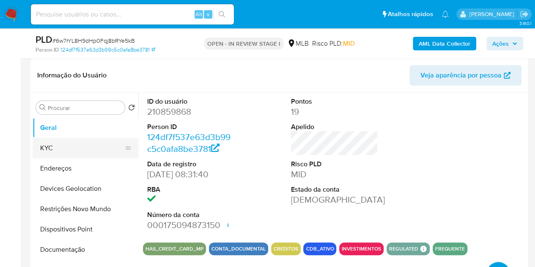
click at [63, 147] on button "KYC" at bounding box center [82, 148] width 99 height 20
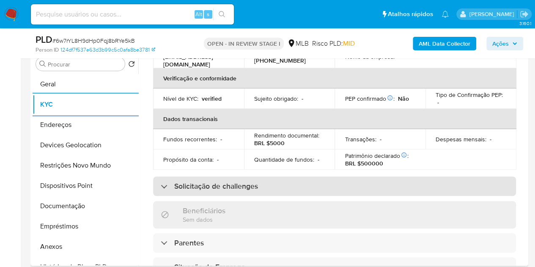
scroll to position [169, 0]
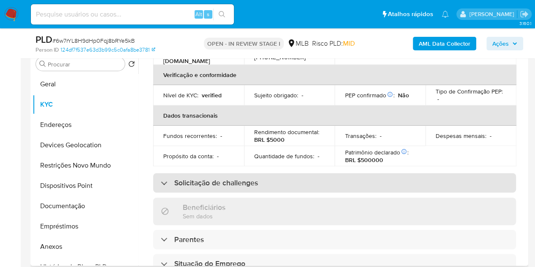
click at [248, 186] on div "Solicitação de challenges" at bounding box center [334, 182] width 363 height 19
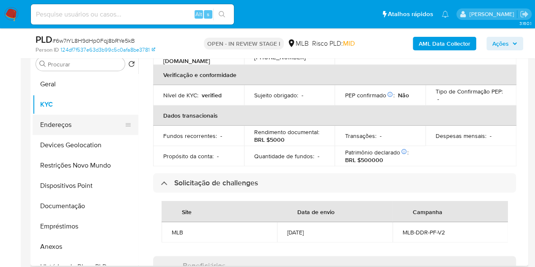
click at [54, 125] on button "Endereços" at bounding box center [82, 125] width 99 height 20
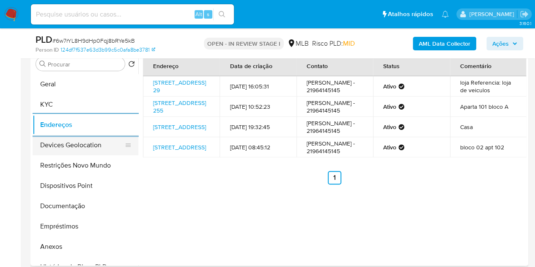
click at [75, 153] on button "Devices Geolocation" at bounding box center [82, 145] width 99 height 20
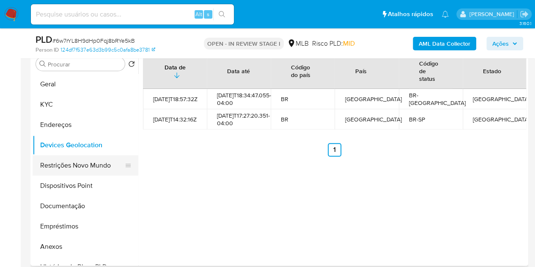
click at [71, 163] on button "Restrições Novo Mundo" at bounding box center [82, 165] width 99 height 20
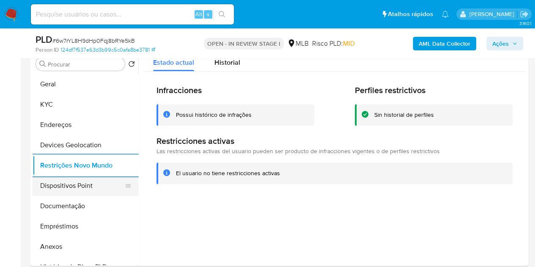
click at [72, 190] on button "Dispositivos Point" at bounding box center [82, 185] width 99 height 20
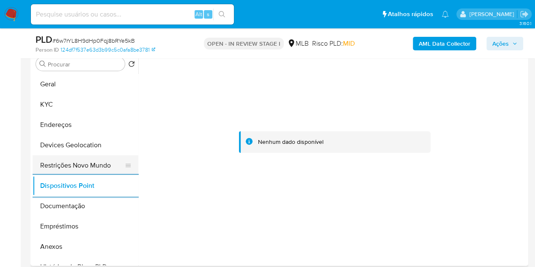
click at [66, 168] on button "Restrições Novo Mundo" at bounding box center [82, 165] width 99 height 20
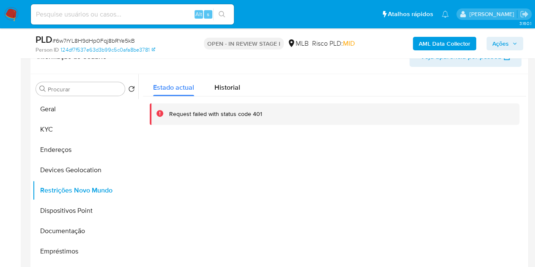
scroll to position [128, 0]
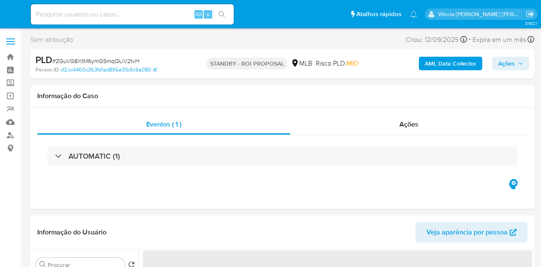
select select "10"
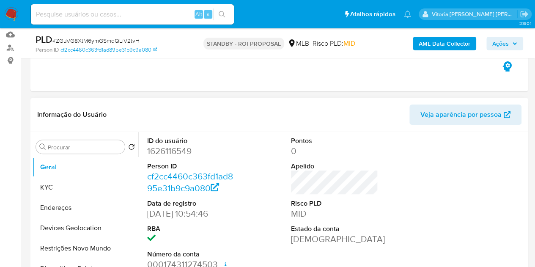
scroll to position [127, 0]
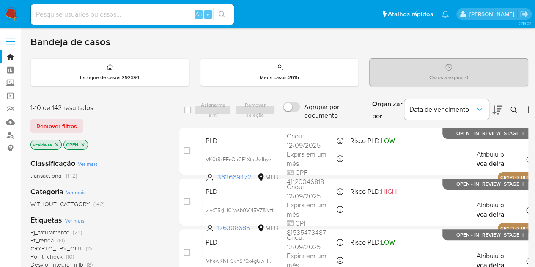
click at [83, 17] on input at bounding box center [132, 14] width 203 height 11
paste input "06JFkgPPCsrzT2nZD1KzaUHQ"
type input "06JFkgPPCsrzT2nZD1KzaUHQ"
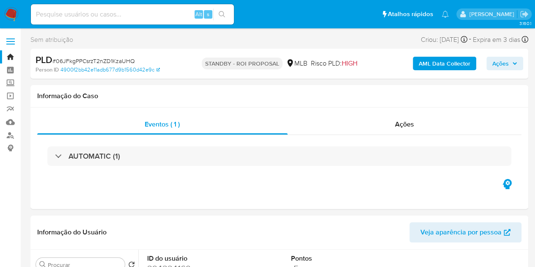
select select "10"
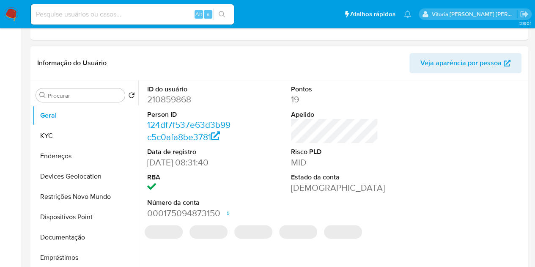
select select "10"
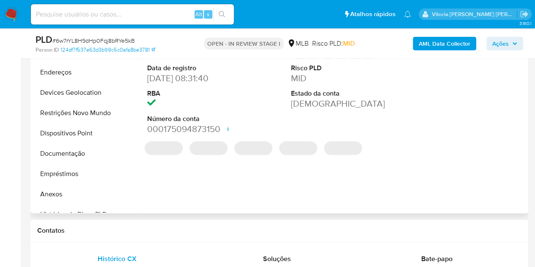
scroll to position [254, 0]
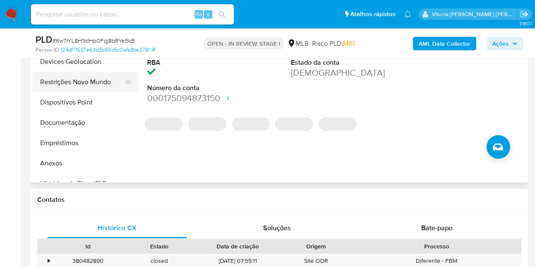
click at [68, 86] on button "Restrições Novo Mundo" at bounding box center [82, 82] width 99 height 20
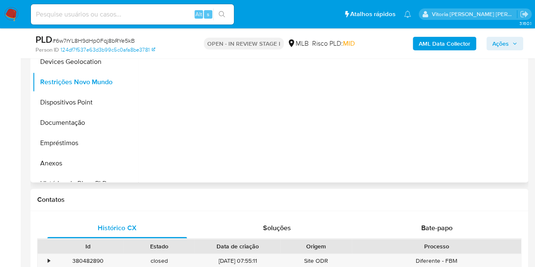
scroll to position [211, 0]
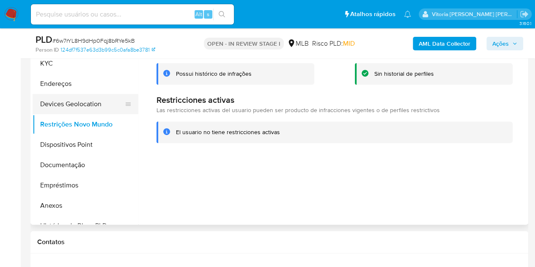
click at [71, 110] on button "Devices Geolocation" at bounding box center [82, 104] width 99 height 20
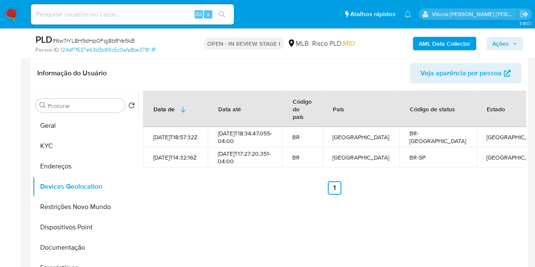
scroll to position [127, 0]
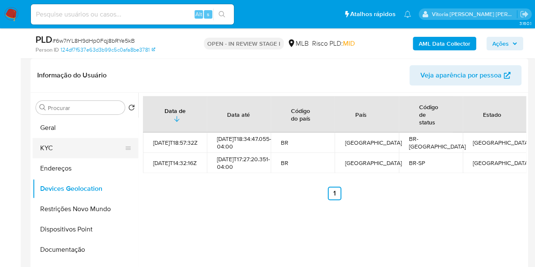
click at [67, 151] on button "KYC" at bounding box center [82, 148] width 99 height 20
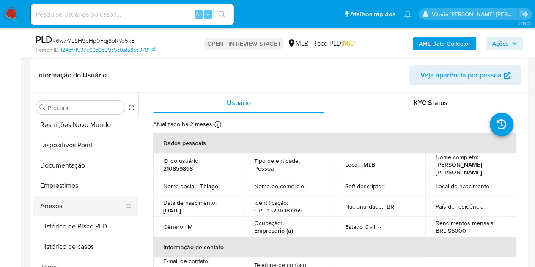
scroll to position [85, 0]
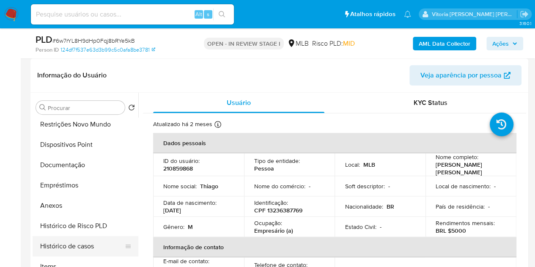
click at [72, 244] on button "Histórico de casos" at bounding box center [82, 246] width 99 height 20
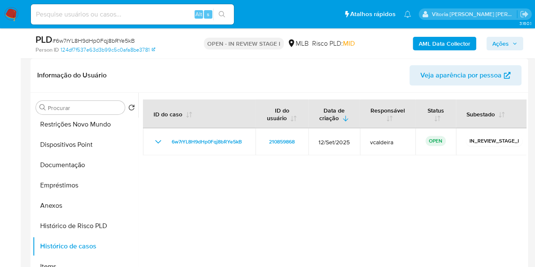
click at [497, 50] on div "AML Data Collector Ações" at bounding box center [443, 43] width 160 height 20
click at [501, 43] on span "Ações" at bounding box center [500, 44] width 16 height 14
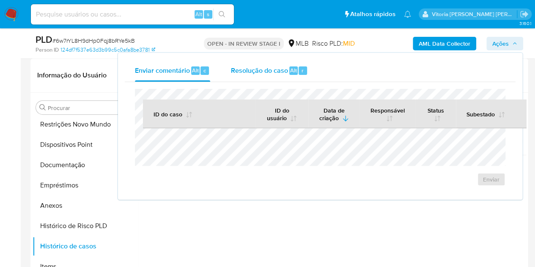
click at [244, 70] on span "Resolução do caso" at bounding box center [258, 70] width 57 height 10
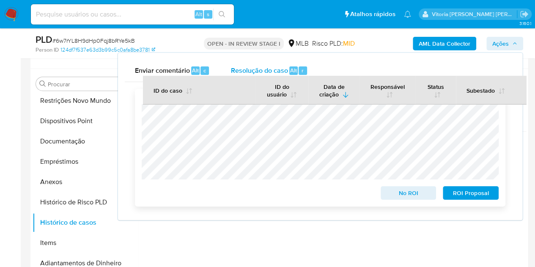
scroll to position [169, 0]
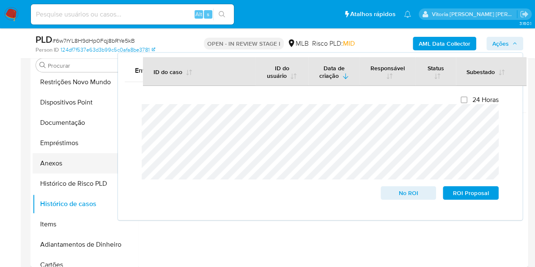
click at [55, 161] on button "Anexos" at bounding box center [82, 163] width 99 height 20
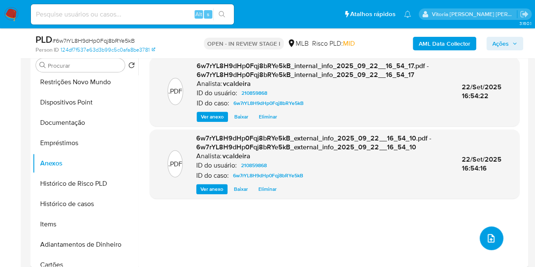
click at [495, 239] on button "upload-file" at bounding box center [491, 238] width 24 height 24
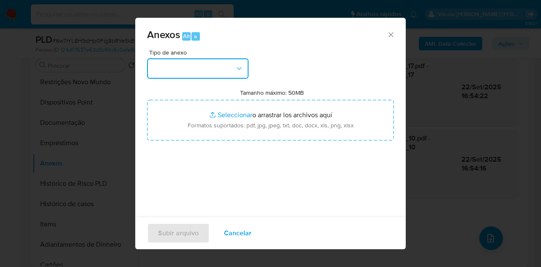
click at [234, 67] on button "button" at bounding box center [197, 68] width 101 height 20
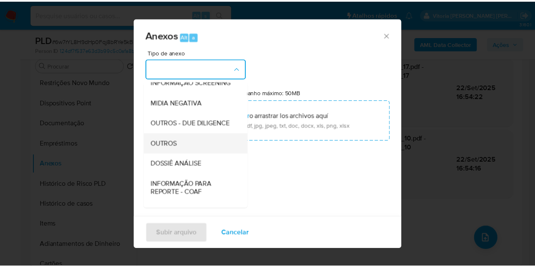
scroll to position [127, 0]
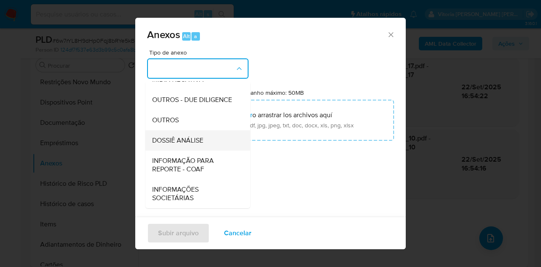
click at [182, 143] on span "DOSSIÊ ANÁLISE" at bounding box center [177, 140] width 51 height 8
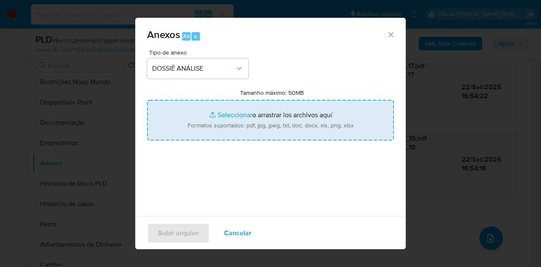
type input "C:\fakepath\SAR (xxx) - 6w7rYL8H9dHp0Fqj8bRYe5kB - CPF 13236387769 - THIAGO SIL…"
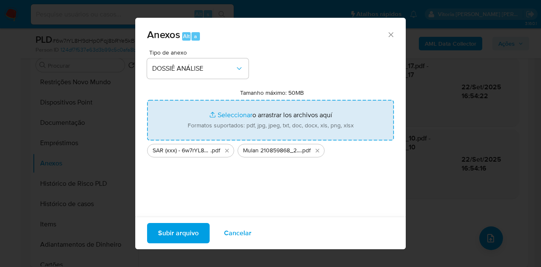
click at [180, 238] on span "Subir arquivo" at bounding box center [178, 233] width 41 height 19
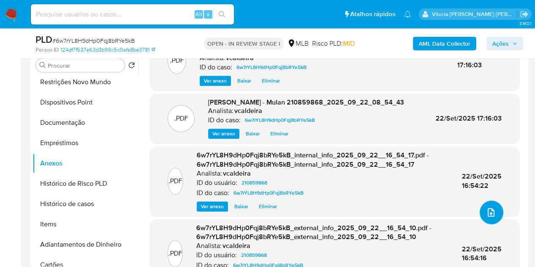
scroll to position [0, 0]
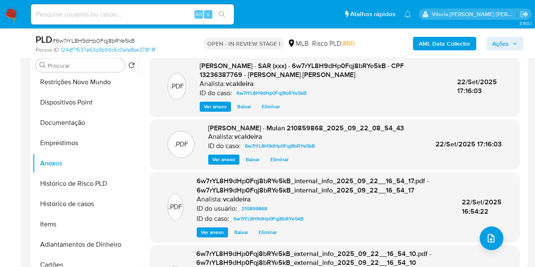
click at [492, 38] on button "Ações" at bounding box center [504, 44] width 37 height 14
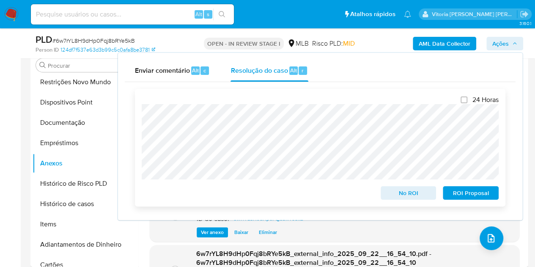
click at [469, 195] on span "ROI Proposal" at bounding box center [470, 193] width 44 height 12
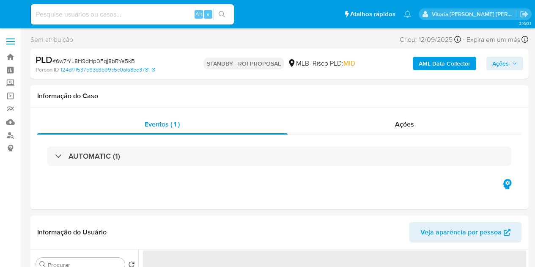
select select "10"
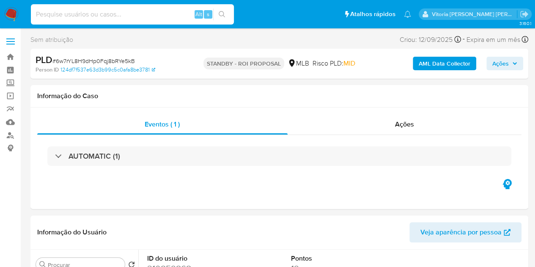
click at [122, 16] on input at bounding box center [132, 14] width 203 height 11
paste input "xpUkMWHwPF0GkGhmUCweGGHM"
type input "xpUkMWHwPF0GkGhmUCweGGHM"
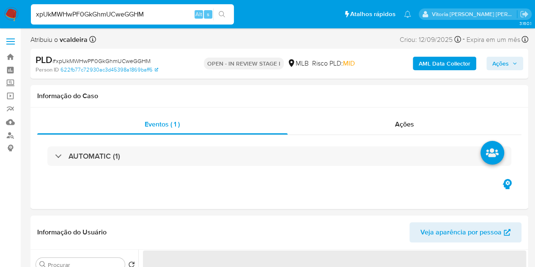
select select "10"
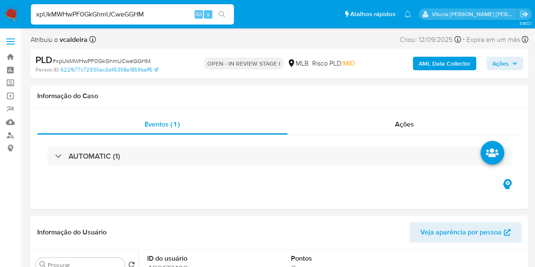
click at [168, 16] on input "xpUkMWHwPF0GkGhmUCweGGHM" at bounding box center [132, 14] width 203 height 11
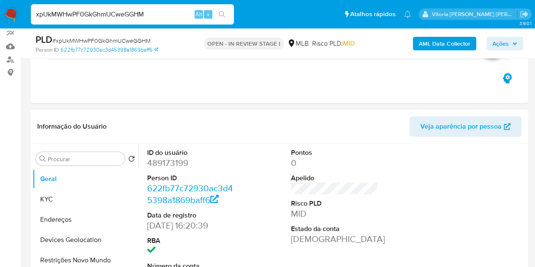
scroll to position [127, 0]
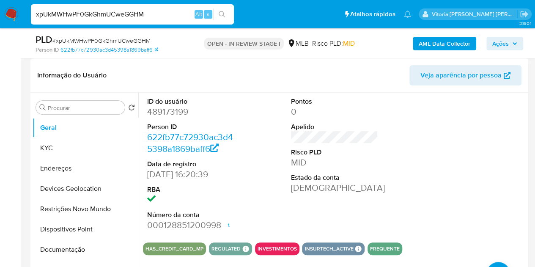
click at [175, 113] on dd "489173199" at bounding box center [190, 112] width 87 height 12
copy dd "489173199"
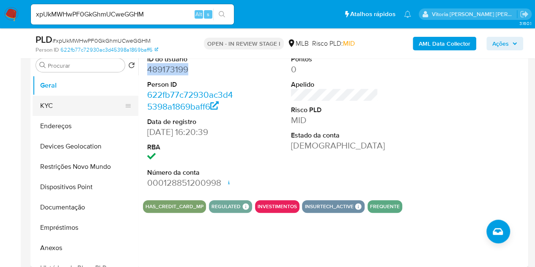
click at [61, 113] on button "KYC" at bounding box center [82, 106] width 99 height 20
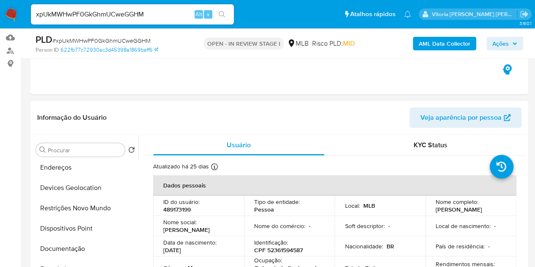
scroll to position [85, 0]
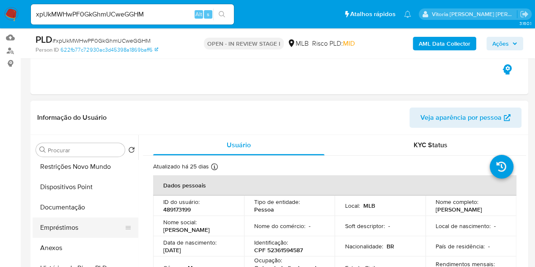
click at [78, 228] on button "Empréstimos" at bounding box center [82, 227] width 99 height 20
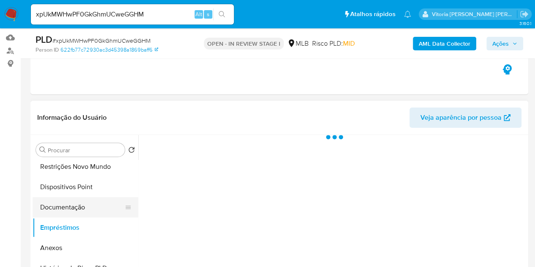
click at [82, 200] on button "Documentação" at bounding box center [82, 207] width 99 height 20
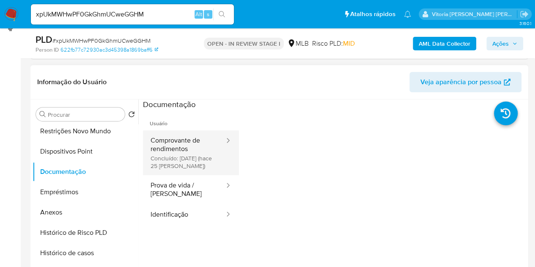
scroll to position [169, 0]
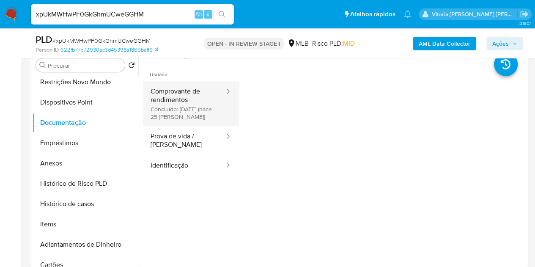
click at [176, 94] on button "Comprovante de rendimentos Concluído: [DATE] (hace 25 [PERSON_NAME])" at bounding box center [184, 103] width 82 height 45
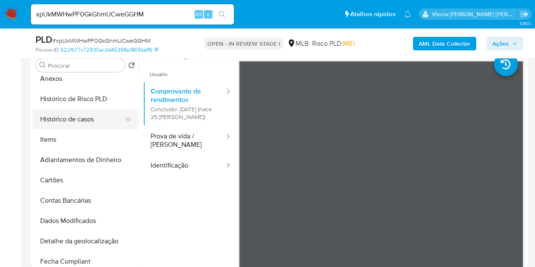
click at [74, 116] on button "Histórico de casos" at bounding box center [82, 119] width 99 height 20
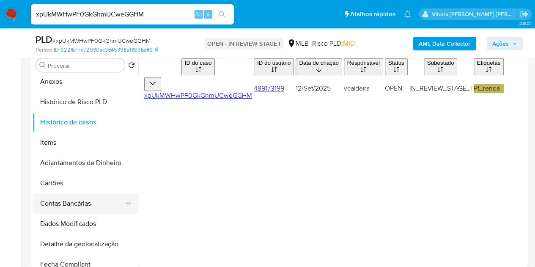
scroll to position [127, 0]
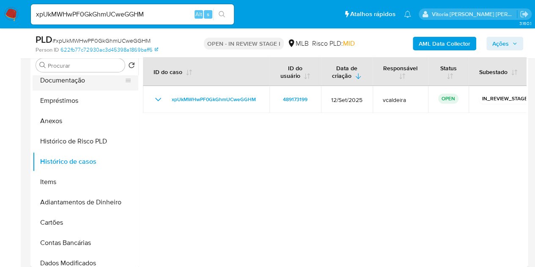
click at [66, 82] on button "Documentação" at bounding box center [82, 80] width 99 height 20
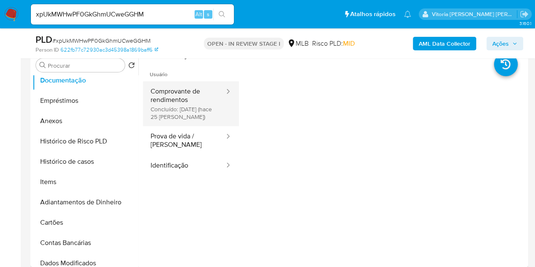
click at [183, 94] on button "Comprovante de rendimentos Concluído: 28/08/2025 (hace 25 días)" at bounding box center [184, 103] width 82 height 45
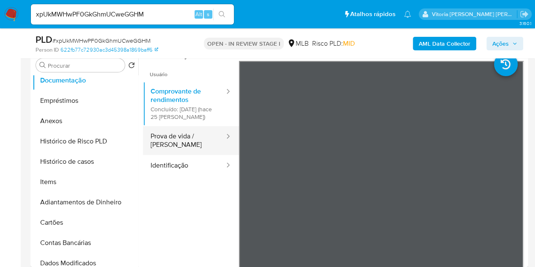
click at [197, 155] on button "Prova de vida / Selfie" at bounding box center [184, 140] width 82 height 29
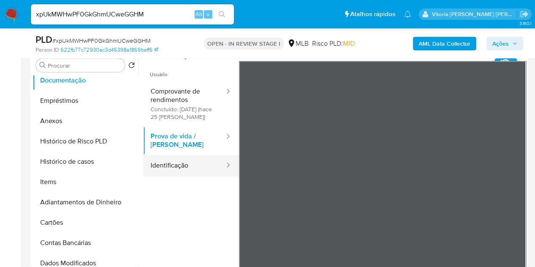
drag, startPoint x: 159, startPoint y: 169, endPoint x: 153, endPoint y: 169, distance: 5.9
click at [157, 169] on button "Identificação" at bounding box center [184, 166] width 82 height 22
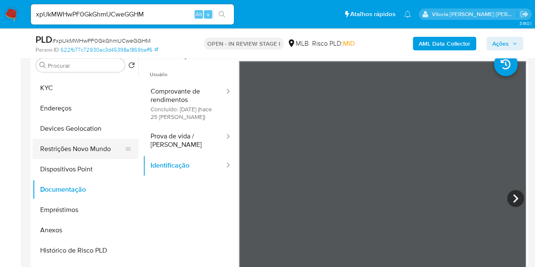
scroll to position [0, 0]
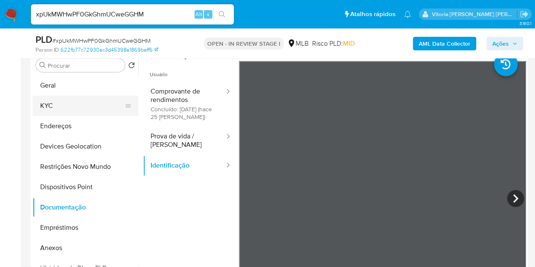
click at [44, 99] on button "KYC" at bounding box center [82, 106] width 99 height 20
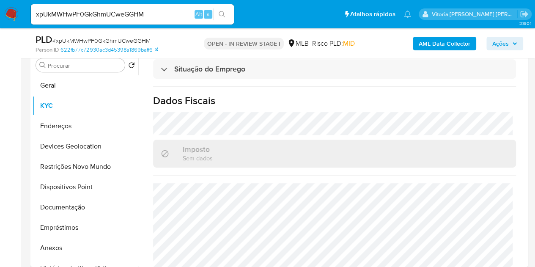
scroll to position [394, 0]
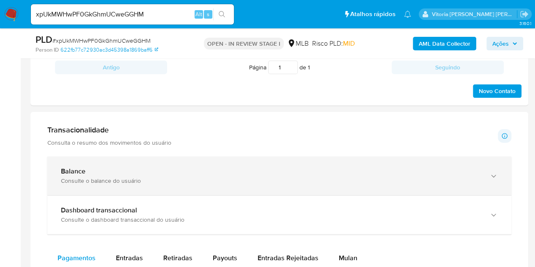
click at [96, 164] on div "Balance Consulte o balance do usuário" at bounding box center [279, 175] width 464 height 38
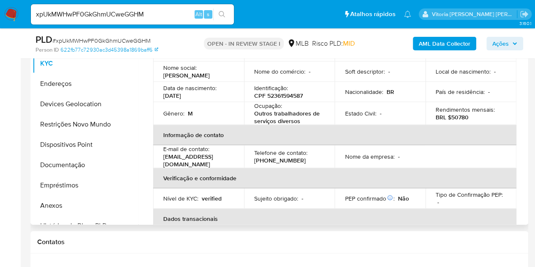
scroll to position [0, 0]
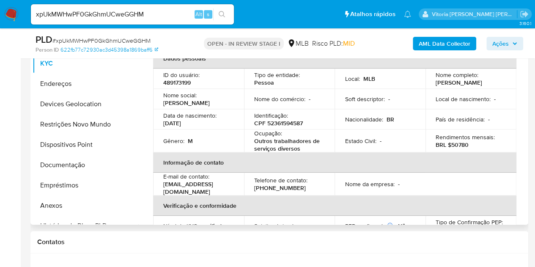
click at [284, 126] on p "CPF 52361594587" at bounding box center [278, 123] width 49 height 8
drag, startPoint x: 187, startPoint y: 127, endPoint x: 155, endPoint y: 123, distance: 31.9
click at [155, 123] on td "Data de nascimento : 16/04/1971" at bounding box center [198, 119] width 91 height 20
copy p "16/04/1971"
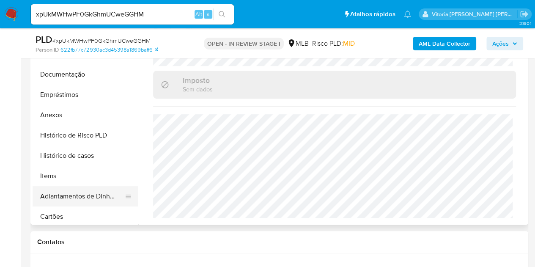
scroll to position [127, 0]
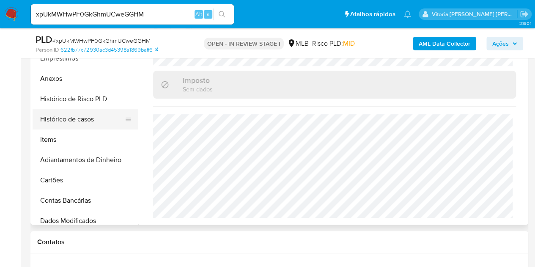
click at [79, 124] on button "Histórico de casos" at bounding box center [82, 119] width 99 height 20
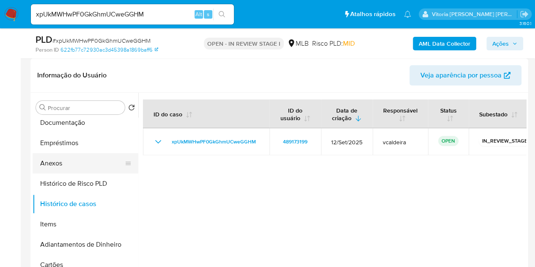
click at [56, 160] on button "Anexos" at bounding box center [82, 163] width 99 height 20
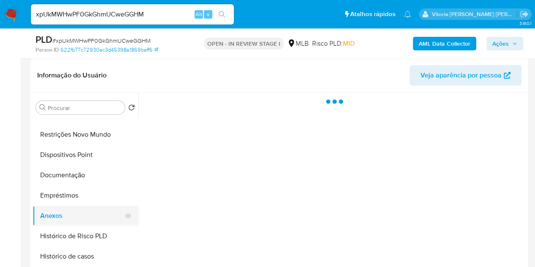
scroll to position [0, 0]
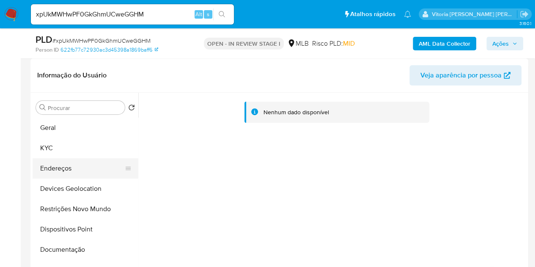
click at [46, 173] on button "Endereços" at bounding box center [82, 168] width 99 height 20
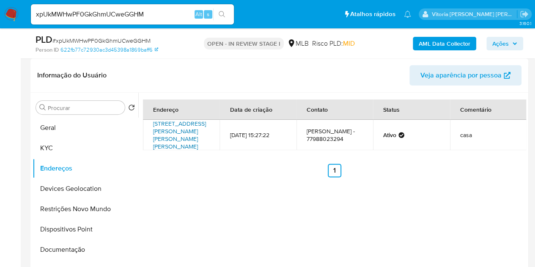
click at [183, 128] on link "Rua Édson Queirós 50, Bom Jesus Da Lapa, Bahia, 47600000, Brasil 50" at bounding box center [179, 134] width 53 height 31
click at [54, 145] on button "KYC" at bounding box center [82, 148] width 99 height 20
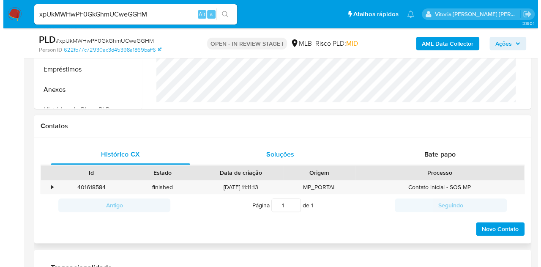
scroll to position [211, 0]
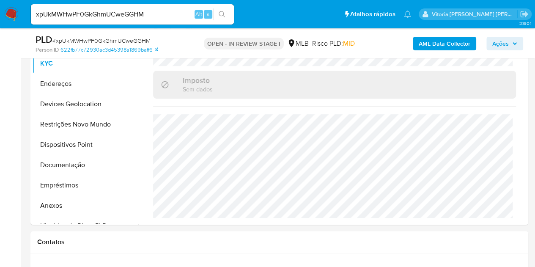
click at [434, 44] on b "AML Data Collector" at bounding box center [444, 44] width 52 height 14
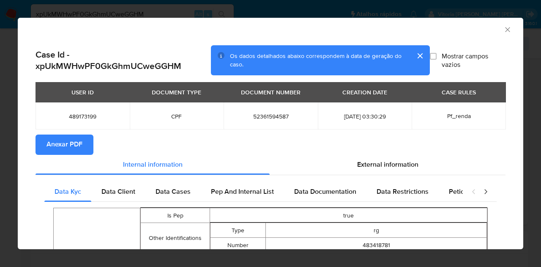
click at [63, 145] on span "Anexar PDF" at bounding box center [64, 144] width 36 height 19
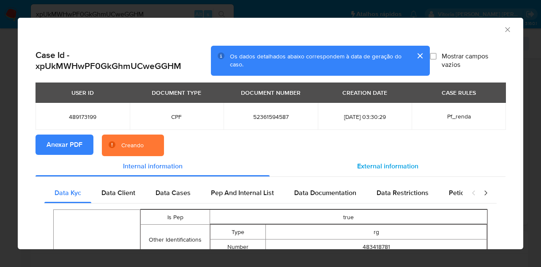
click at [378, 168] on span "External information" at bounding box center [387, 166] width 61 height 10
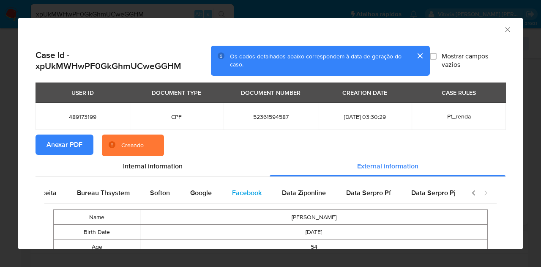
scroll to position [0, 344]
click at [187, 193] on span "Google" at bounding box center [198, 193] width 22 height 10
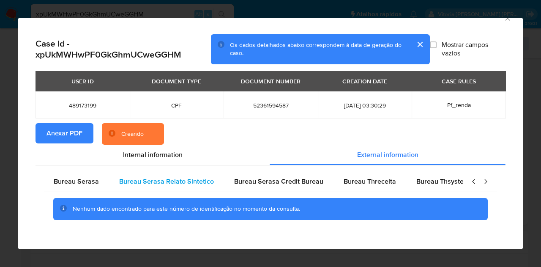
scroll to position [0, 0]
click at [88, 187] on div "Bureau Serasa" at bounding box center [77, 181] width 66 height 20
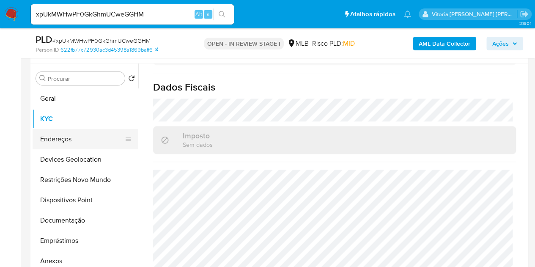
scroll to position [85, 0]
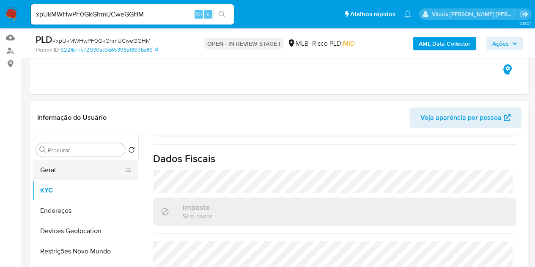
drag, startPoint x: 46, startPoint y: 167, endPoint x: 57, endPoint y: 162, distance: 11.8
click at [46, 167] on button "Geral" at bounding box center [82, 170] width 99 height 20
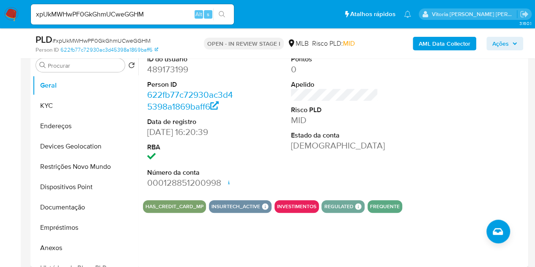
scroll to position [127, 0]
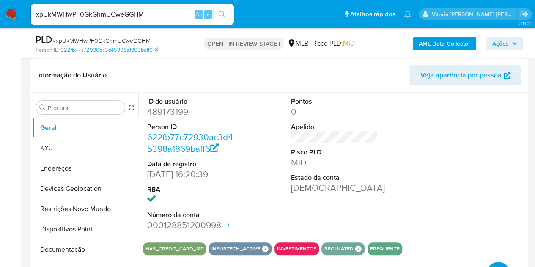
click at [380, 189] on div "Pontos 0 Apelido Risco PLD MID Estado da conta Ativa" at bounding box center [335, 164] width 96 height 143
click at [50, 141] on button "KYC" at bounding box center [82, 148] width 99 height 20
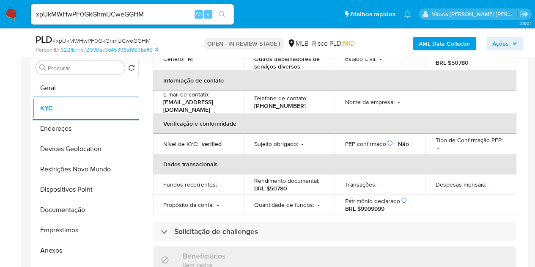
scroll to position [169, 0]
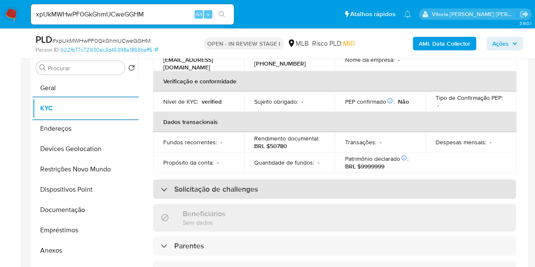
click at [260, 191] on div "Solicitação de challenges" at bounding box center [334, 188] width 363 height 19
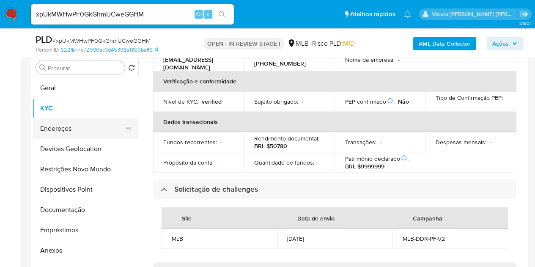
click at [64, 134] on button "Endereços" at bounding box center [82, 128] width 99 height 20
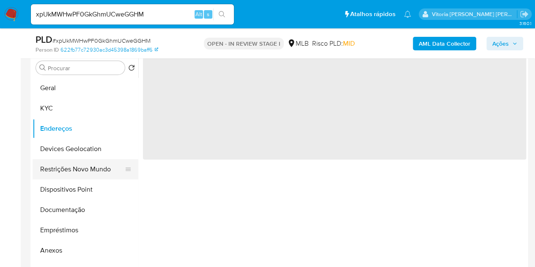
scroll to position [0, 0]
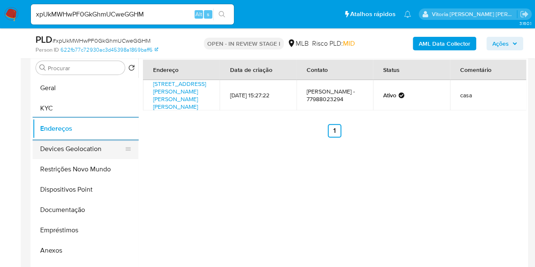
click at [65, 150] on button "Devices Geolocation" at bounding box center [82, 149] width 99 height 20
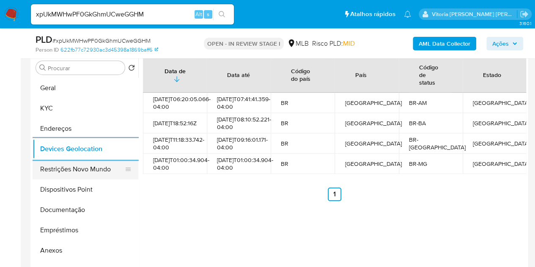
click at [80, 172] on button "Restrições Novo Mundo" at bounding box center [82, 169] width 99 height 20
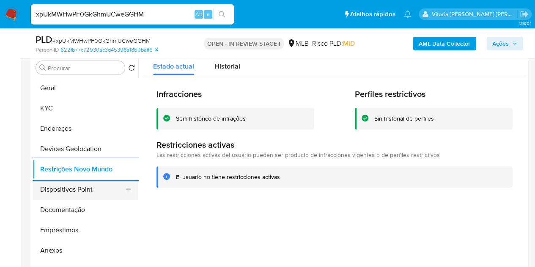
click at [82, 181] on button "Dispositivos Point" at bounding box center [82, 189] width 99 height 20
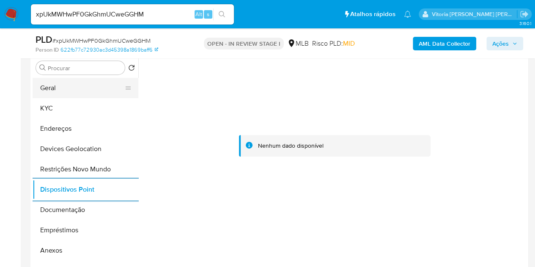
click at [87, 91] on button "Geral" at bounding box center [82, 88] width 99 height 20
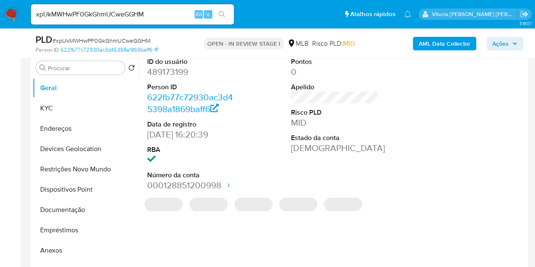
click at [172, 75] on dd "489173199" at bounding box center [190, 72] width 87 height 12
copy dd "489173199"
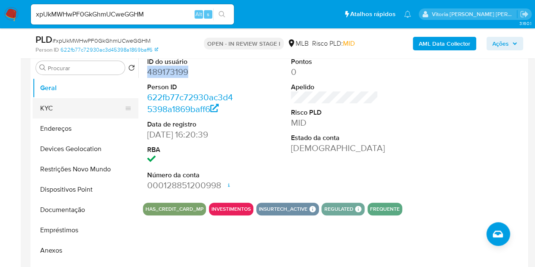
click at [72, 107] on button "KYC" at bounding box center [82, 108] width 99 height 20
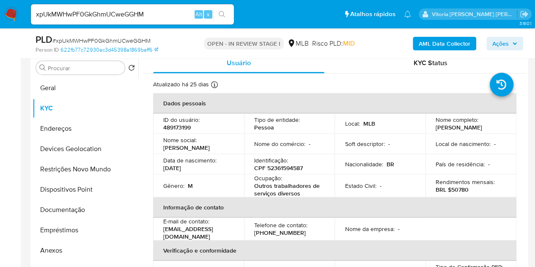
click at [118, 13] on input "xpUkMWHwPF0GkGhmUCweGGHM" at bounding box center [132, 14] width 203 height 11
click at [183, 126] on p "489173199" at bounding box center [176, 127] width 27 height 8
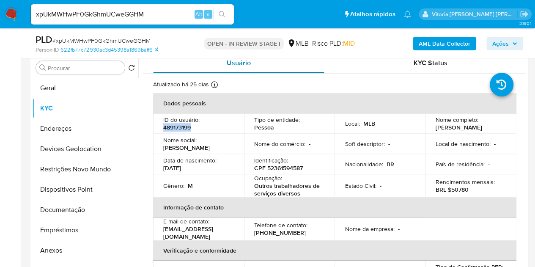
copy p "489173199"
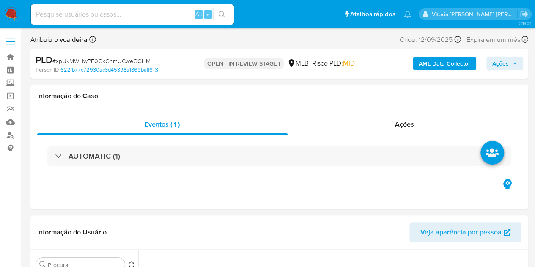
select select "10"
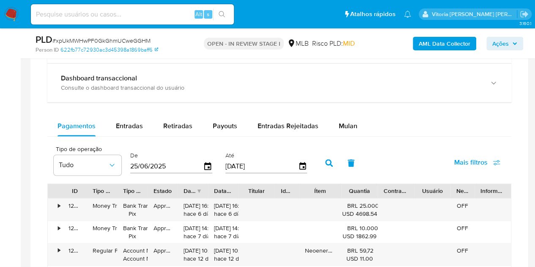
scroll to position [549, 0]
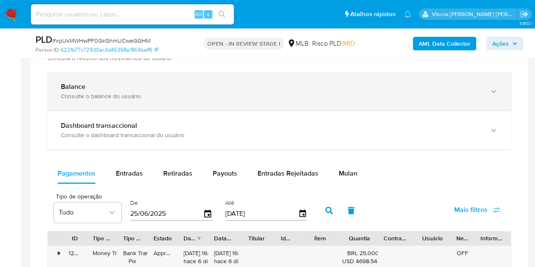
click at [75, 102] on div "Balance Consulte o balance do usuário" at bounding box center [279, 91] width 464 height 38
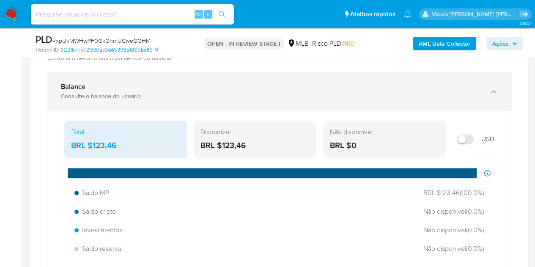
click at [77, 102] on div "Balance Consulte o balance do usuário" at bounding box center [279, 91] width 464 height 38
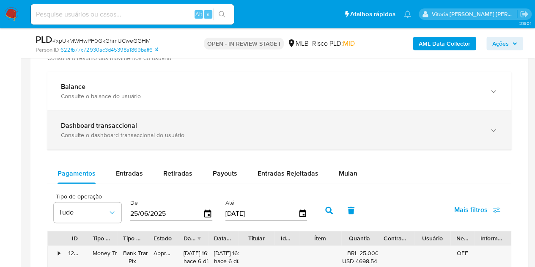
click at [96, 137] on div "Consulte o dashboard transaccional do usuário" at bounding box center [271, 135] width 420 height 8
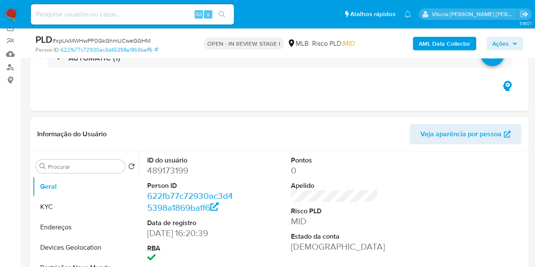
scroll to position [127, 0]
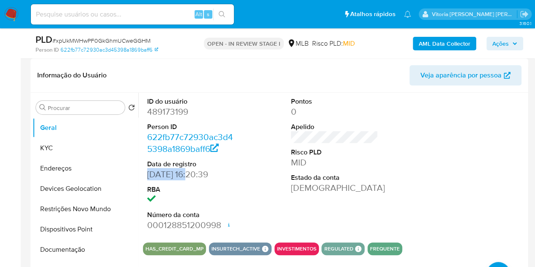
drag, startPoint x: 185, startPoint y: 172, endPoint x: 143, endPoint y: 176, distance: 42.4
click at [143, 176] on div "ID do usuário 489173199 Person ID 622fb77c72930ac3d45398a1869baff6 Data de regi…" at bounding box center [191, 164] width 96 height 143
copy dd "13/11/2019"
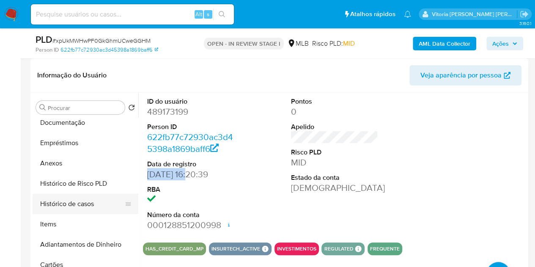
click at [82, 194] on button "Histórico de casos" at bounding box center [82, 204] width 99 height 20
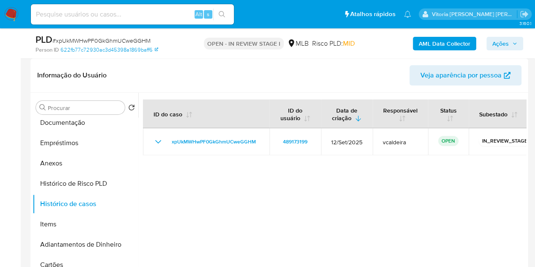
click at [517, 46] on button "Ações" at bounding box center [504, 44] width 37 height 14
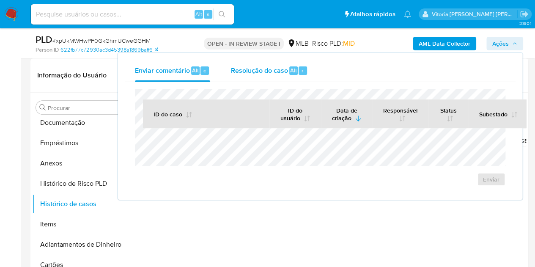
click at [254, 76] on div "Resolução do caso Alt r" at bounding box center [268, 71] width 77 height 22
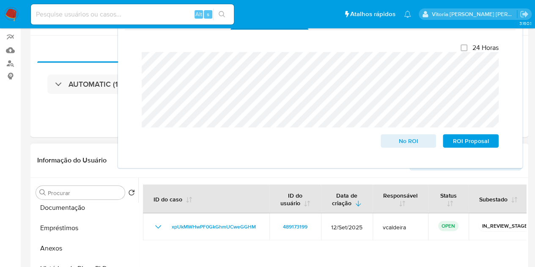
scroll to position [169, 0]
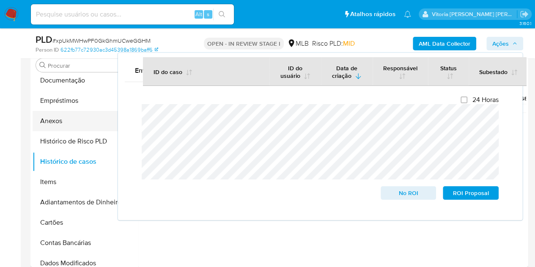
click at [59, 121] on button "Anexos" at bounding box center [82, 121] width 99 height 20
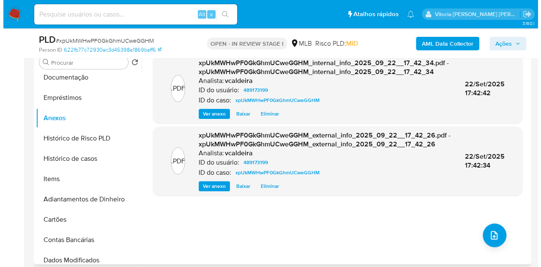
scroll to position [254, 0]
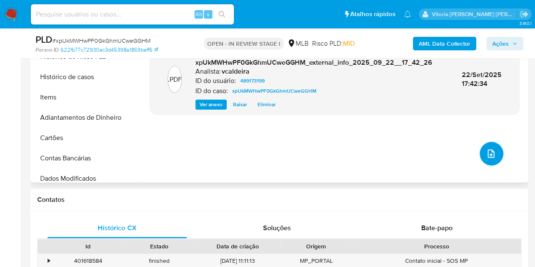
click at [495, 154] on button "upload-file" at bounding box center [491, 154] width 24 height 24
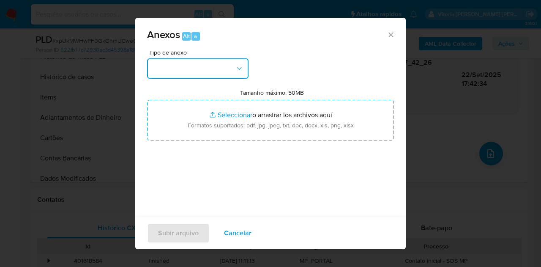
click at [193, 72] on button "button" at bounding box center [197, 68] width 101 height 20
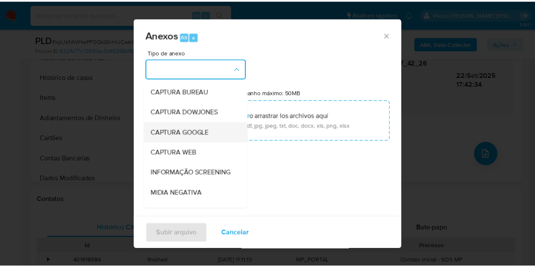
scroll to position [127, 0]
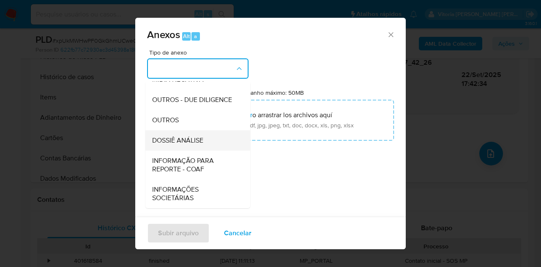
click at [189, 144] on span "DOSSIÊ ANÁLISE" at bounding box center [177, 140] width 51 height 8
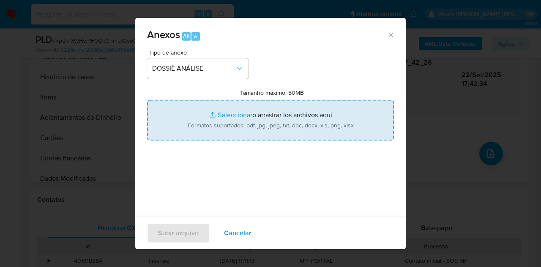
type input "C:\fakepath\DECLÍNIO - xpUkMWHwPF0GkGhmUCweGGHM - CPF 52361594587 - MOIZES BARB…"
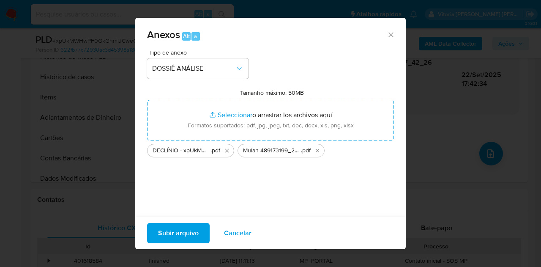
click at [172, 234] on span "Subir arquivo" at bounding box center [178, 233] width 41 height 19
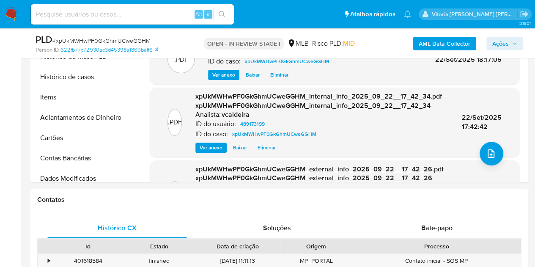
click at [489, 41] on button "Ações" at bounding box center [504, 44] width 37 height 14
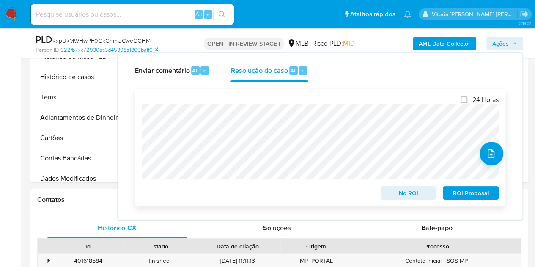
click at [393, 198] on span "No ROI" at bounding box center [408, 193] width 44 height 12
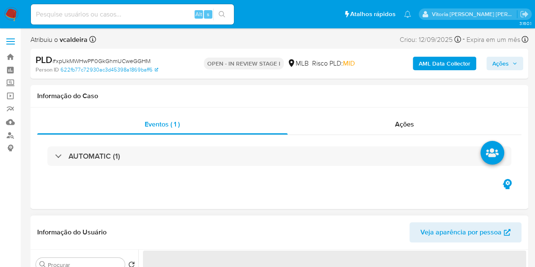
select select "10"
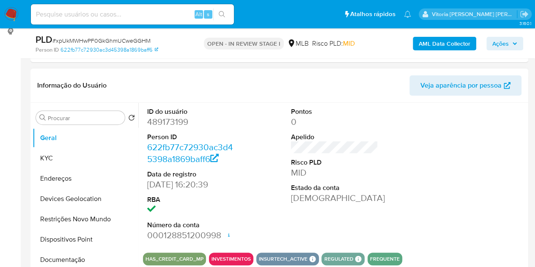
scroll to position [169, 0]
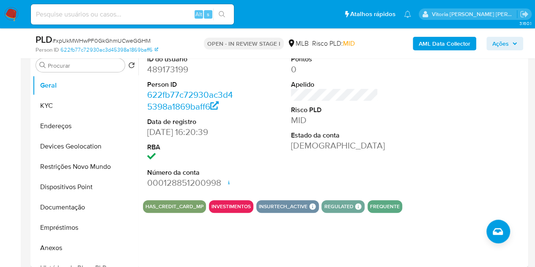
click at [500, 45] on span "Ações" at bounding box center [500, 44] width 16 height 14
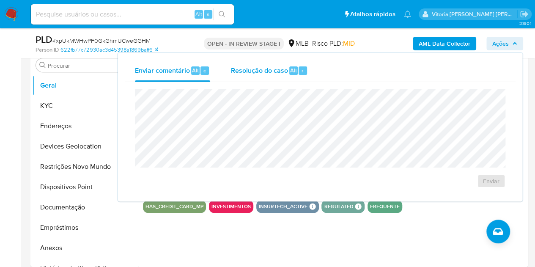
click at [275, 77] on div "Resolução do caso Alt r" at bounding box center [268, 71] width 77 height 22
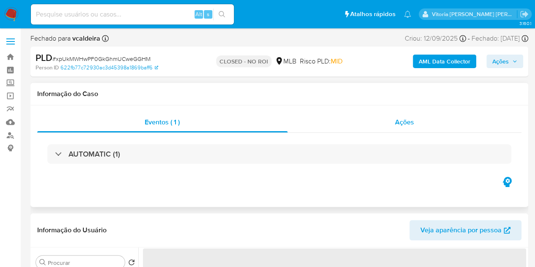
select select "10"
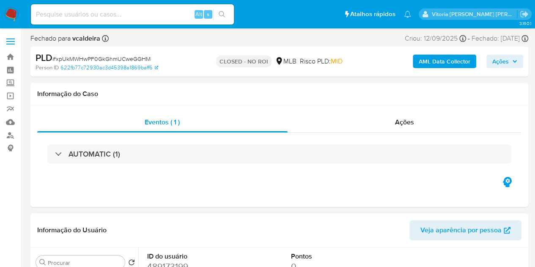
click at [76, 5] on div "Alt s" at bounding box center [132, 14] width 203 height 20
click at [82, 16] on input at bounding box center [132, 14] width 203 height 11
paste input "MgXSaNEbtRCXps6B62hmUmAs"
type input "MgXSaNEbtRCXps6B62hmUmAs"
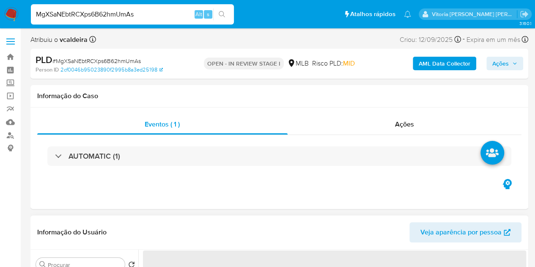
select select "10"
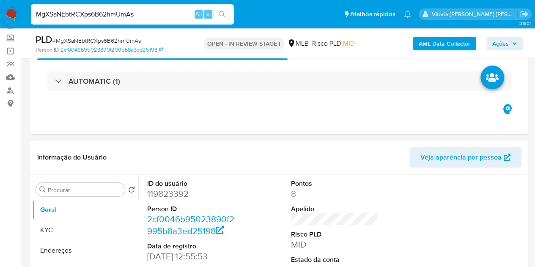
scroll to position [127, 0]
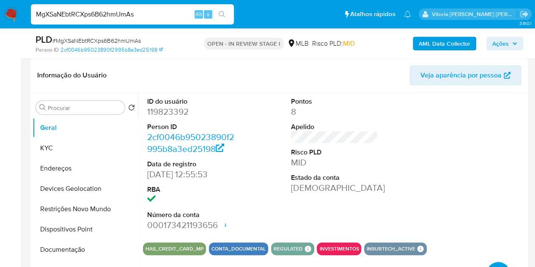
click at [168, 115] on dd "119823392" at bounding box center [190, 112] width 87 height 12
copy dd "119823392"
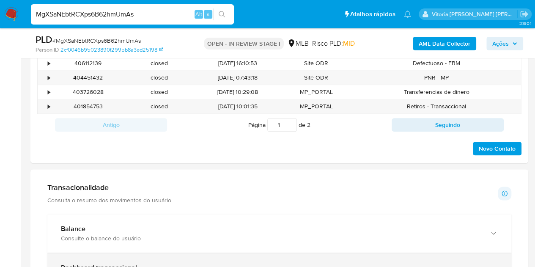
scroll to position [549, 0]
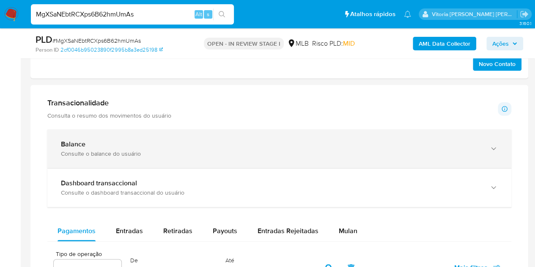
click at [89, 150] on div "Consulte o balance do usuário" at bounding box center [271, 154] width 420 height 8
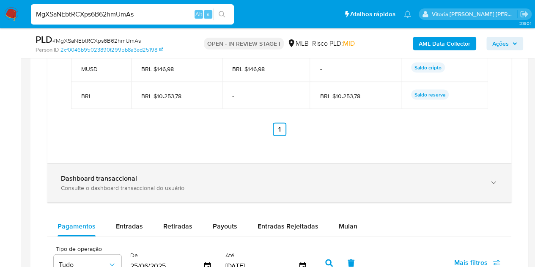
scroll to position [972, 0]
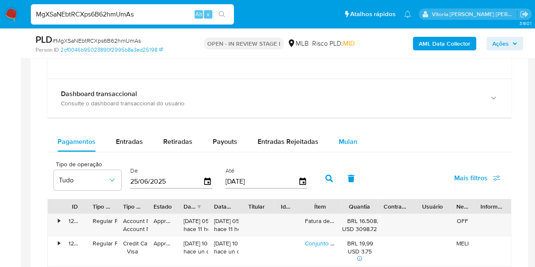
click at [340, 138] on span "Mulan" at bounding box center [348, 142] width 19 height 10
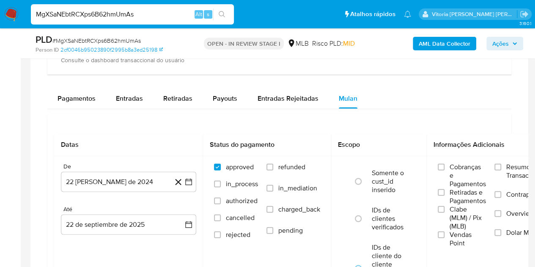
scroll to position [1057, 0]
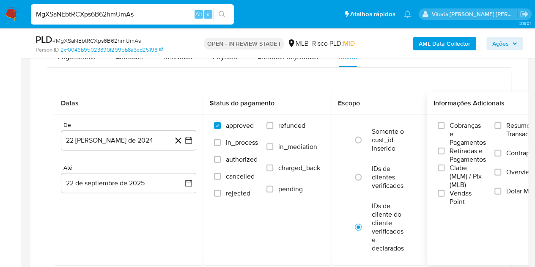
click at [506, 127] on label "Resumo Transacionalidade" at bounding box center [526, 134] width 65 height 27
click at [501, 127] on input "Resumo Transacionalidade" at bounding box center [497, 125] width 7 height 7
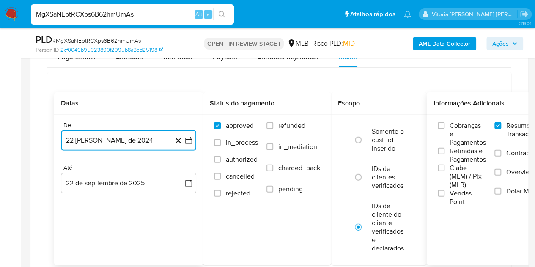
drag, startPoint x: 100, startPoint y: 141, endPoint x: 143, endPoint y: 143, distance: 43.2
click at [100, 141] on button "22 [PERSON_NAME] de 2024" at bounding box center [128, 140] width 135 height 20
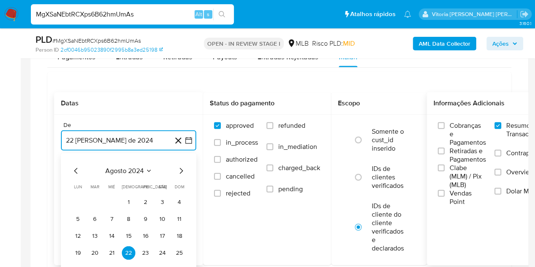
click at [115, 170] on span "agosto 2024" at bounding box center [124, 171] width 38 height 8
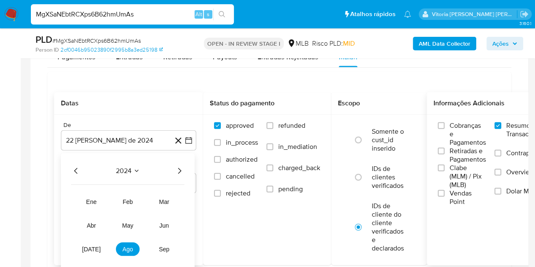
click at [175, 169] on icon "Año siguiente" at bounding box center [179, 171] width 10 height 10
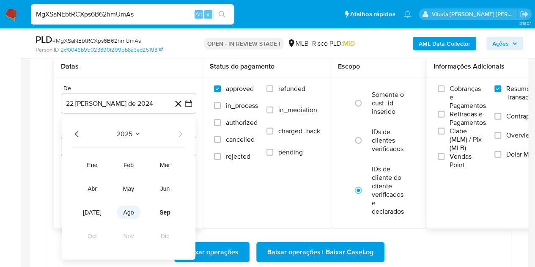
scroll to position [1141, 0]
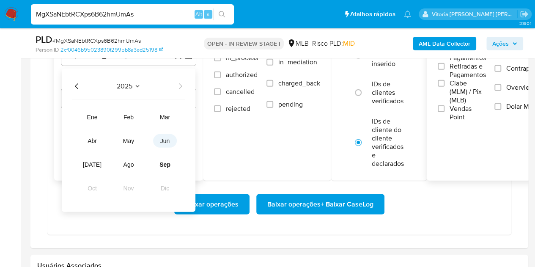
click at [163, 135] on button "jun" at bounding box center [165, 141] width 24 height 14
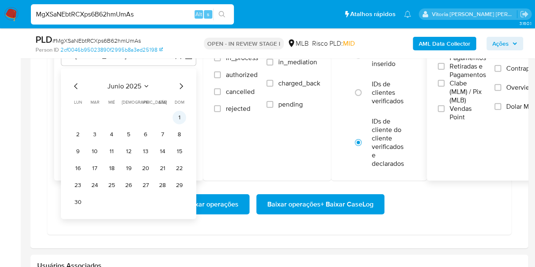
click at [178, 112] on button "1" at bounding box center [179, 118] width 14 height 14
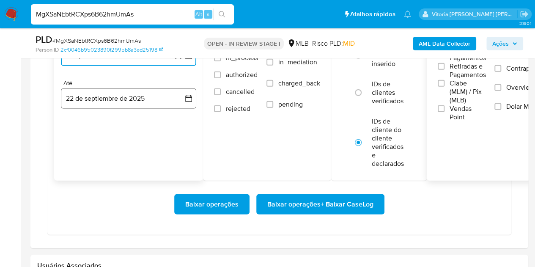
click at [97, 103] on button "22 de septiembre de 2025" at bounding box center [128, 98] width 135 height 20
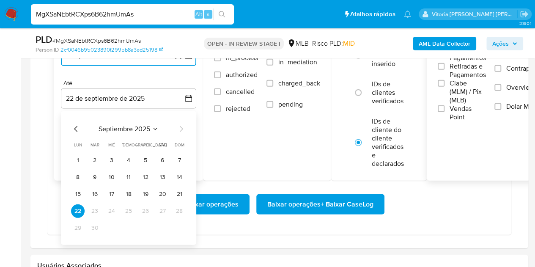
click at [136, 129] on span "septiembre 2025" at bounding box center [124, 129] width 52 height 8
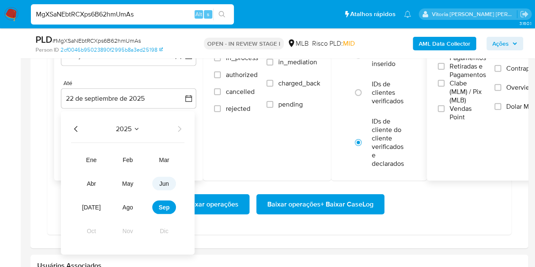
click at [167, 183] on span "jun" at bounding box center [164, 183] width 10 height 7
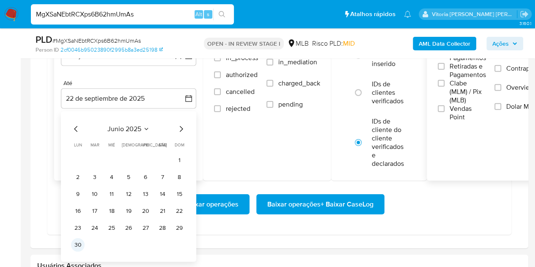
click at [79, 244] on button "30" at bounding box center [78, 245] width 14 height 14
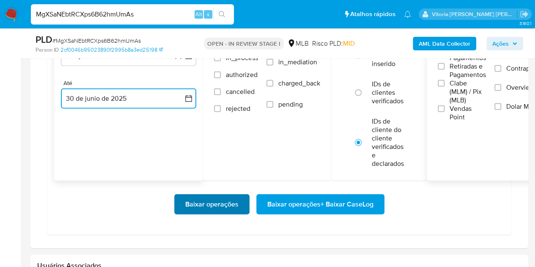
click at [190, 209] on span "Baixar operações" at bounding box center [211, 204] width 53 height 19
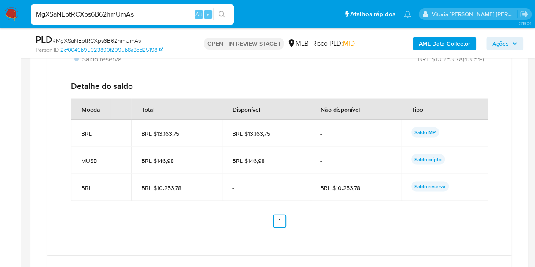
scroll to position [634, 0]
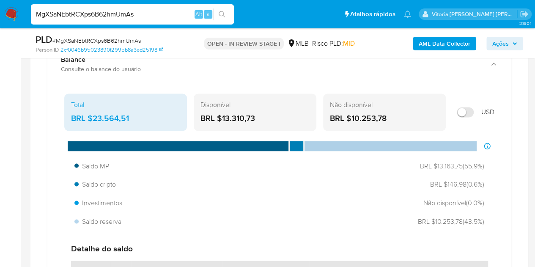
drag, startPoint x: 133, startPoint y: 117, endPoint x: 93, endPoint y: 118, distance: 39.7
click at [93, 118] on div "BRL $23.564,51" at bounding box center [125, 118] width 109 height 11
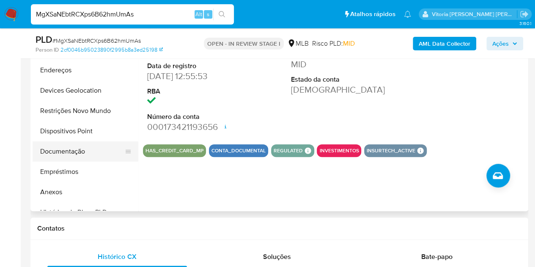
scroll to position [127, 0]
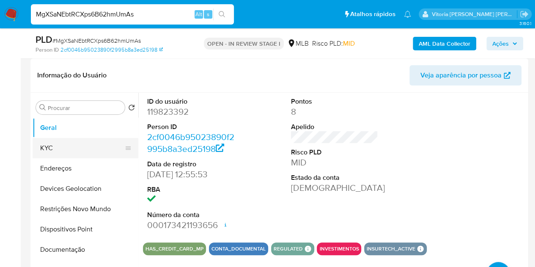
click at [46, 153] on button "KYC" at bounding box center [82, 148] width 99 height 20
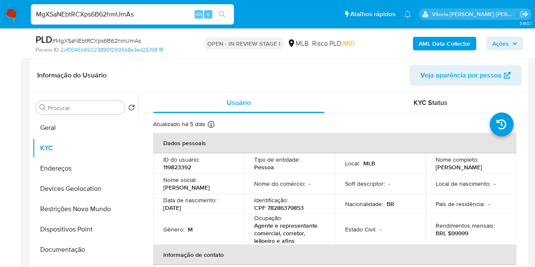
drag, startPoint x: 201, startPoint y: 208, endPoint x: 163, endPoint y: 207, distance: 38.1
click at [163, 207] on div "Data de nascimento : 04/03/1956" at bounding box center [198, 203] width 71 height 15
copy p "04/03/1956"
click at [63, 244] on button "Documentação" at bounding box center [82, 249] width 99 height 20
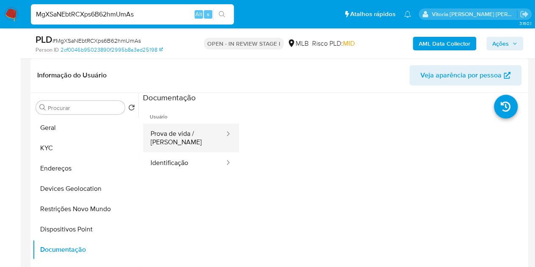
click at [199, 139] on button "Prova de vida / Selfie" at bounding box center [184, 137] width 82 height 29
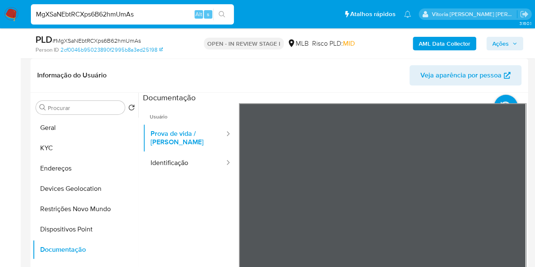
click at [57, 146] on button "KYC" at bounding box center [82, 148] width 99 height 20
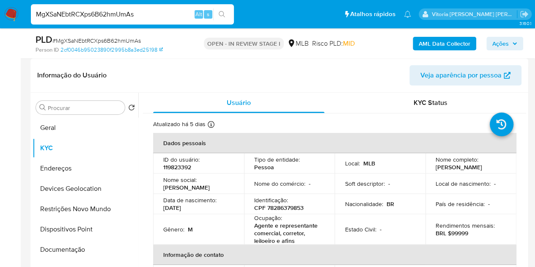
scroll to position [42, 0]
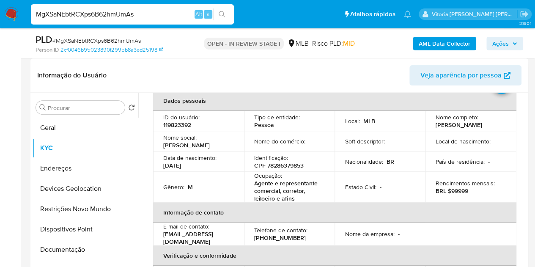
click at [284, 194] on p "Agente e representante comercial, corretor, leiloeiro e afins" at bounding box center [287, 190] width 67 height 23
click at [285, 194] on p "Agente e representante comercial, corretor, leiloeiro e afins" at bounding box center [287, 190] width 67 height 23
drag, startPoint x: 295, startPoint y: 198, endPoint x: 253, endPoint y: 186, distance: 44.1
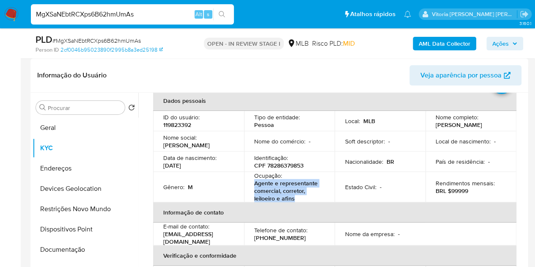
click at [254, 186] on p "Agente e representante comercial, corretor, leiloeiro e afins" at bounding box center [287, 190] width 67 height 23
copy p "Agente e representante comercial, corretor, leiloeiro e afins"
click at [86, 119] on button "Geral" at bounding box center [82, 128] width 99 height 20
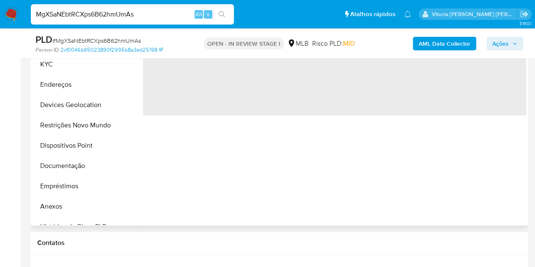
scroll to position [211, 0]
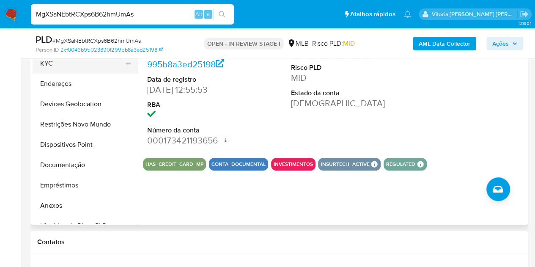
click at [71, 63] on button "KYC" at bounding box center [82, 63] width 99 height 20
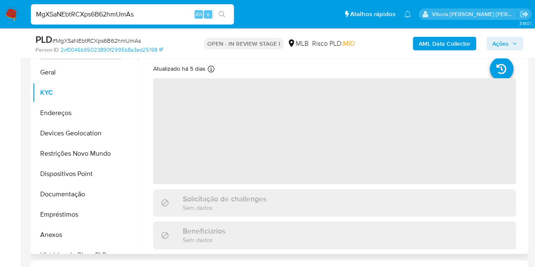
scroll to position [169, 0]
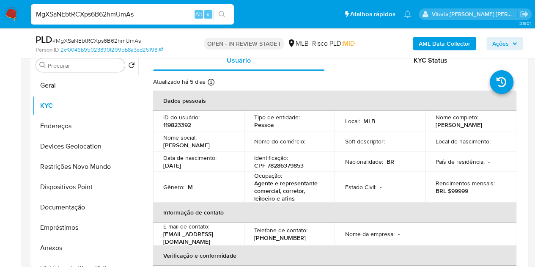
drag, startPoint x: 198, startPoint y: 164, endPoint x: 165, endPoint y: 166, distance: 33.0
click at [165, 166] on div "Data de nascimento : 04/03/1956" at bounding box center [198, 161] width 71 height 15
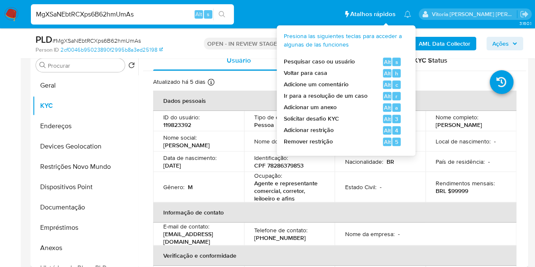
copy p "4/03/1956"
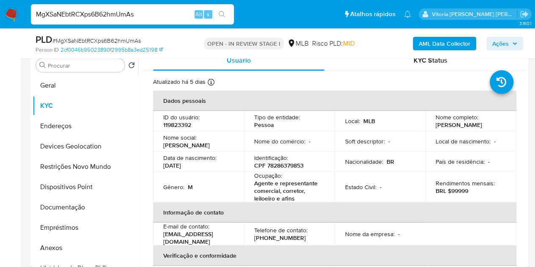
copy p "04/03/1956"
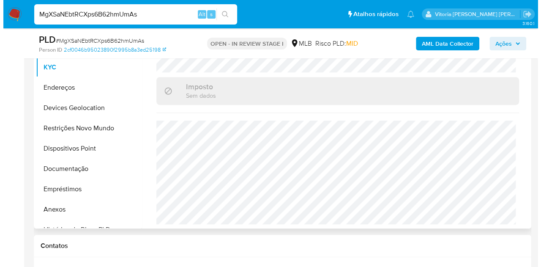
scroll to position [254, 0]
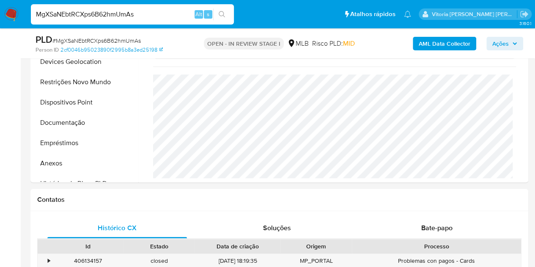
click at [455, 45] on b "AML Data Collector" at bounding box center [444, 44] width 52 height 14
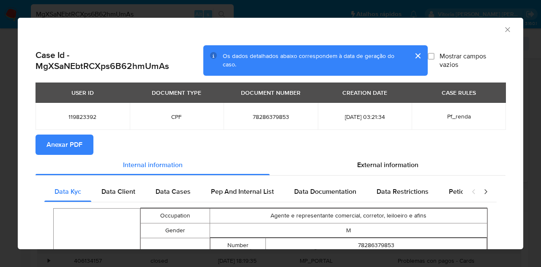
click at [47, 152] on span "Anexar PDF" at bounding box center [64, 144] width 36 height 19
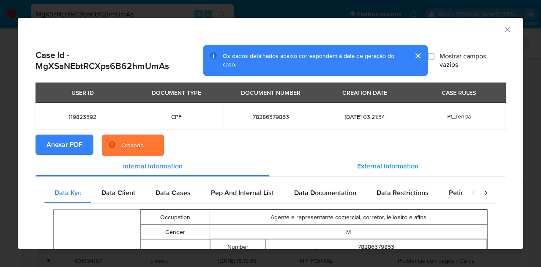
click at [385, 171] on div "External information" at bounding box center [388, 166] width 236 height 20
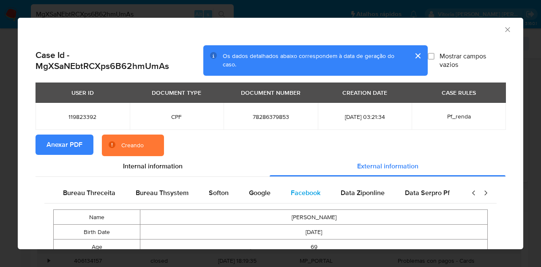
scroll to position [0, 286]
click at [254, 196] on span "Google" at bounding box center [256, 193] width 22 height 10
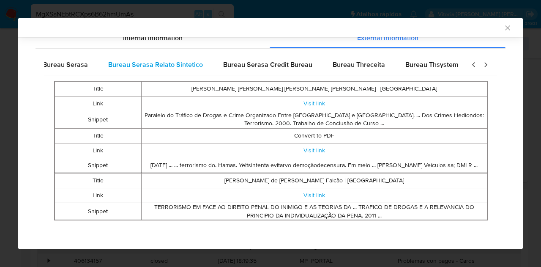
scroll to position [0, 0]
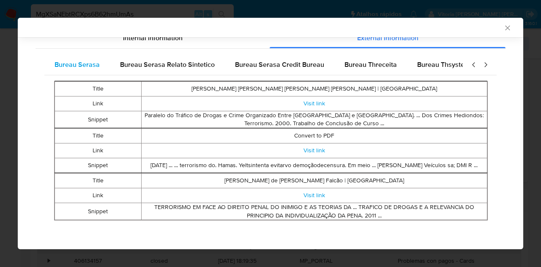
click at [80, 55] on div "Bureau Serasa" at bounding box center [77, 65] width 66 height 20
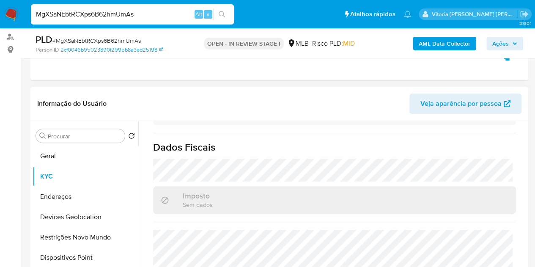
scroll to position [42, 0]
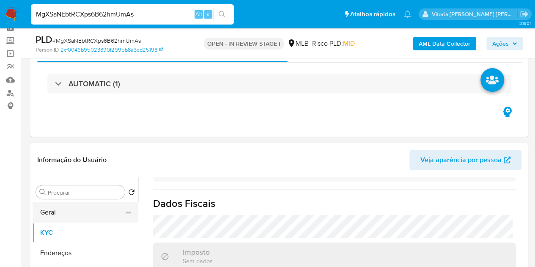
click at [42, 216] on button "Geral" at bounding box center [82, 212] width 99 height 20
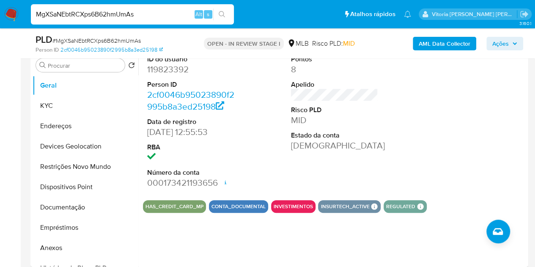
scroll to position [133, 0]
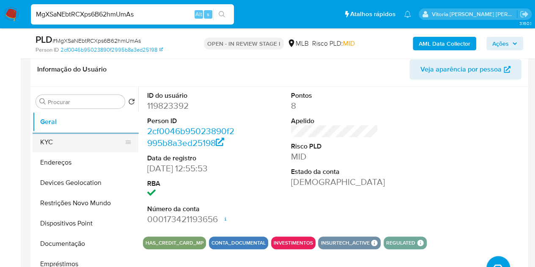
click at [49, 141] on button "KYC" at bounding box center [82, 142] width 99 height 20
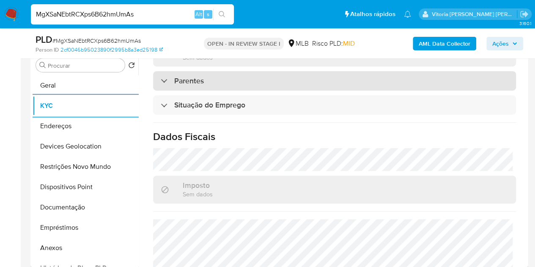
scroll to position [399, 0]
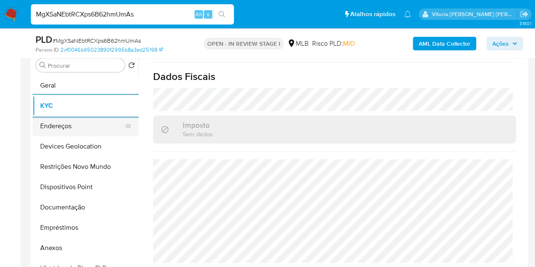
click at [45, 130] on button "Endereços" at bounding box center [82, 126] width 99 height 20
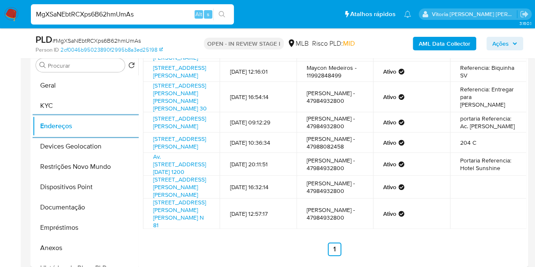
scroll to position [100, 0]
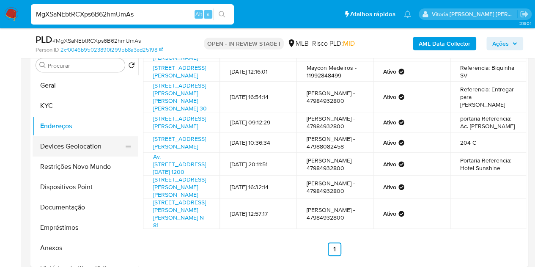
click at [70, 149] on button "Devices Geolocation" at bounding box center [82, 146] width 99 height 20
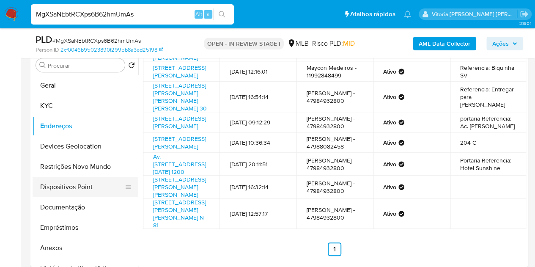
scroll to position [0, 0]
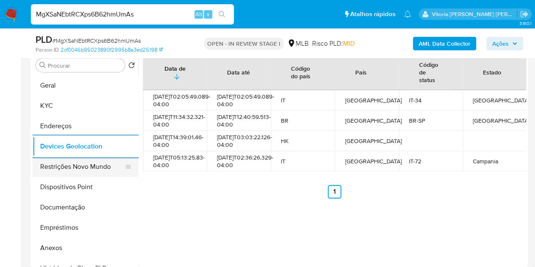
click at [56, 170] on button "Restrições Novo Mundo" at bounding box center [82, 166] width 99 height 20
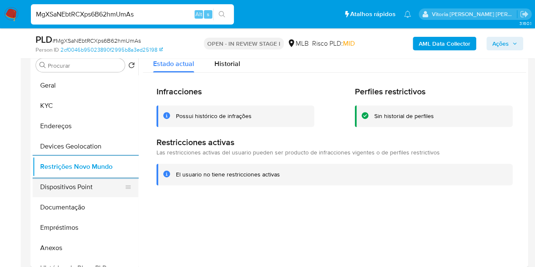
click at [54, 189] on button "Dispositivos Point" at bounding box center [82, 187] width 99 height 20
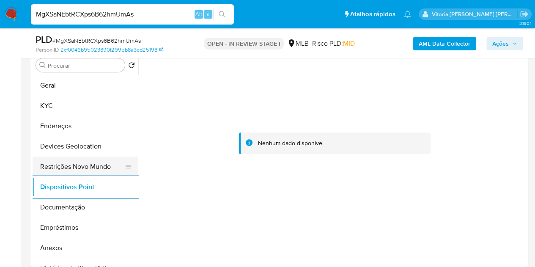
click at [47, 164] on button "Restrições Novo Mundo" at bounding box center [82, 166] width 99 height 20
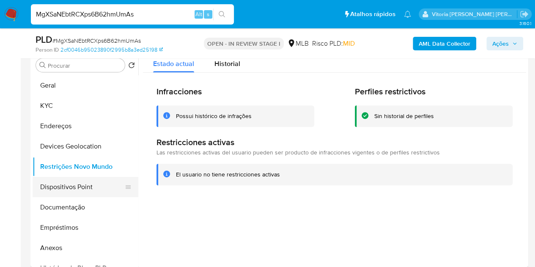
click at [71, 184] on button "Dispositivos Point" at bounding box center [82, 187] width 99 height 20
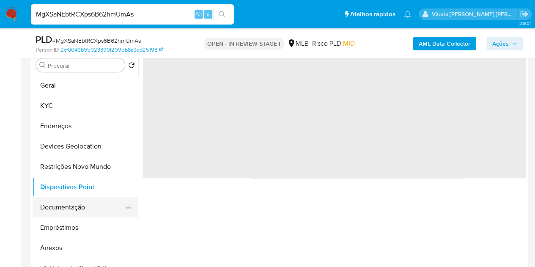
click at [65, 204] on button "Documentação" at bounding box center [82, 207] width 99 height 20
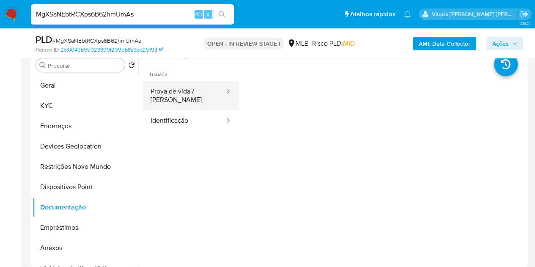
click at [187, 92] on button "Prova de vida / Selfie" at bounding box center [184, 95] width 82 height 29
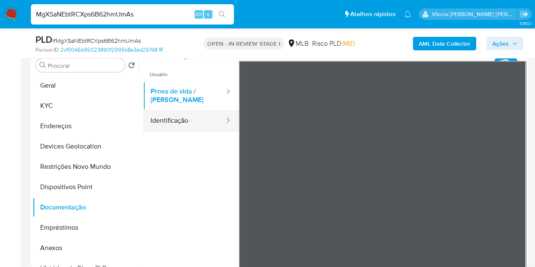
click at [186, 120] on button "Identificação" at bounding box center [184, 121] width 82 height 22
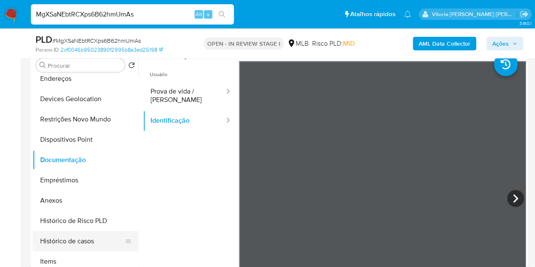
scroll to position [169, 0]
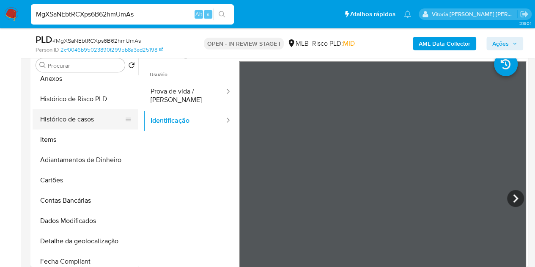
click at [73, 117] on button "Histórico de casos" at bounding box center [82, 119] width 99 height 20
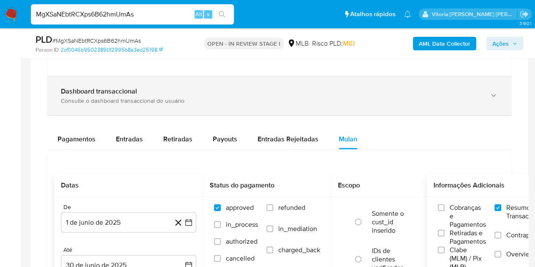
scroll to position [972, 0]
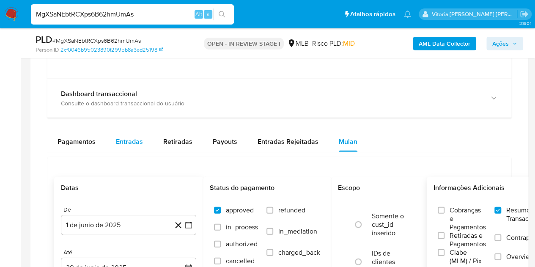
click at [121, 140] on span "Entradas" at bounding box center [129, 142] width 27 height 10
select select "10"
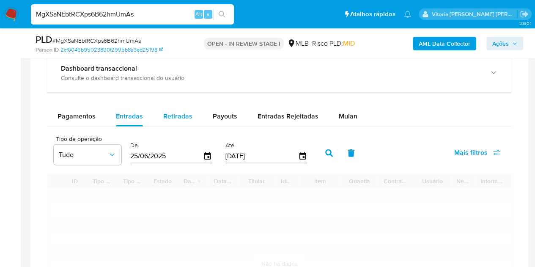
scroll to position [1057, 0]
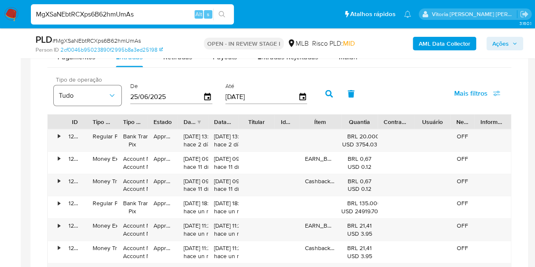
drag, startPoint x: 171, startPoint y: 98, endPoint x: 94, endPoint y: 97, distance: 77.4
click at [94, 97] on div "Tipo de operação Tudo De 25/06/2025 Até 22/09/2025" at bounding box center [182, 93] width 266 height 34
type input "01/01/2025"
click at [256, 96] on input "22/09/2025" at bounding box center [261, 97] width 73 height 14
drag, startPoint x: 241, startPoint y: 98, endPoint x: 190, endPoint y: 100, distance: 50.7
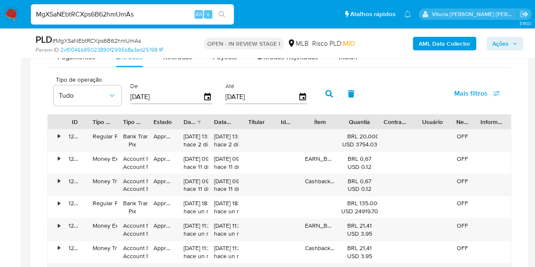
click at [190, 100] on div "Tipo de operação Tudo De 01/01/2025 Até 22/09/2025" at bounding box center [182, 93] width 266 height 34
type input "0_/__/____"
type input "30/06/2025"
click at [330, 93] on icon "button" at bounding box center [329, 94] width 8 height 8
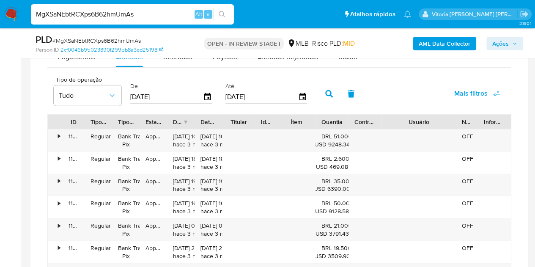
drag, startPoint x: 447, startPoint y: 123, endPoint x: 484, endPoint y: 115, distance: 37.5
click at [484, 115] on div "ID Tipo de operação Tipo / Método Estado Data de criação Data de aprovação Titu…" at bounding box center [279, 122] width 463 height 14
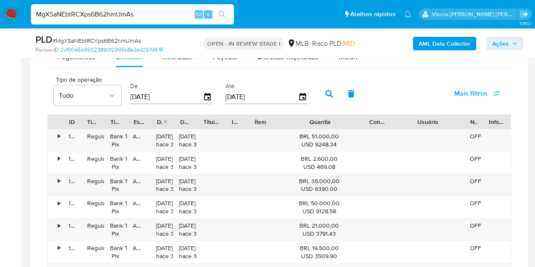
click at [406, 129] on div "ID Tipo de operação Tipo / Método Estado Data de criação Data de aprovação Titu…" at bounding box center [279, 233] width 464 height 238
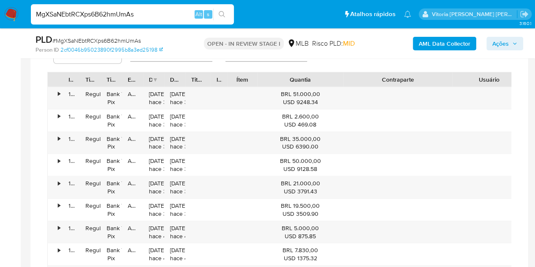
drag, startPoint x: 392, startPoint y: 79, endPoint x: 474, endPoint y: 71, distance: 82.4
click at [473, 72] on div "ID Tipo de operação Tipo / Método Estado Data de criação Data de aprovação Titu…" at bounding box center [307, 79] width 519 height 14
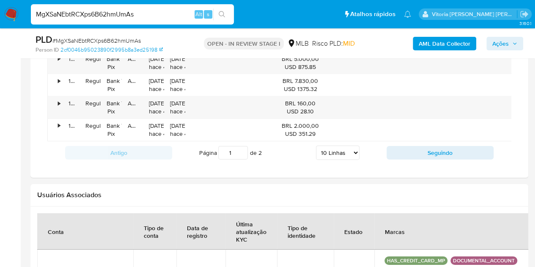
click at [435, 164] on div "Antigo Página 1 de 2 5 Linhas 10 Linhas 20 Linhas 25 Linhas 50 Linhas 100 Linha…" at bounding box center [279, 152] width 464 height 23
click at [435, 159] on button "Seguindo" at bounding box center [439, 153] width 107 height 14
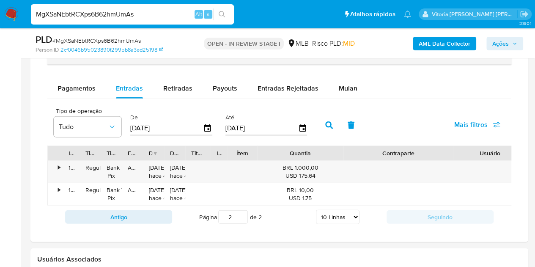
scroll to position [972, 0]
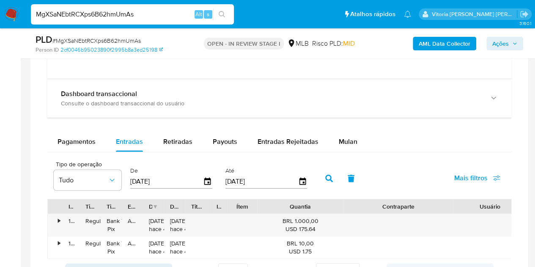
click at [327, 176] on icon "button" at bounding box center [329, 179] width 8 height 8
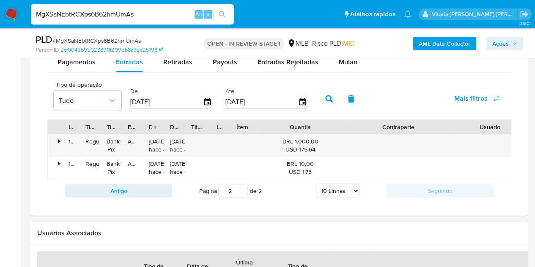
scroll to position [1057, 0]
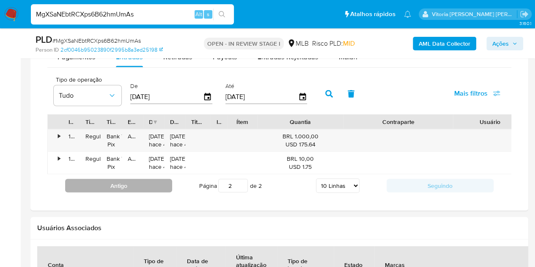
click at [123, 191] on button "Antigo" at bounding box center [118, 186] width 107 height 14
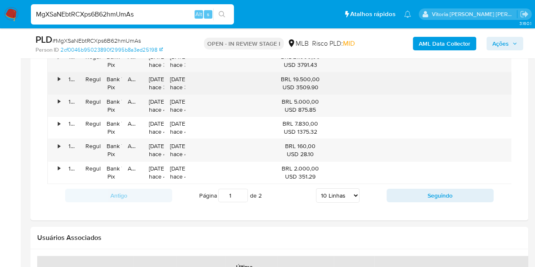
scroll to position [1226, 0]
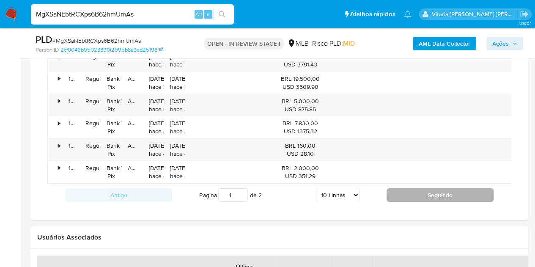
click at [428, 202] on button "Seguindo" at bounding box center [439, 195] width 107 height 14
type input "2"
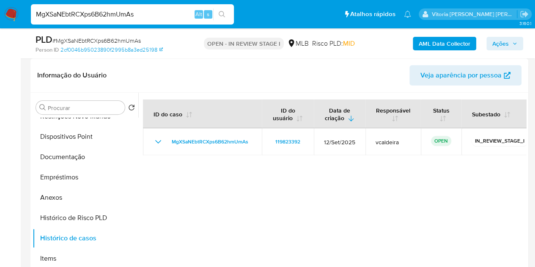
scroll to position [0, 0]
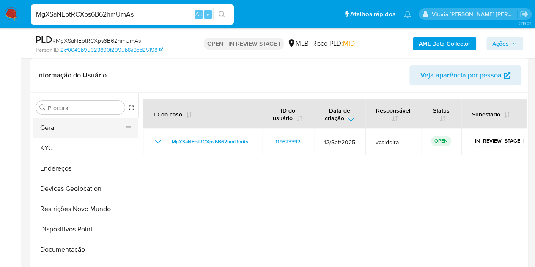
click at [66, 128] on button "Geral" at bounding box center [82, 128] width 99 height 20
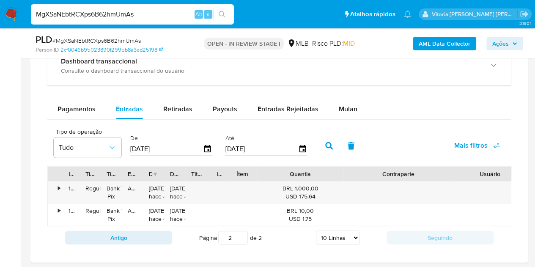
scroll to position [1057, 0]
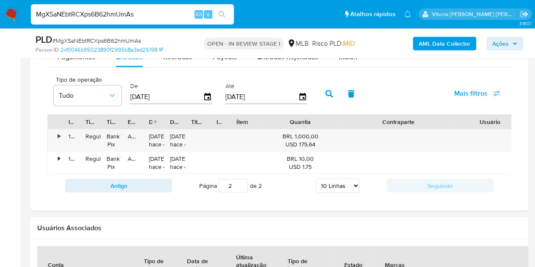
click at [499, 44] on span "Ações" at bounding box center [500, 44] width 16 height 14
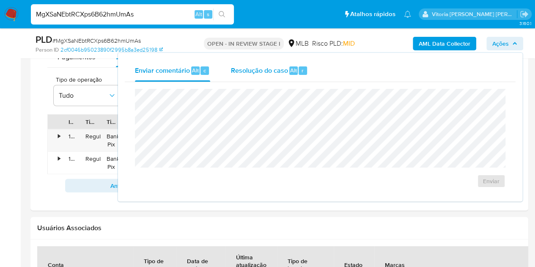
click at [261, 70] on span "Resolução do caso" at bounding box center [258, 70] width 57 height 10
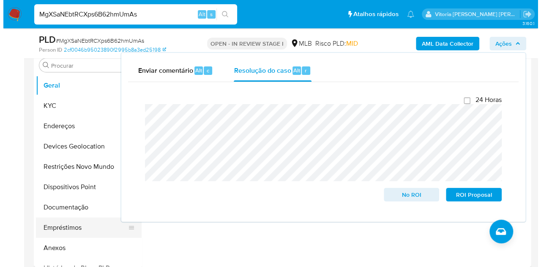
scroll to position [42, 0]
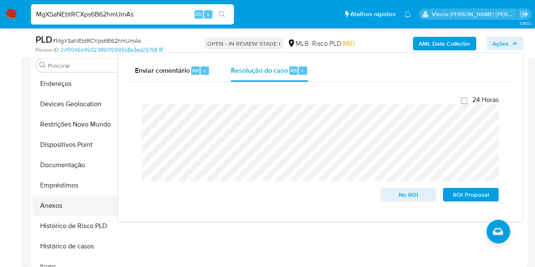
click at [70, 213] on button "Anexos" at bounding box center [82, 205] width 99 height 20
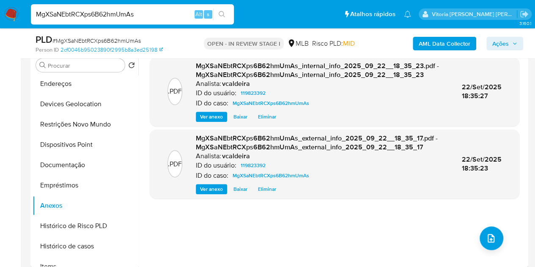
click at [500, 41] on span "Ações" at bounding box center [500, 44] width 16 height 14
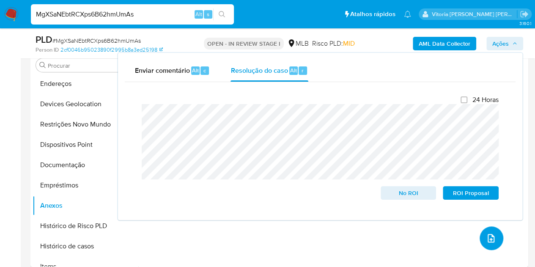
click at [486, 240] on icon "upload-file" at bounding box center [491, 238] width 10 height 10
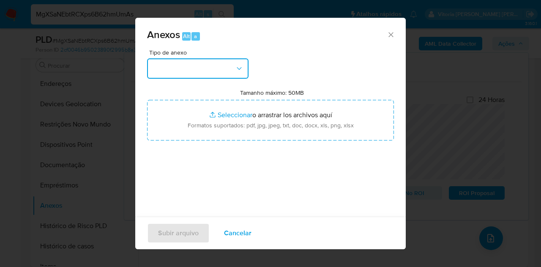
click at [232, 68] on button "button" at bounding box center [197, 68] width 101 height 20
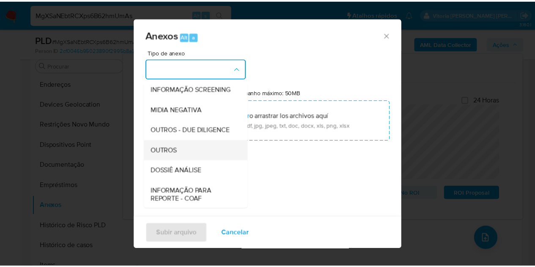
scroll to position [85, 0]
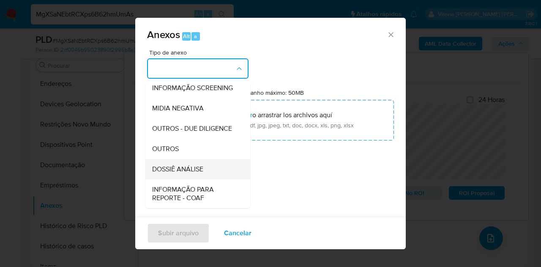
click at [179, 173] on span "DOSSIÊ ANÁLISE" at bounding box center [177, 169] width 51 height 8
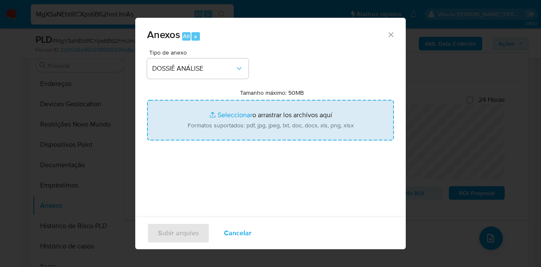
type input "C:\fakepath\SAR (XXX) - MgXSaNEbtRCXps6B62hmUmAs - CPF 78286379853 - RICARDO CA…"
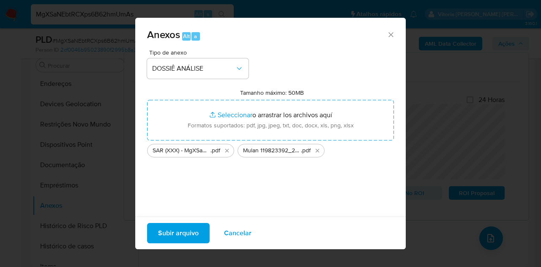
click at [177, 229] on span "Subir arquivo" at bounding box center [178, 233] width 41 height 19
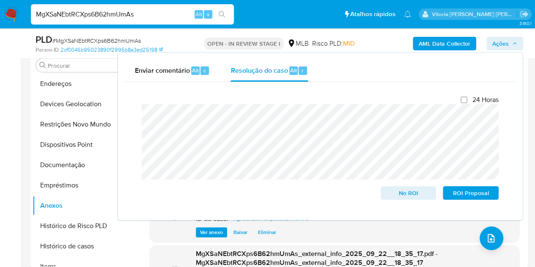
drag, startPoint x: 497, startPoint y: 40, endPoint x: 451, endPoint y: 81, distance: 62.3
click at [497, 39] on span "Ações" at bounding box center [500, 44] width 16 height 14
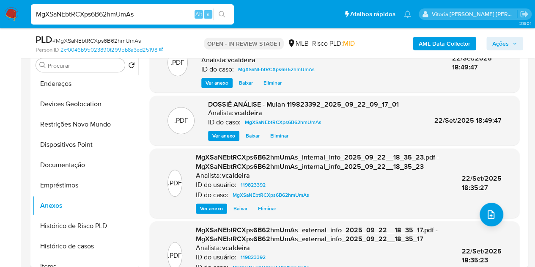
scroll to position [0, 0]
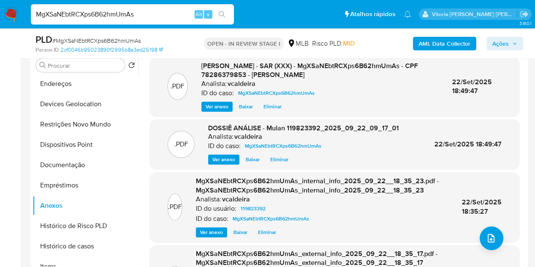
click at [503, 43] on span "Ações" at bounding box center [500, 44] width 16 height 14
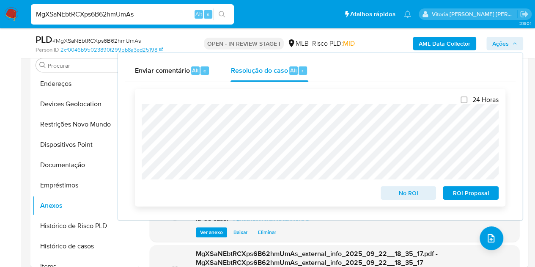
click at [470, 197] on span "ROI Proposal" at bounding box center [470, 193] width 44 height 12
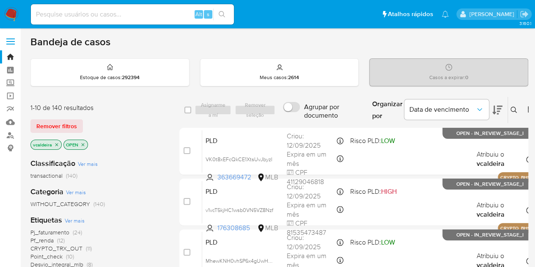
click at [91, 21] on div "Alt s" at bounding box center [132, 14] width 203 height 20
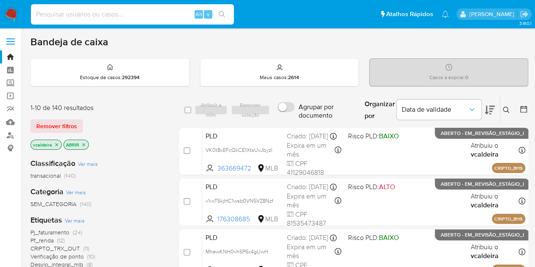
click at [96, 19] on input at bounding box center [132, 14] width 203 height 11
paste input "TKiaAgPJzyMytGz7wLf83LhB"
type input "TKiaAgPJzyMytGz7wLf83LhB"
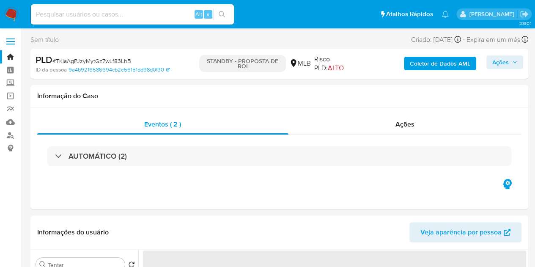
select select "10"
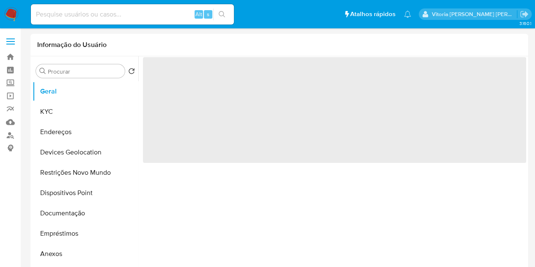
select select "10"
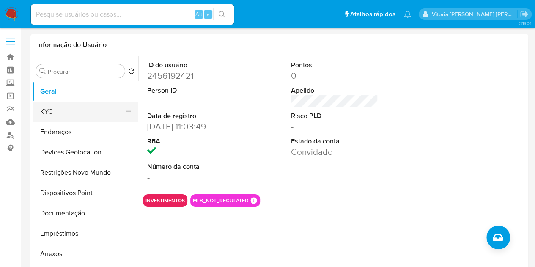
click at [54, 113] on button "KYC" at bounding box center [82, 111] width 99 height 20
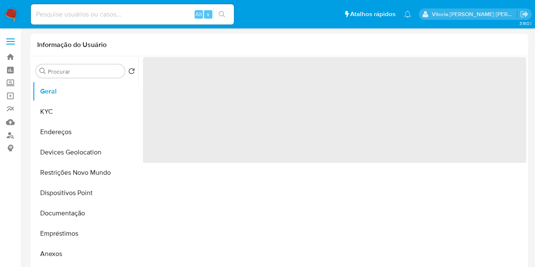
select select "10"
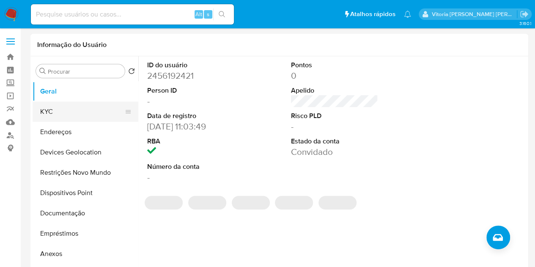
click at [57, 115] on button "KYC" at bounding box center [82, 111] width 99 height 20
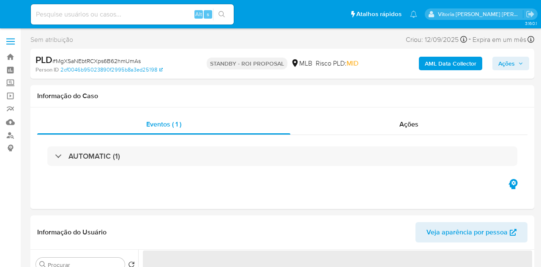
select select "10"
